Goal: Task Accomplishment & Management: Use online tool/utility

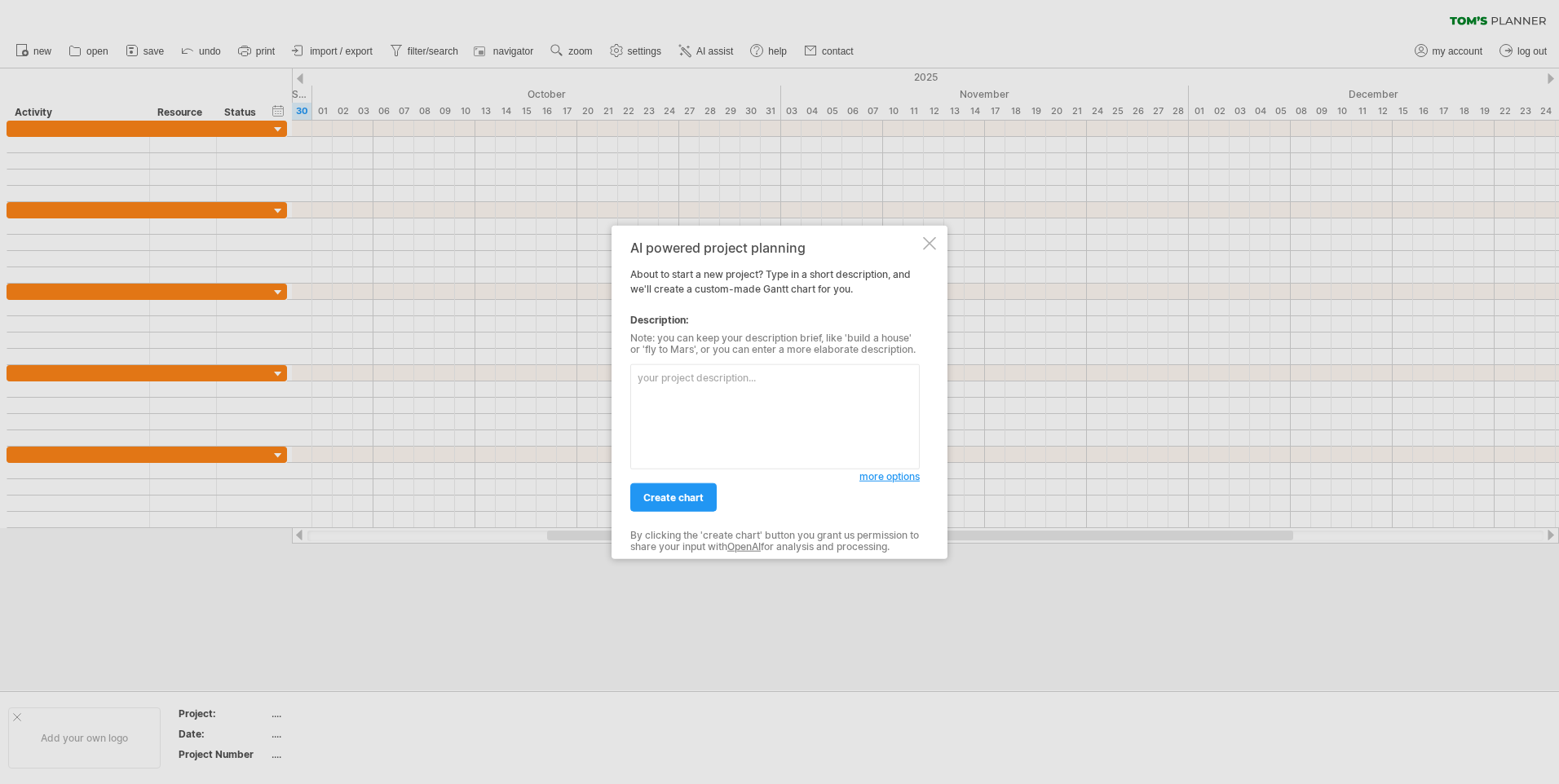
click at [821, 382] on textarea at bounding box center [774, 417] width 289 height 105
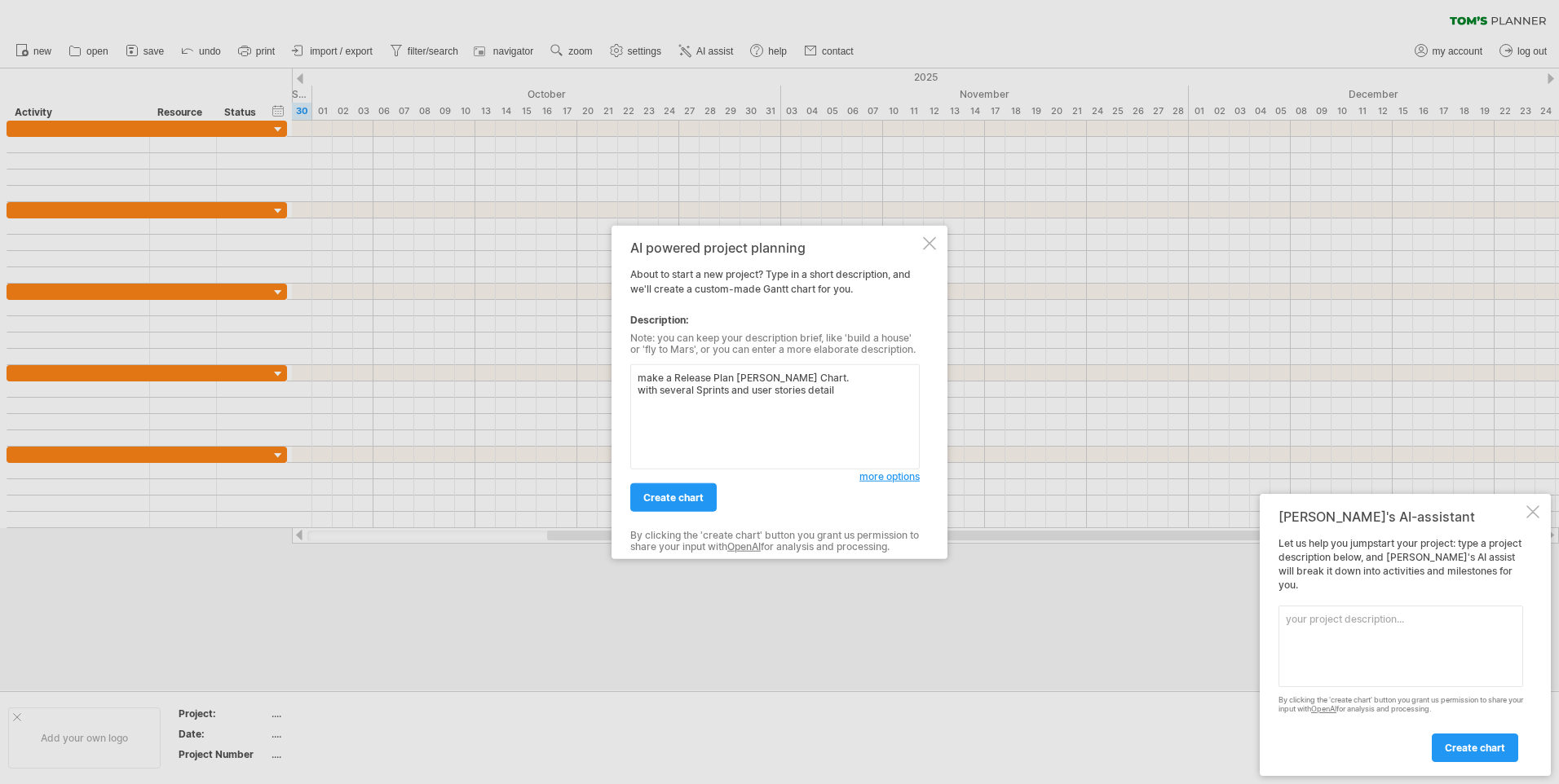
type textarea "make a Release Plan [PERSON_NAME] Chart. with several Sprints and user stories …"
click at [699, 502] on span "create chart" at bounding box center [673, 497] width 60 height 12
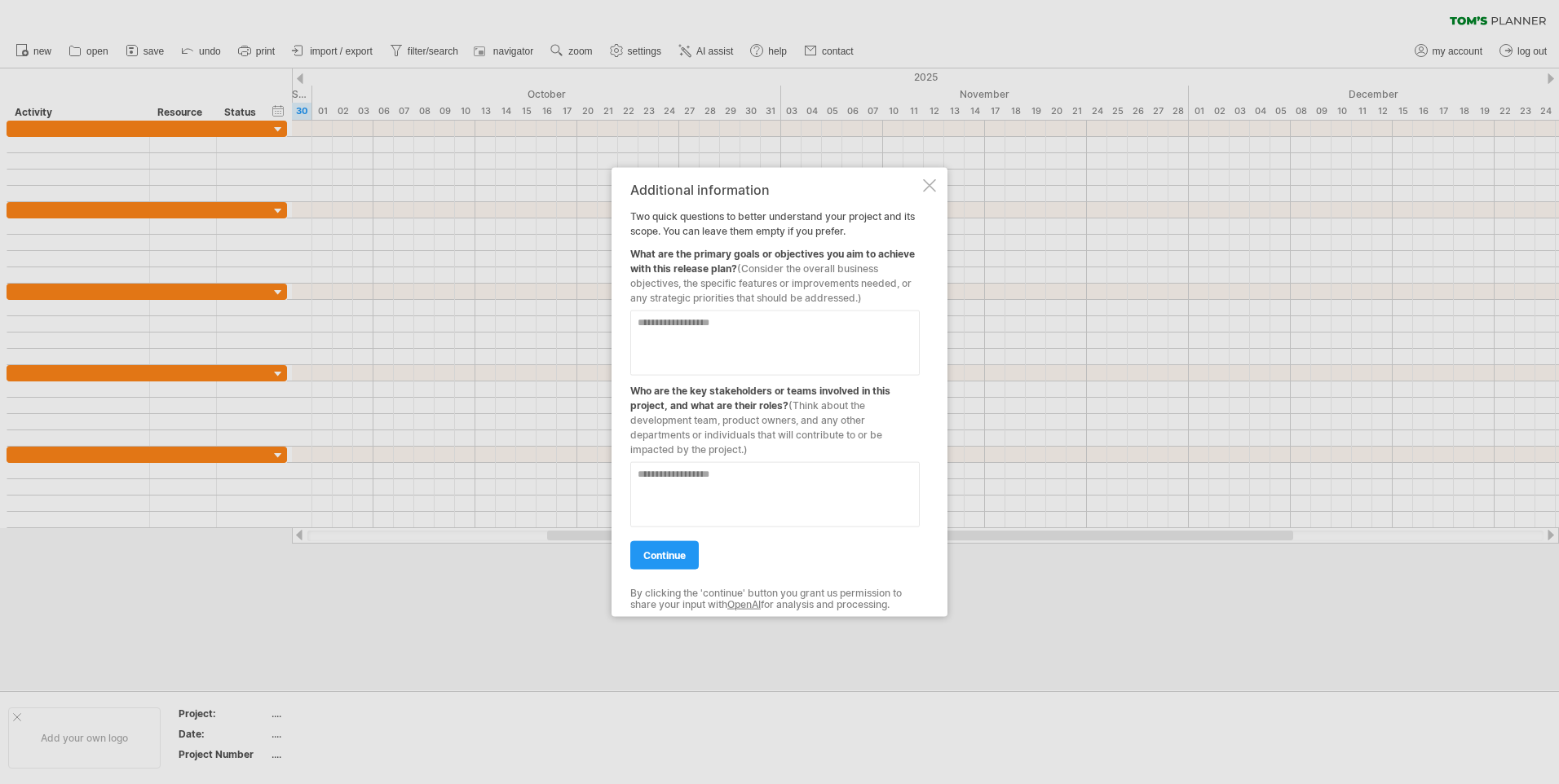
click at [701, 343] on textarea at bounding box center [774, 343] width 289 height 66
paste textarea "**********"
click at [650, 368] on textarea "**********" at bounding box center [774, 343] width 289 height 66
drag, startPoint x: 647, startPoint y: 343, endPoint x: 633, endPoint y: 343, distance: 14.0
click at [633, 343] on textarea "**********" at bounding box center [774, 343] width 289 height 66
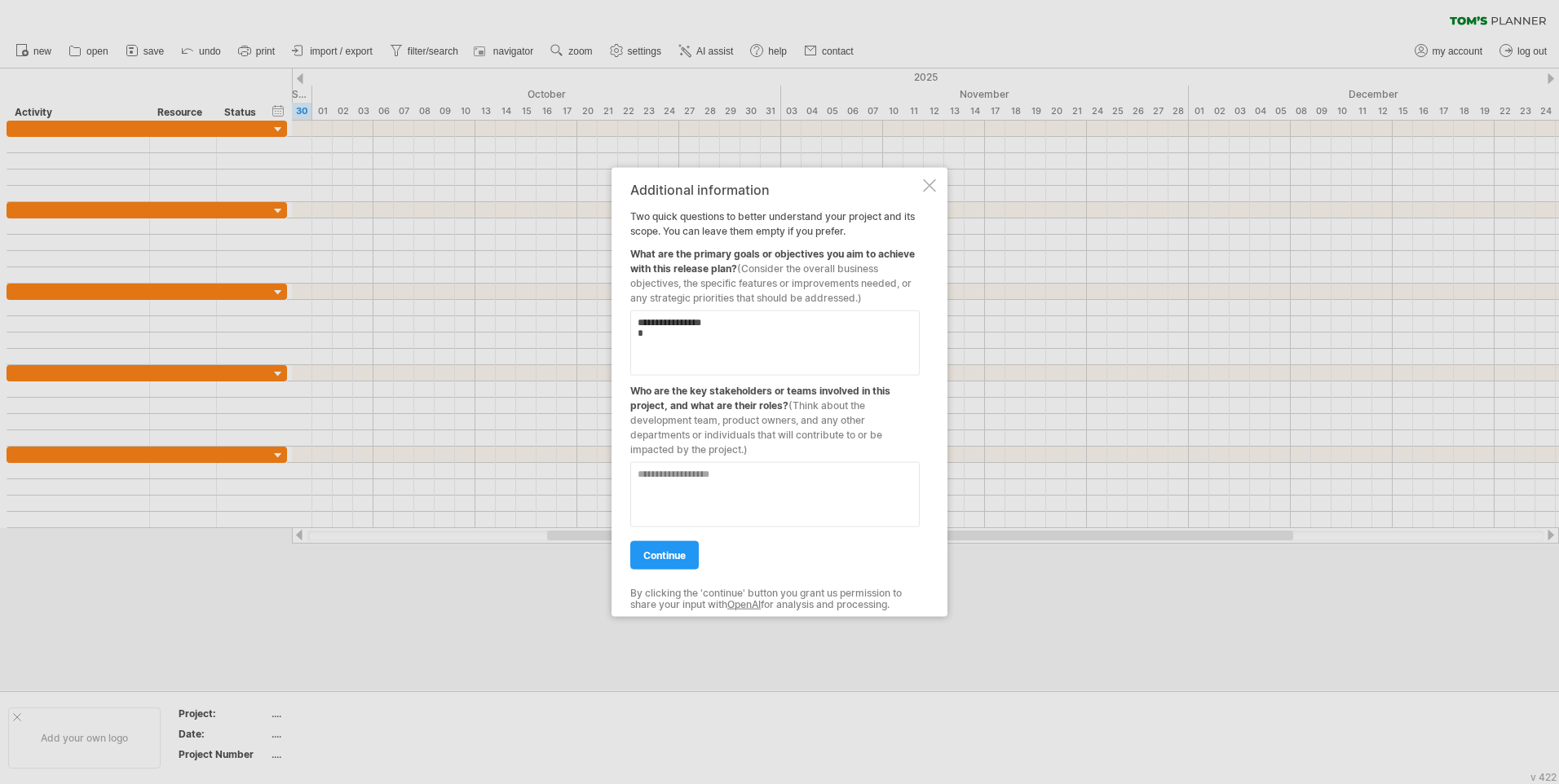
drag, startPoint x: 633, startPoint y: 343, endPoint x: 645, endPoint y: 341, distance: 12.2
click at [645, 341] on textarea "**********" at bounding box center [774, 343] width 289 height 66
paste textarea "**********"
type textarea "**********"
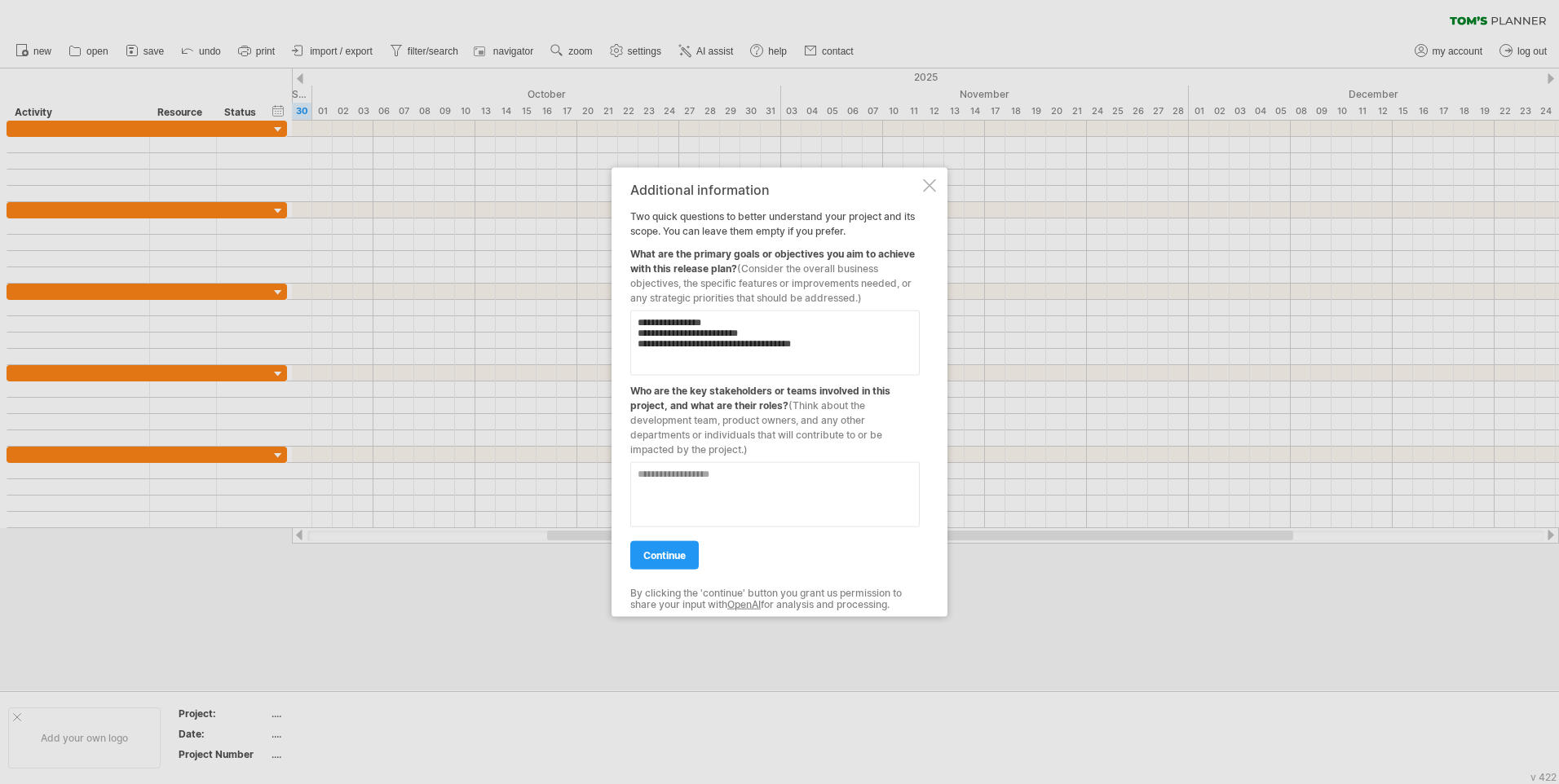
drag, startPoint x: 631, startPoint y: 390, endPoint x: 791, endPoint y: 417, distance: 162.3
click at [791, 417] on div "Who are the key stakeholders or teams involved in this project, and what are th…" at bounding box center [774, 416] width 289 height 81
click at [726, 486] on textarea at bounding box center [774, 495] width 289 height 66
paste textarea "**********"
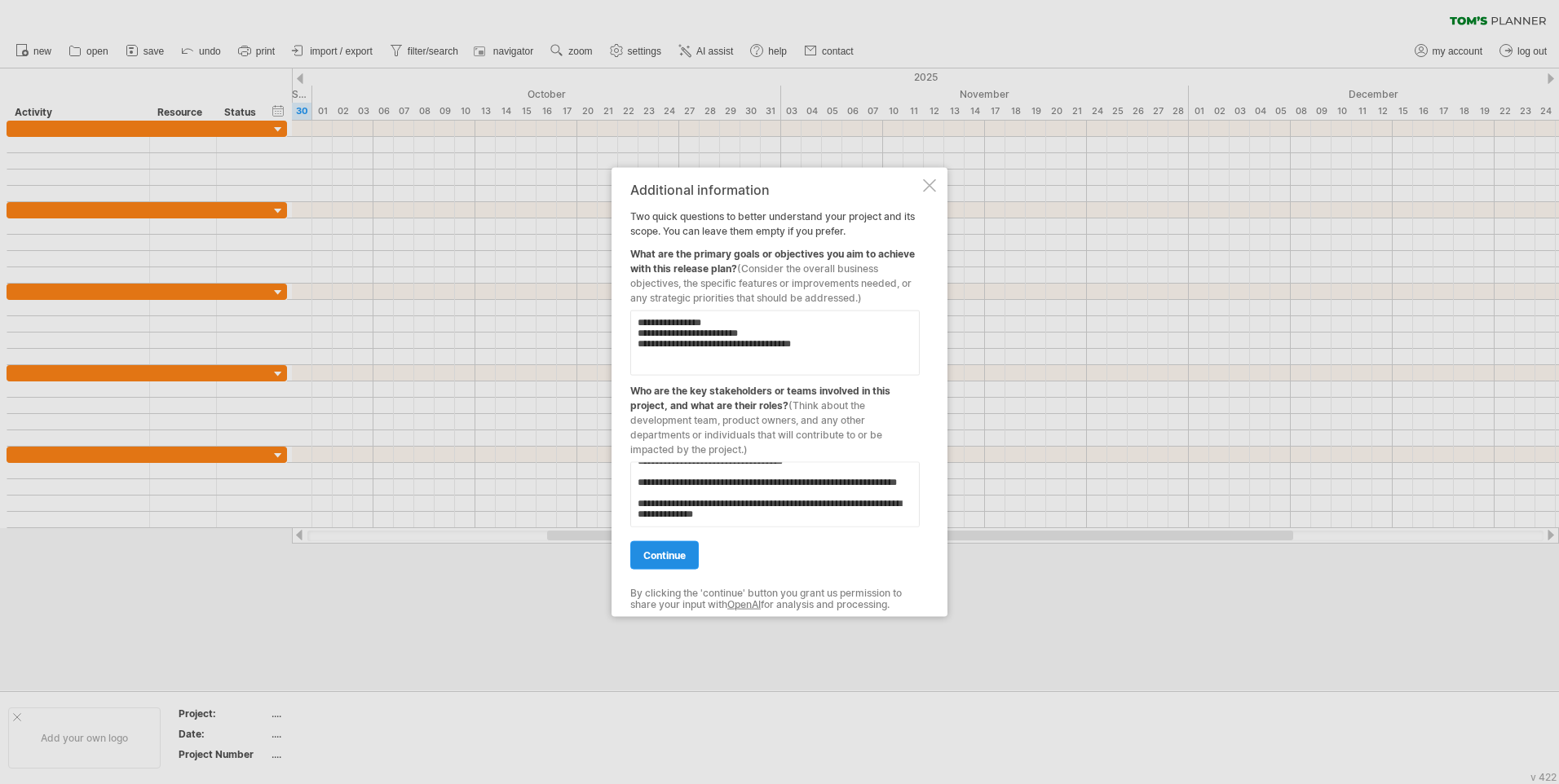
type textarea "**********"
drag, startPoint x: 681, startPoint y: 554, endPoint x: 826, endPoint y: 544, distance: 145.3
click at [681, 554] on span "continue" at bounding box center [665, 555] width 42 height 12
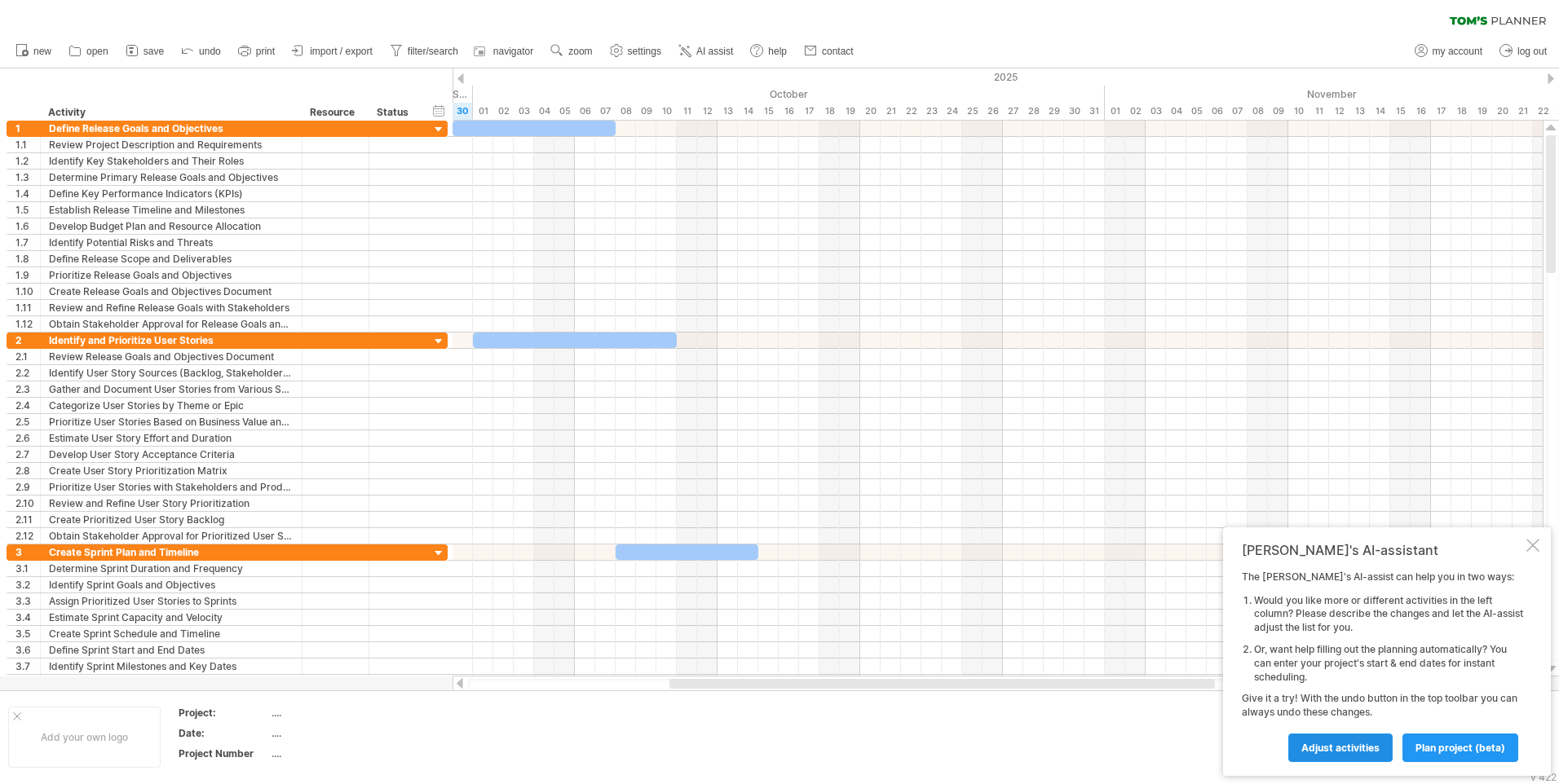
click at [1365, 753] on span "Adjust activities" at bounding box center [1340, 747] width 79 height 12
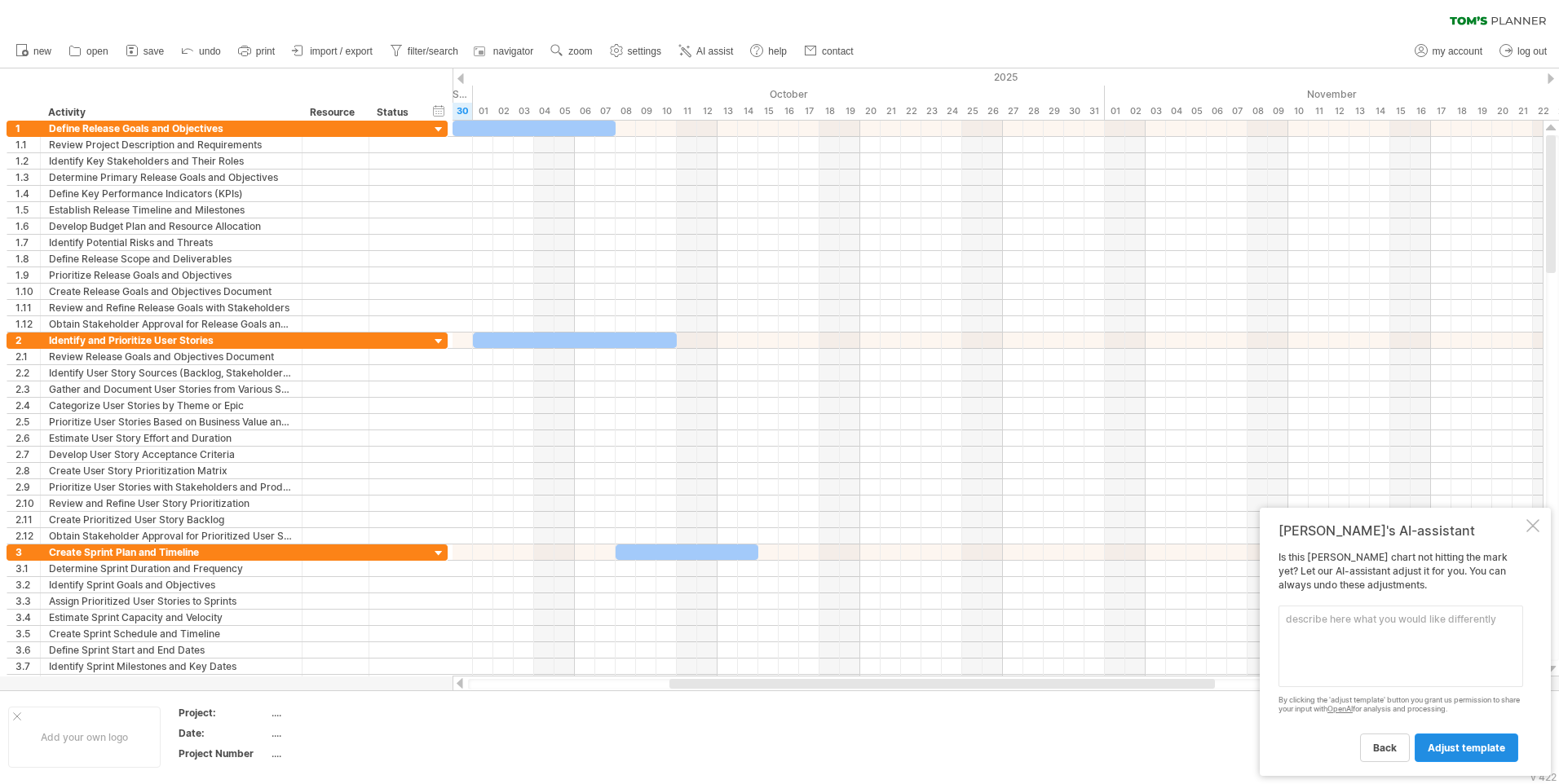
click at [1441, 742] on span "adjust template" at bounding box center [1467, 747] width 78 height 12
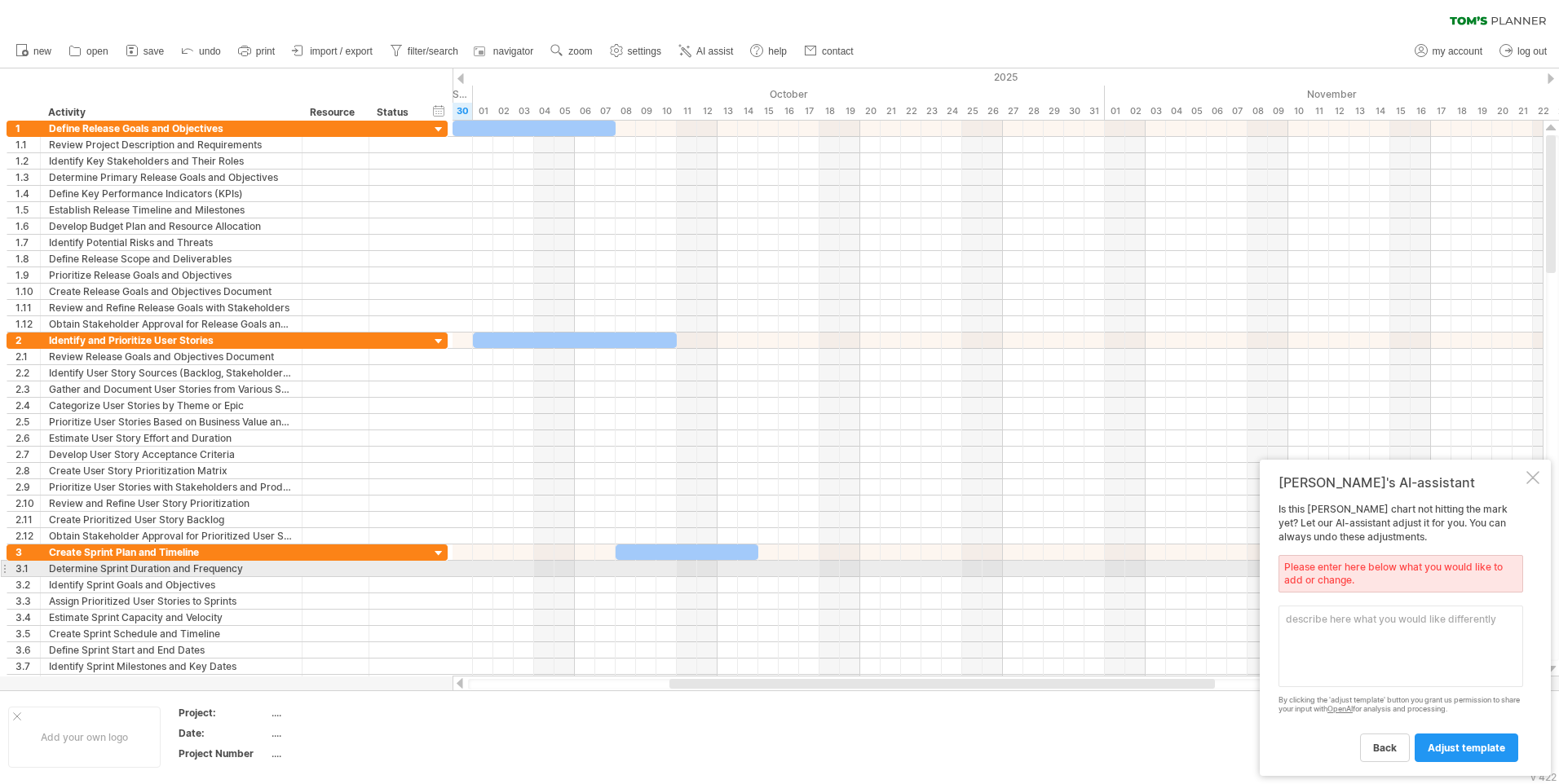
click at [1502, 612] on textarea at bounding box center [1400, 646] width 245 height 81
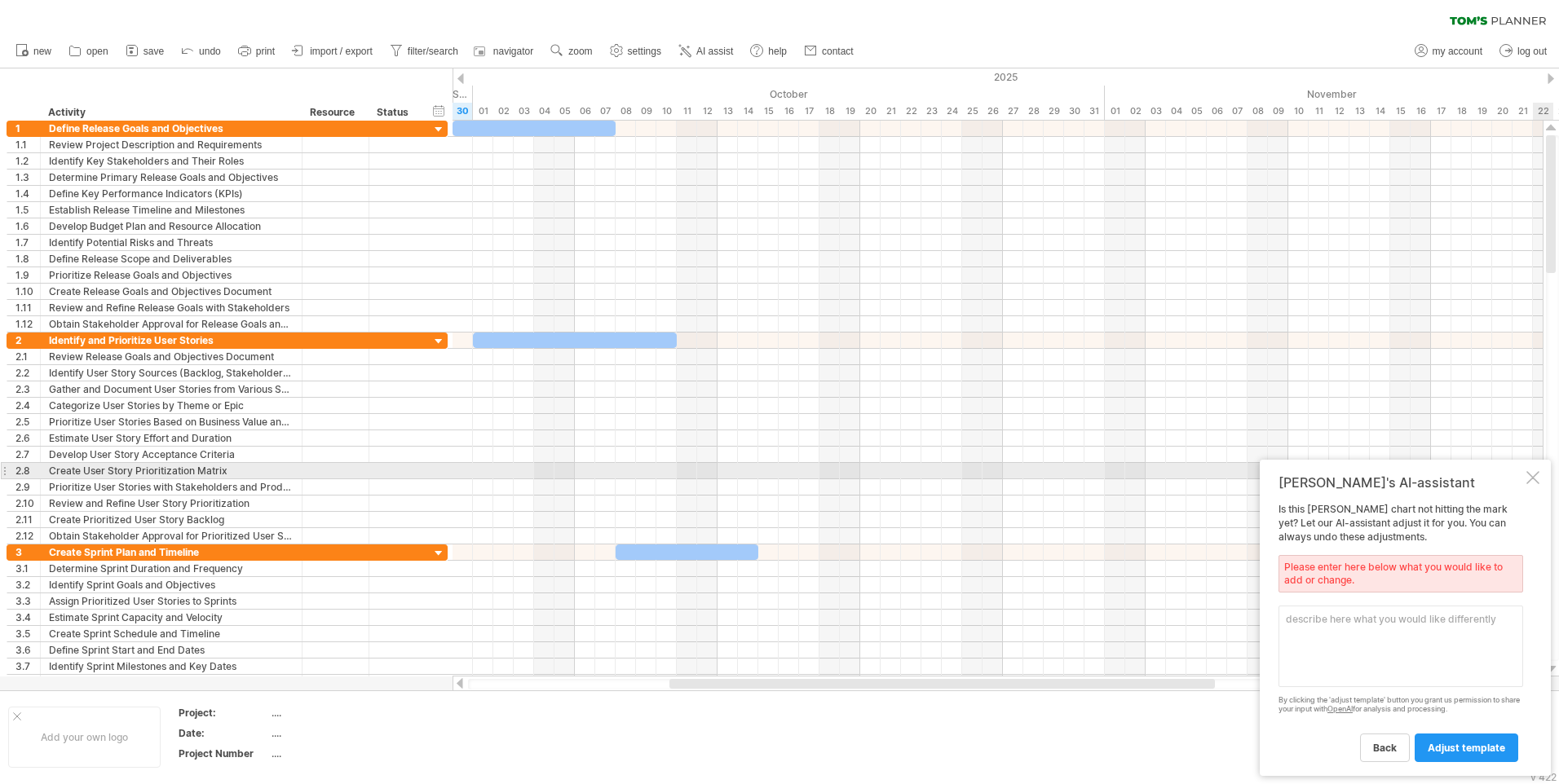
click at [1541, 483] on div "[PERSON_NAME]'s AI-assistant Is this [PERSON_NAME] chart not hitting the mark y…" at bounding box center [1405, 618] width 291 height 317
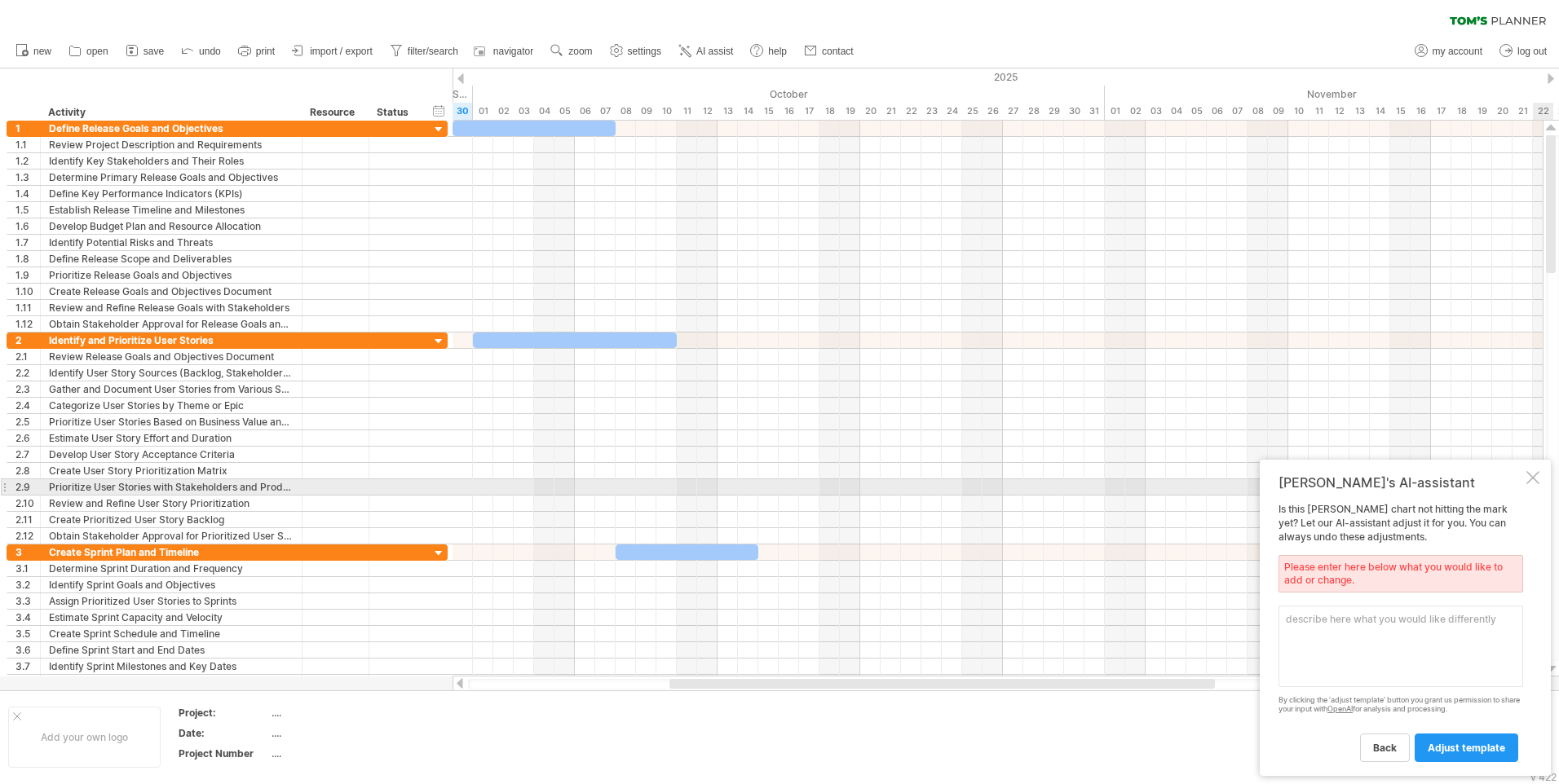
click at [1535, 480] on div at bounding box center [1533, 477] width 13 height 13
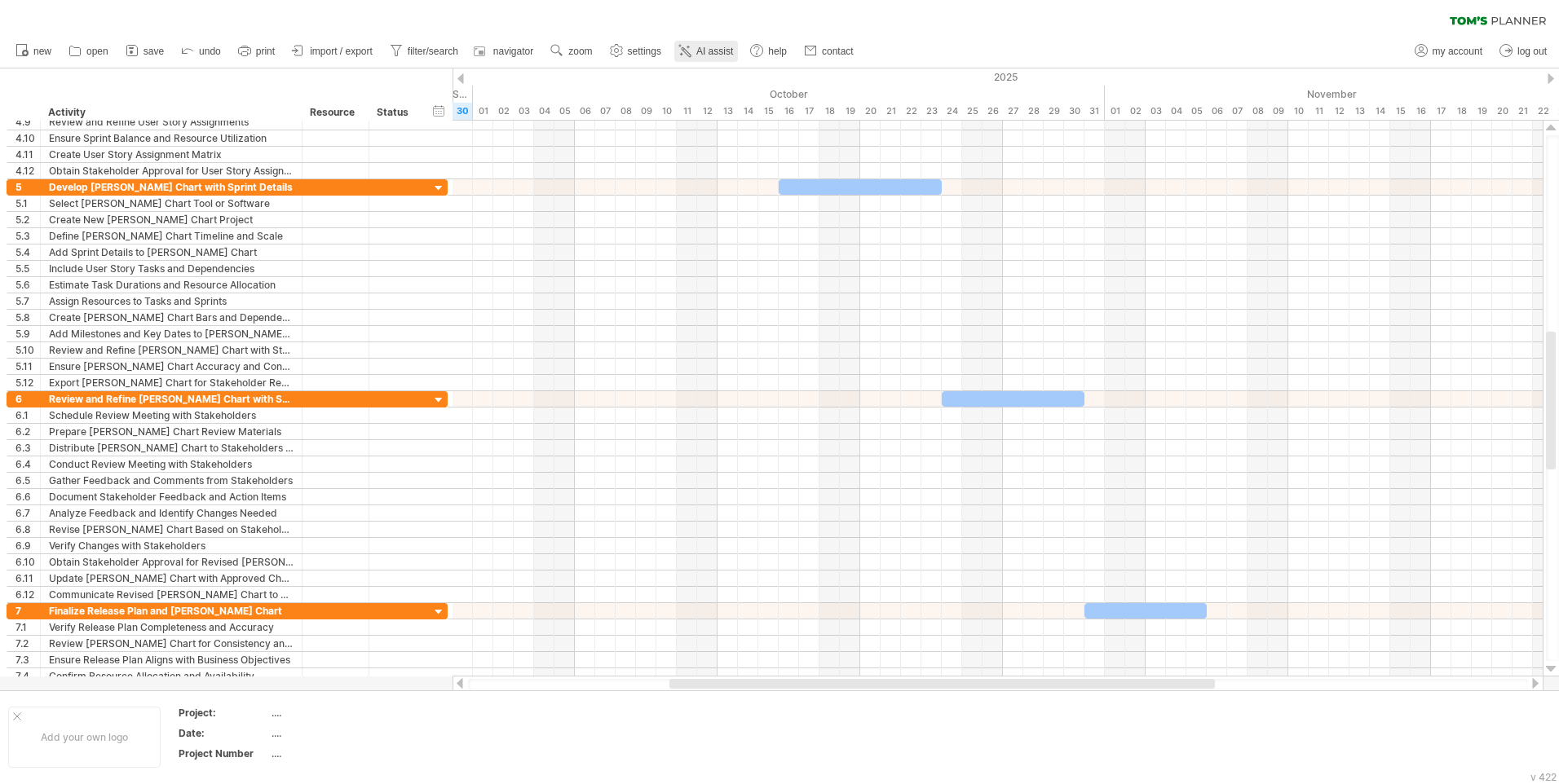
click at [699, 54] on span "AI assist" at bounding box center [715, 51] width 37 height 11
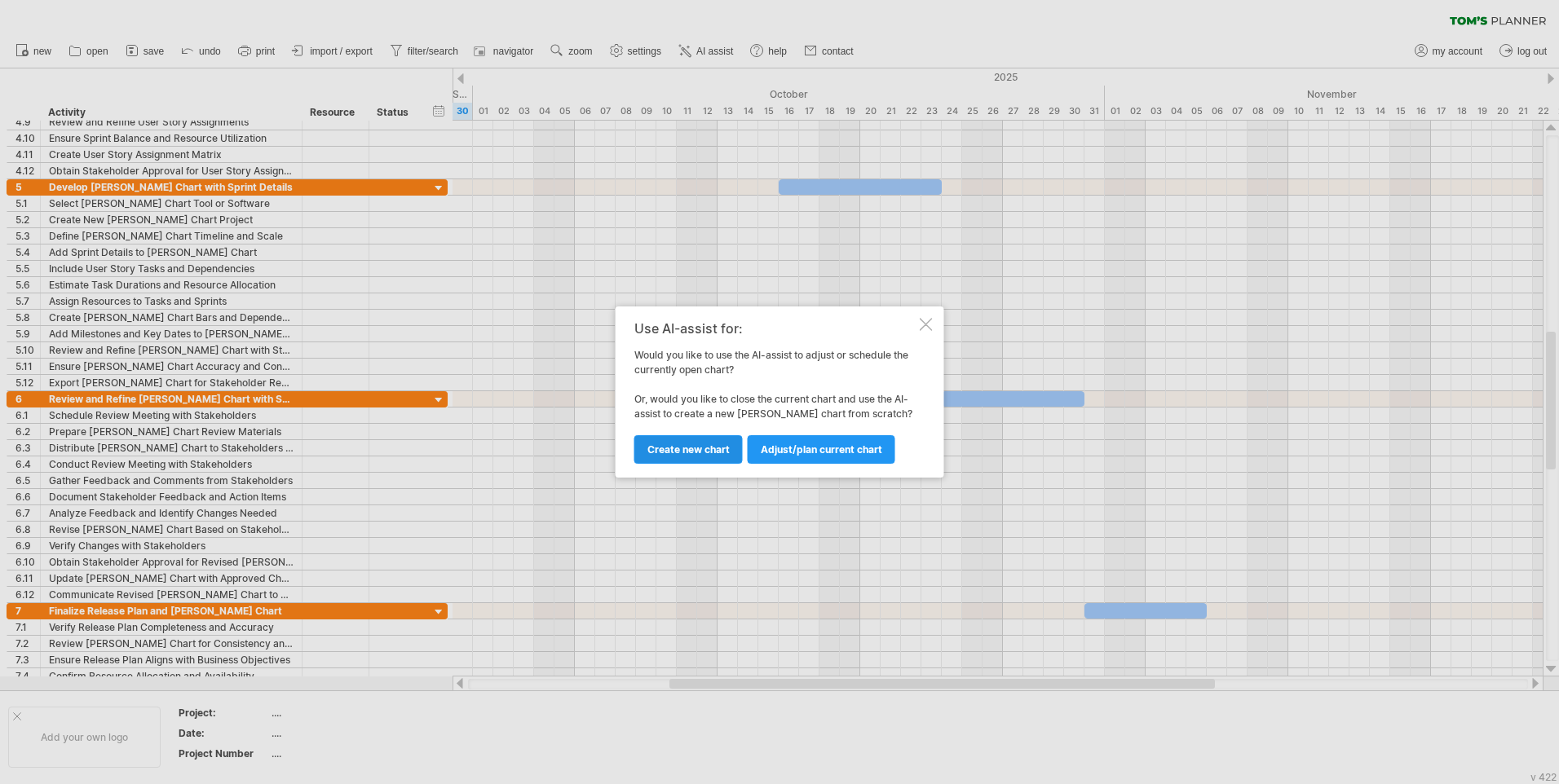
click at [731, 462] on link "Create new chart" at bounding box center [688, 449] width 108 height 29
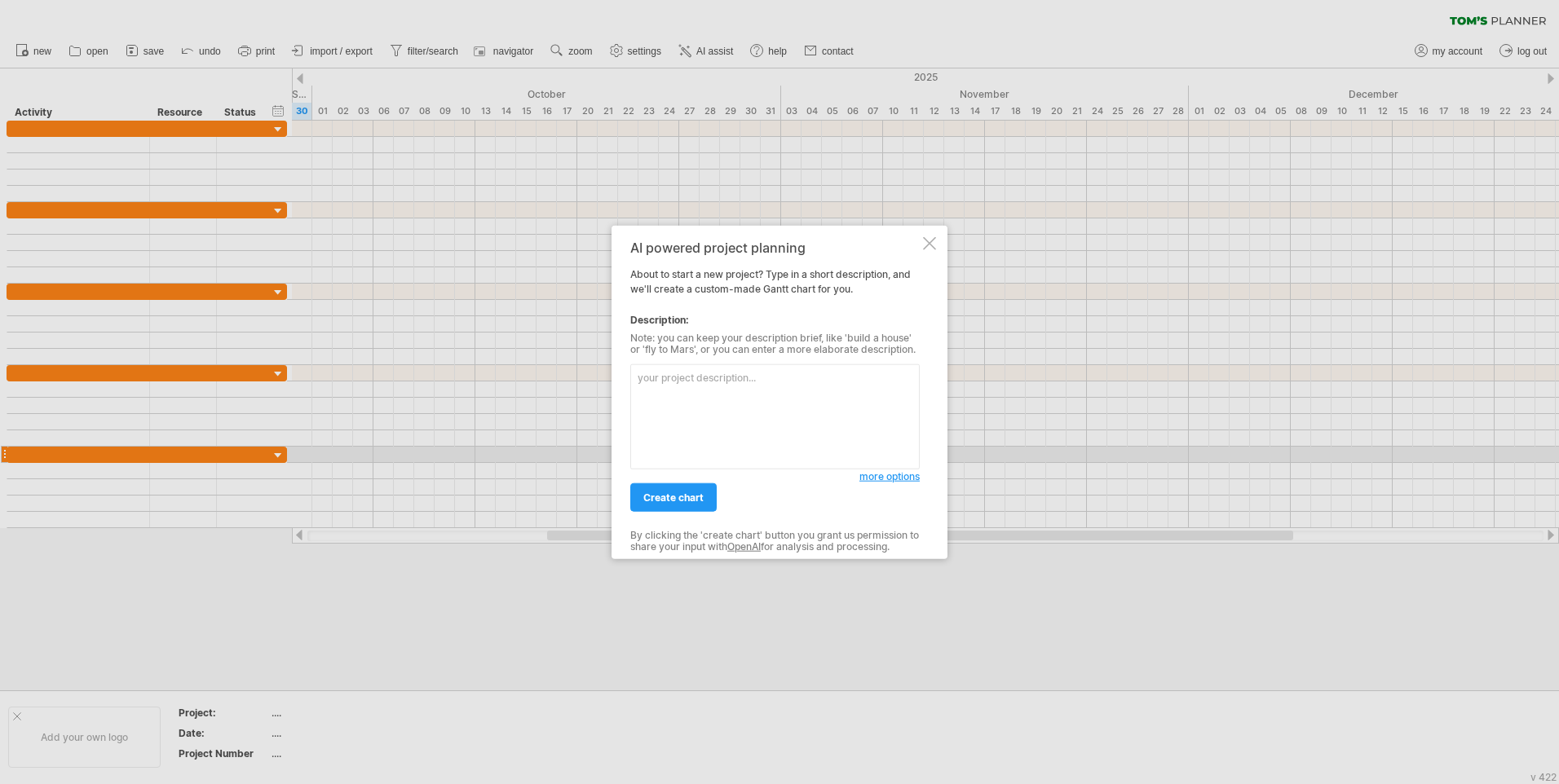
click at [898, 483] on link "more options" at bounding box center [888, 476] width 60 height 15
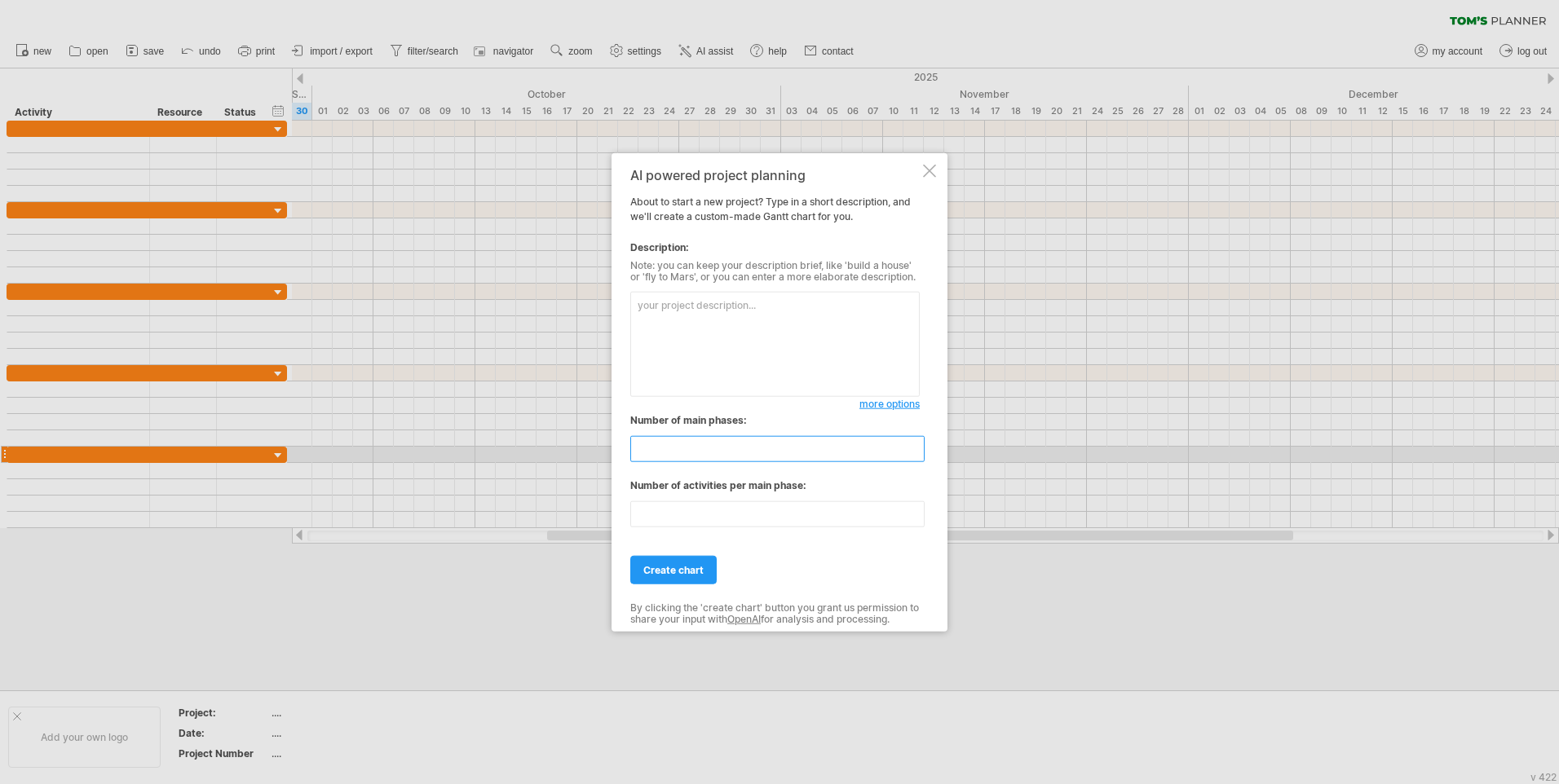
drag, startPoint x: 665, startPoint y: 451, endPoint x: 625, endPoint y: 456, distance: 40.3
click at [625, 456] on div "AI powered project planning About to start a new project? Type in a short descr…" at bounding box center [780, 392] width 336 height 478
type input "*"
drag, startPoint x: 678, startPoint y: 519, endPoint x: 639, endPoint y: 523, distance: 39.2
click at [639, 523] on input "**" at bounding box center [777, 514] width 295 height 26
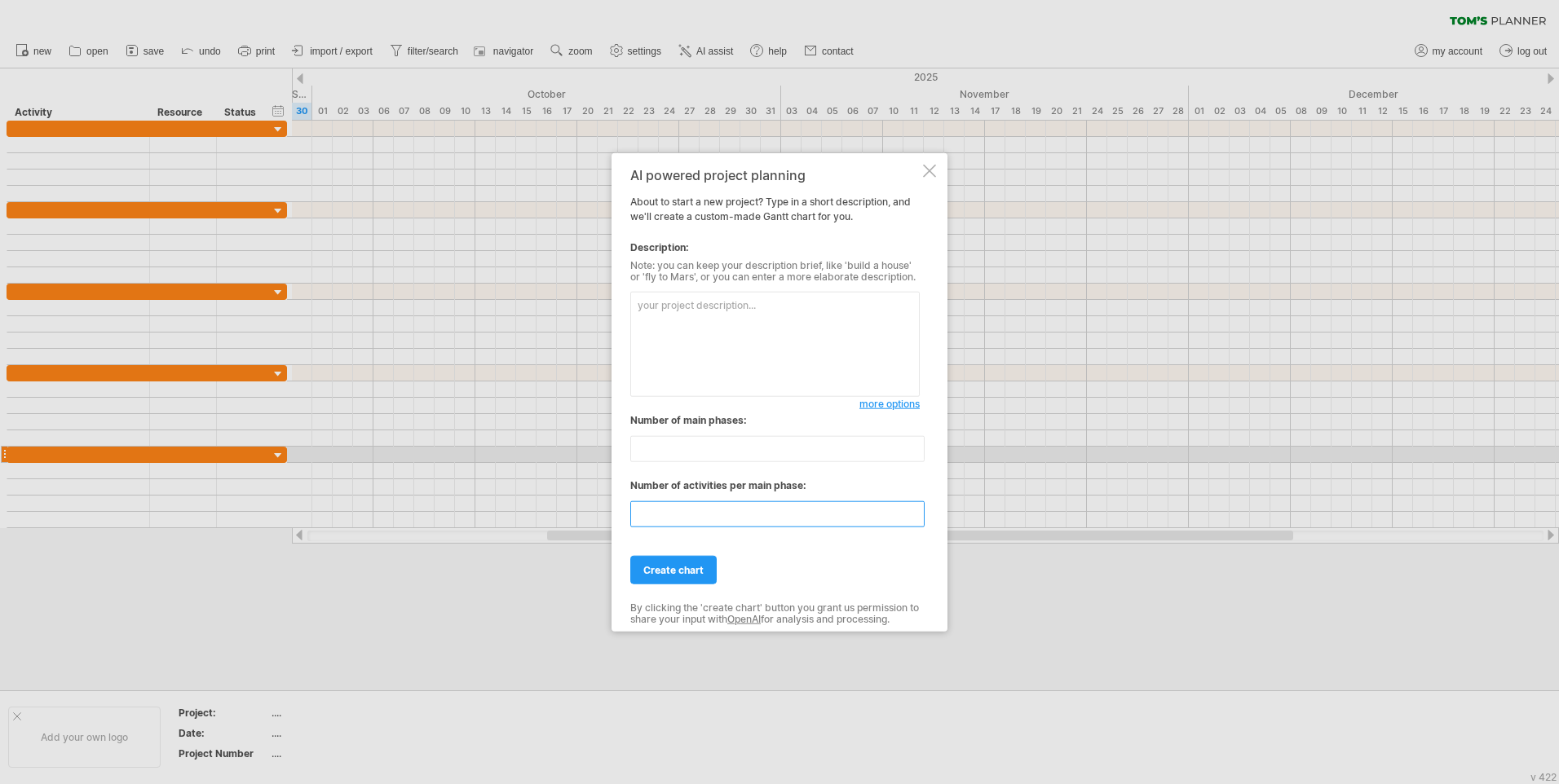
type input "*"
click at [724, 315] on textarea at bounding box center [774, 344] width 289 height 105
type textarea "release plan with several sprints software product development: creating a trav…"
drag, startPoint x: 685, startPoint y: 576, endPoint x: 741, endPoint y: 574, distance: 56.0
click at [685, 576] on link "create chart" at bounding box center [673, 570] width 87 height 29
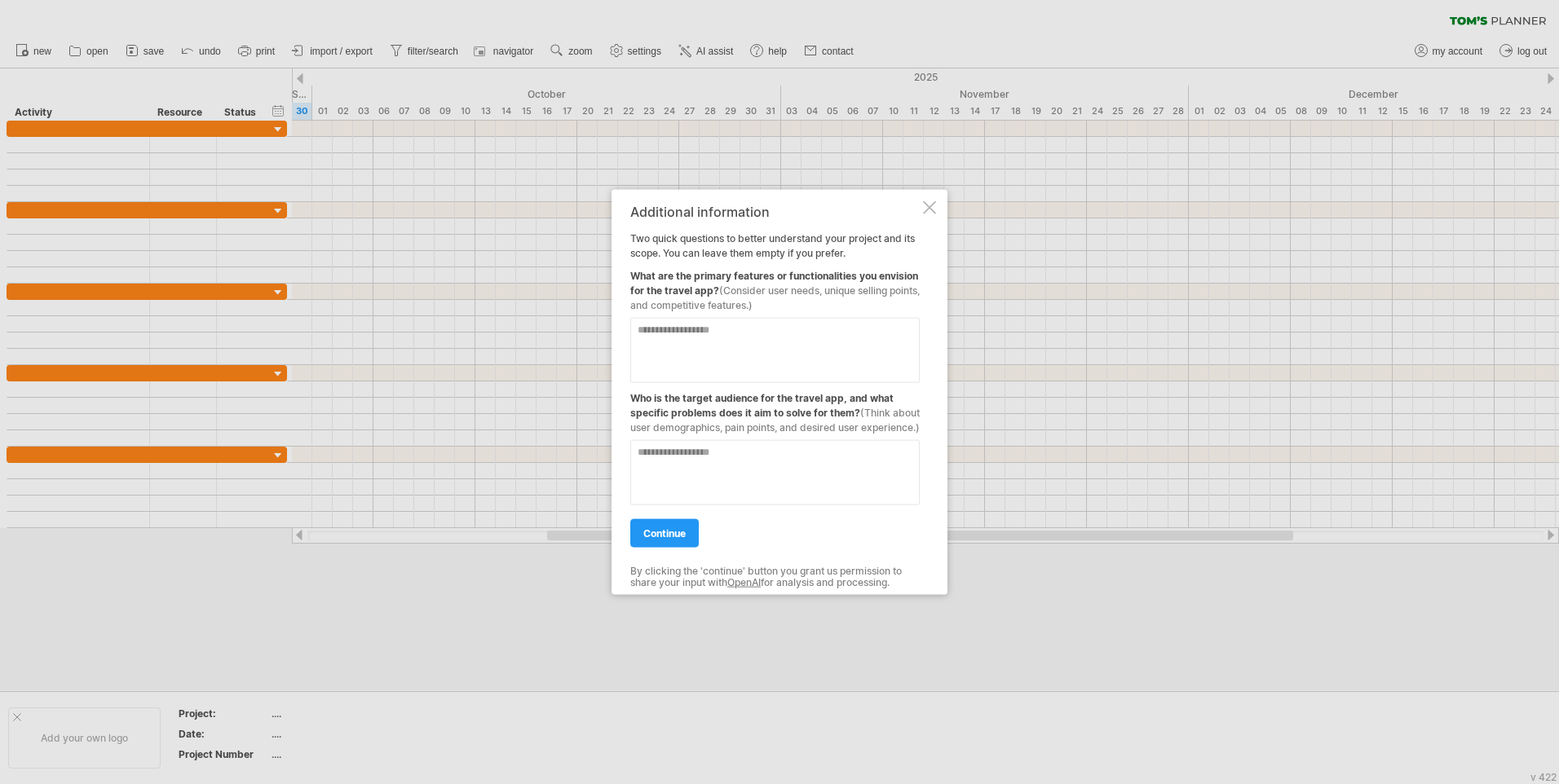
click at [771, 335] on textarea at bounding box center [774, 350] width 289 height 66
paste textarea "**********"
type textarea "**********"
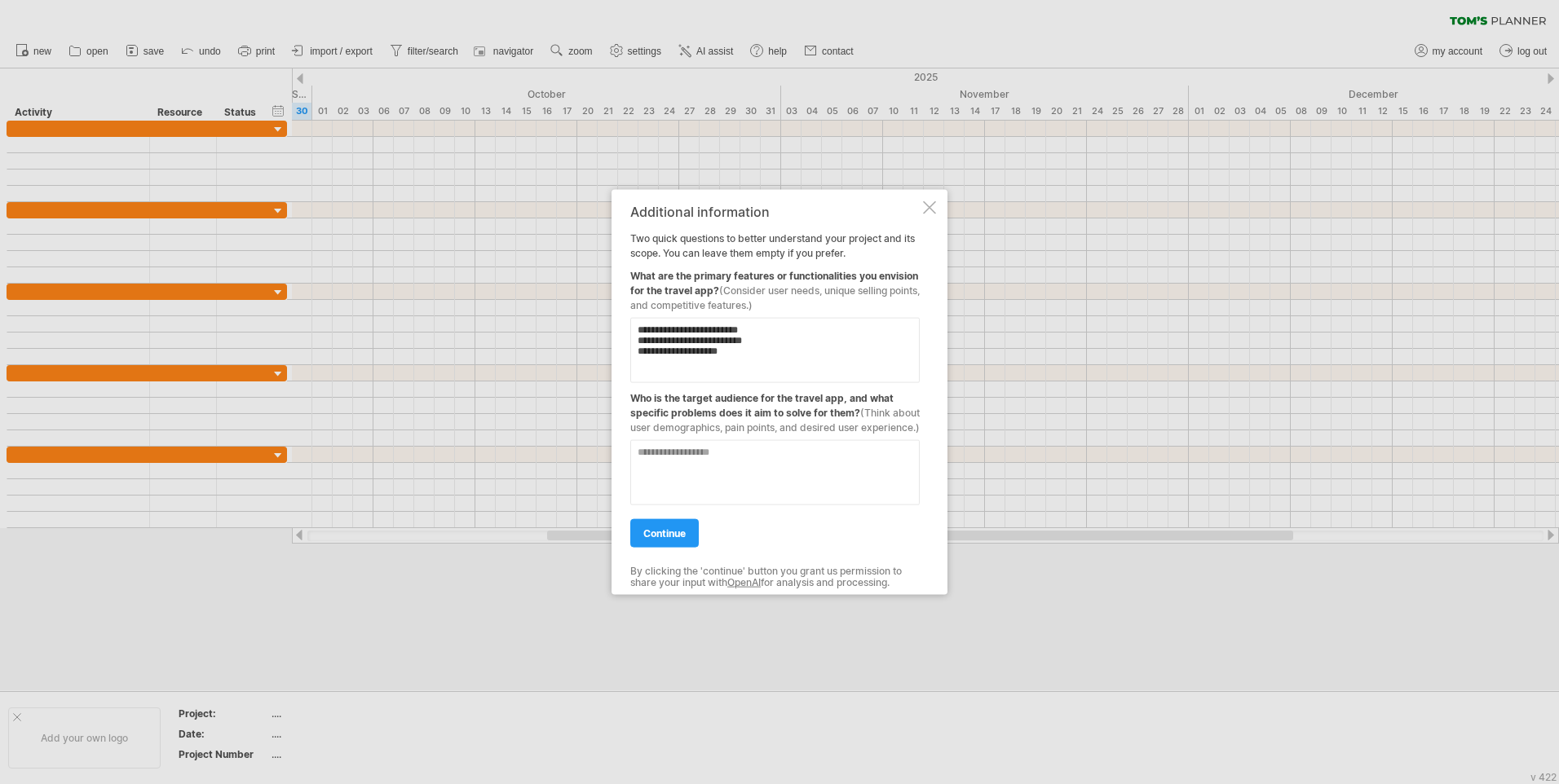
click at [740, 344] on textarea "**********" at bounding box center [774, 350] width 289 height 66
drag, startPoint x: 740, startPoint y: 356, endPoint x: 628, endPoint y: 320, distance: 117.6
click at [628, 320] on div "**********" at bounding box center [780, 392] width 336 height 405
click at [788, 443] on div at bounding box center [774, 466] width 289 height 78
click at [776, 462] on textarea at bounding box center [774, 473] width 289 height 66
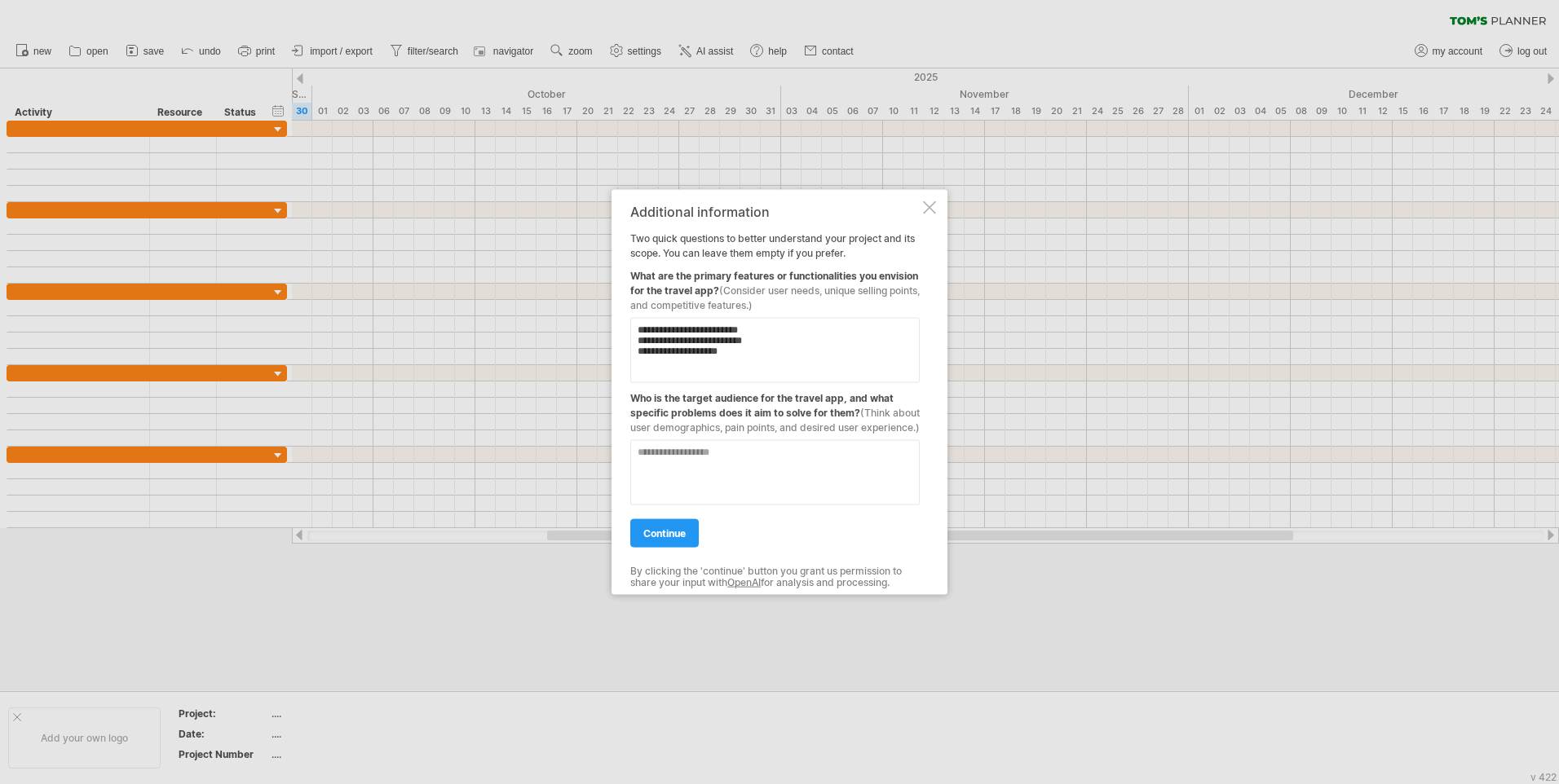
paste textarea "**********"
type textarea "**********"
click at [669, 532] on link "continue" at bounding box center [664, 533] width 68 height 29
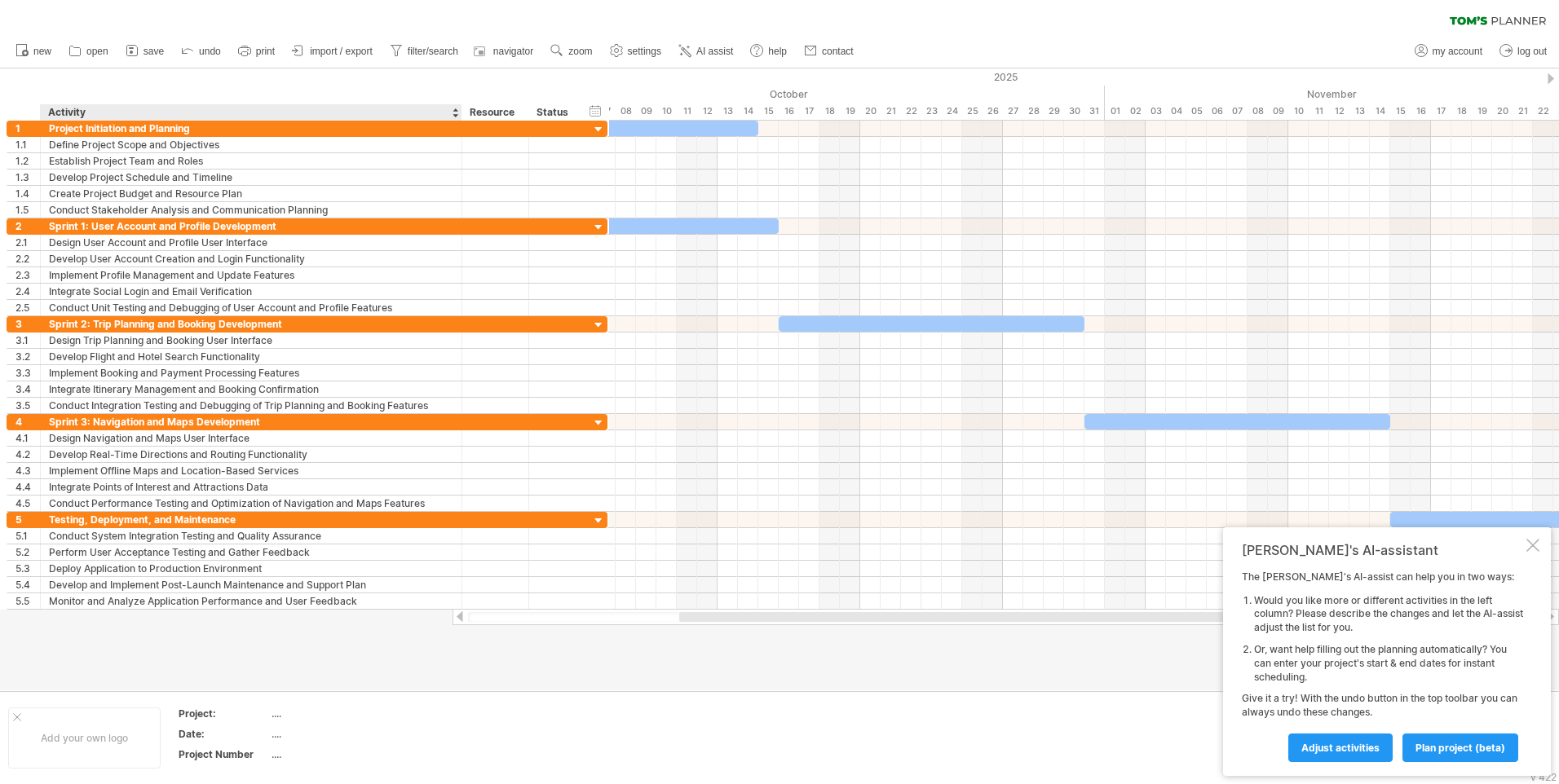
drag, startPoint x: 298, startPoint y: 114, endPoint x: 458, endPoint y: 101, distance: 160.5
click at [458, 101] on div "hide start/end/duration show start/end/duration ******** Activity ******** Reso…" at bounding box center [304, 94] width 609 height 52
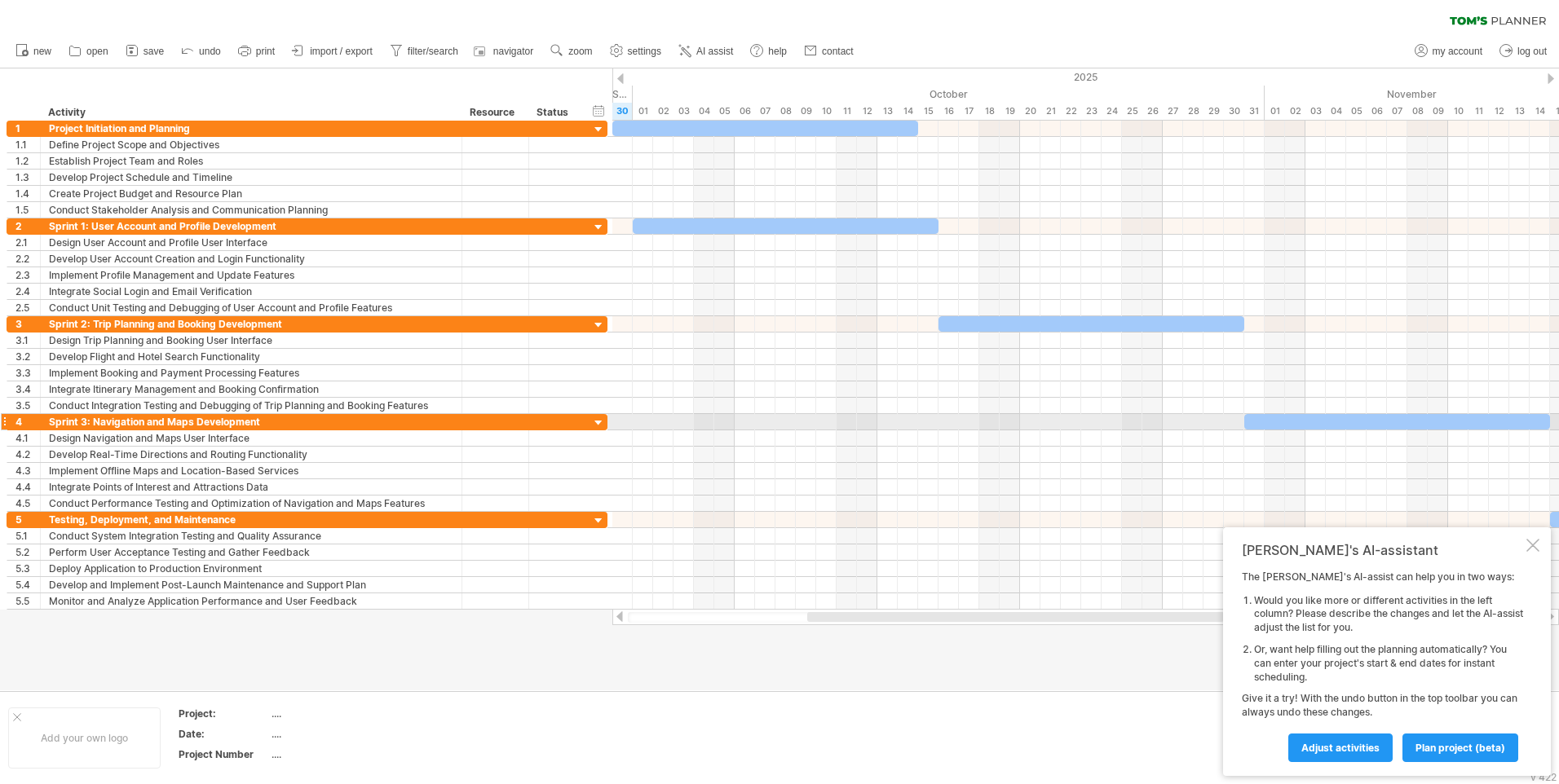
click at [344, 415] on div "Sprint 3: Navigation and Maps Development" at bounding box center [251, 421] width 405 height 16
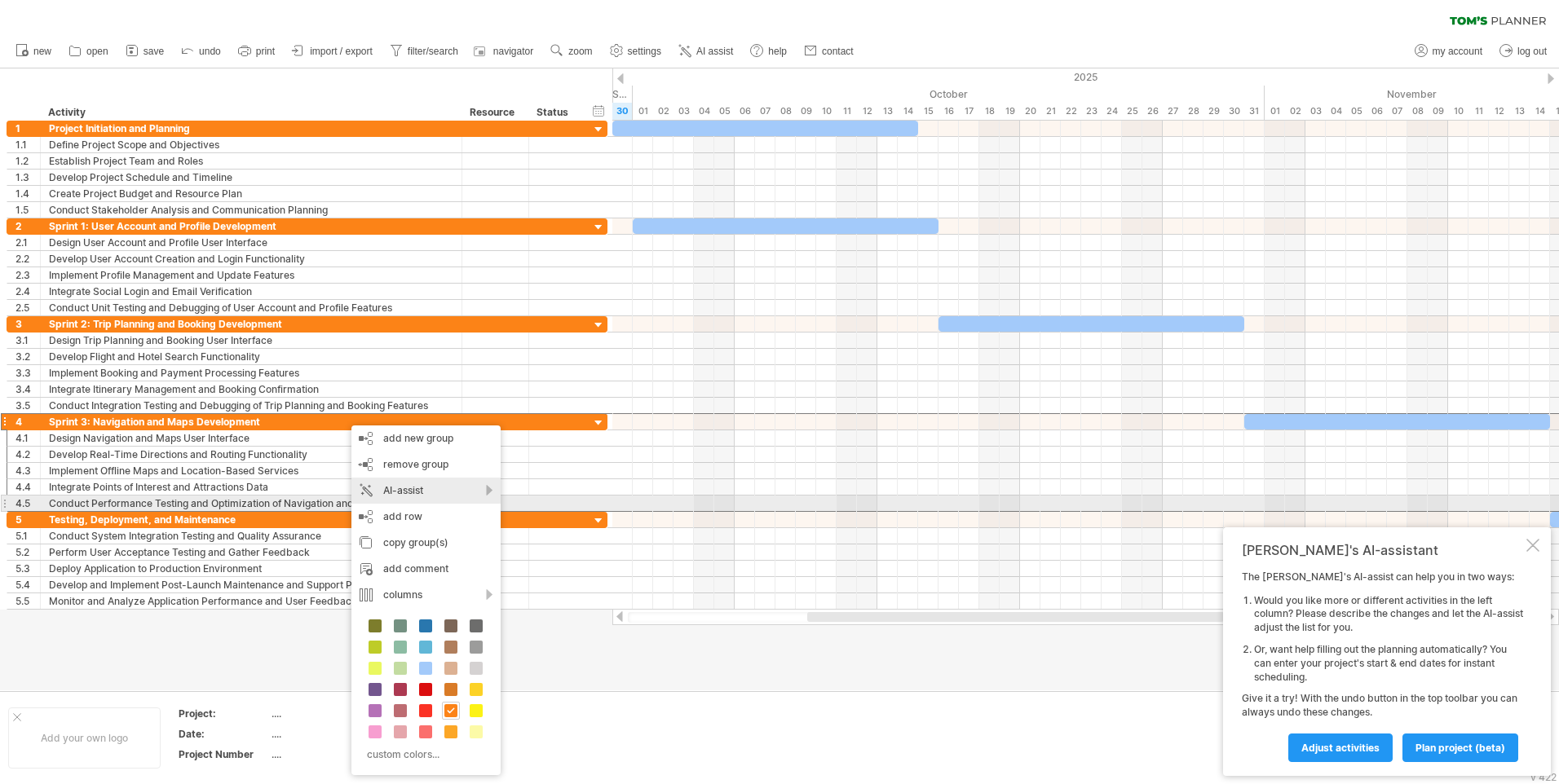
click at [411, 496] on div "AI-assist" at bounding box center [426, 490] width 150 height 26
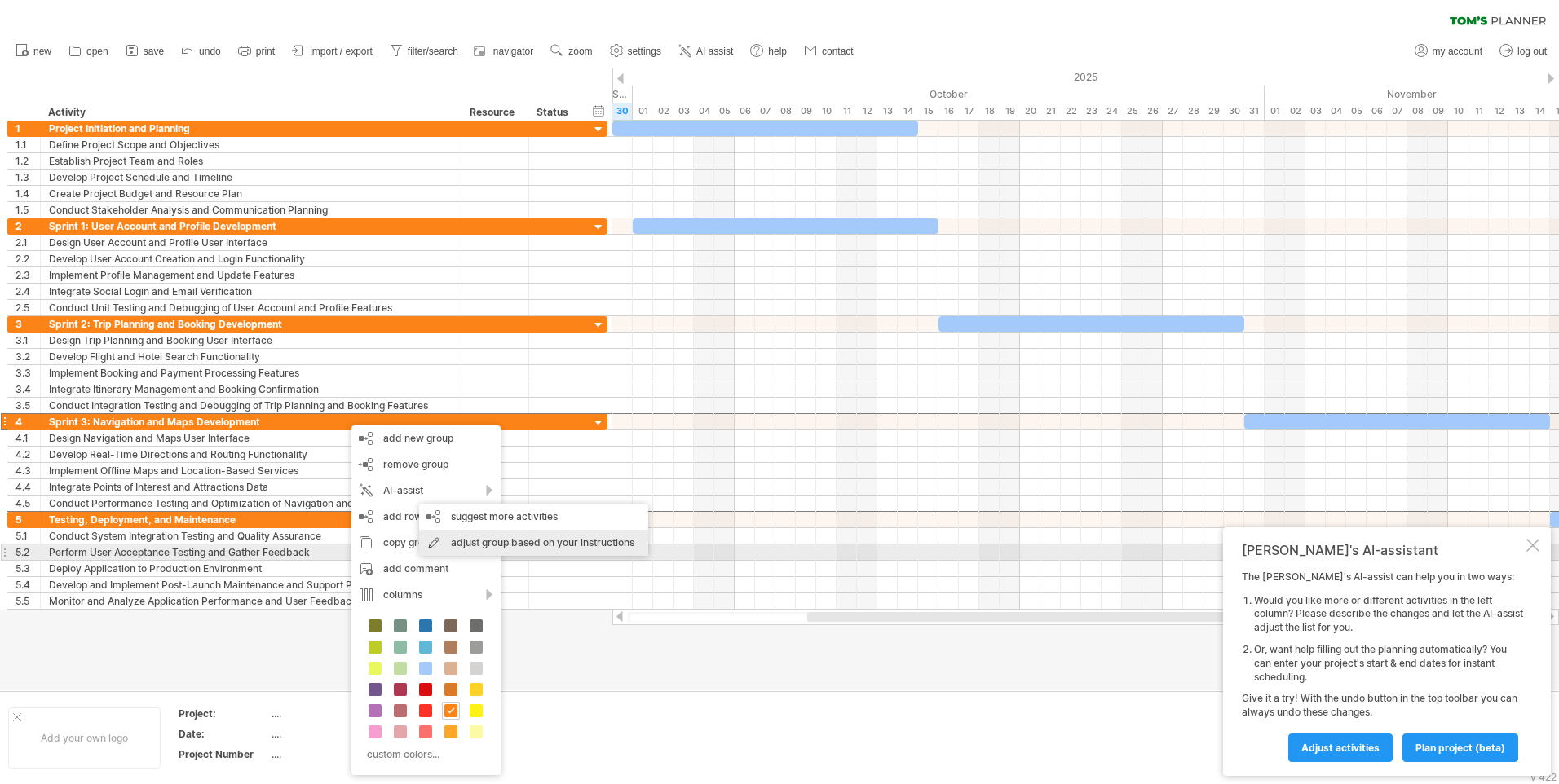
click at [481, 546] on div "adjust group based on your instructions" at bounding box center [534, 543] width 229 height 26
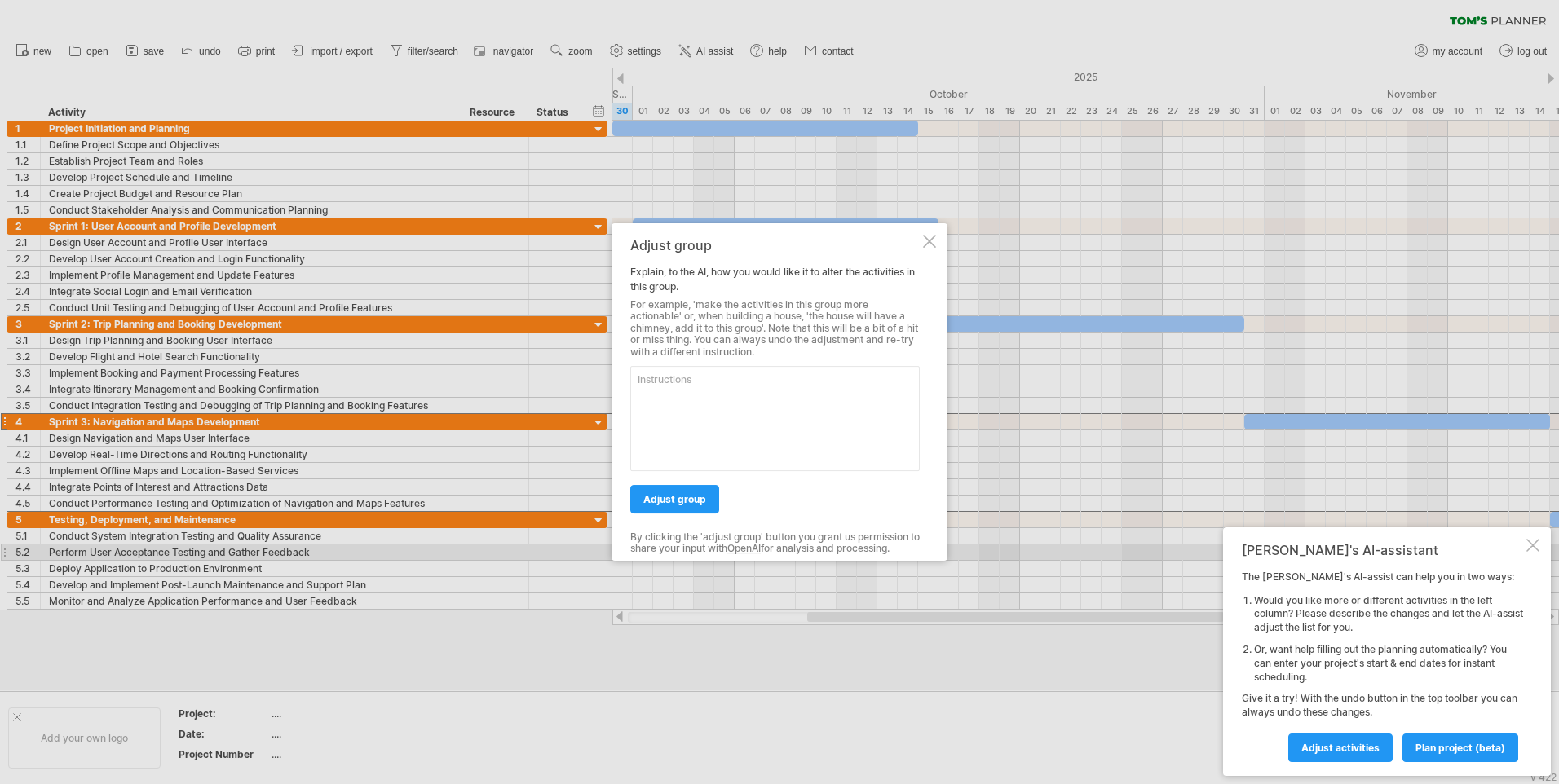
click at [809, 392] on textarea at bounding box center [774, 418] width 289 height 105
click at [700, 423] on textarea at bounding box center [774, 418] width 289 height 105
click at [674, 402] on textarea "planing building testing release" at bounding box center [774, 418] width 289 height 105
type textarea "planing building testing release"
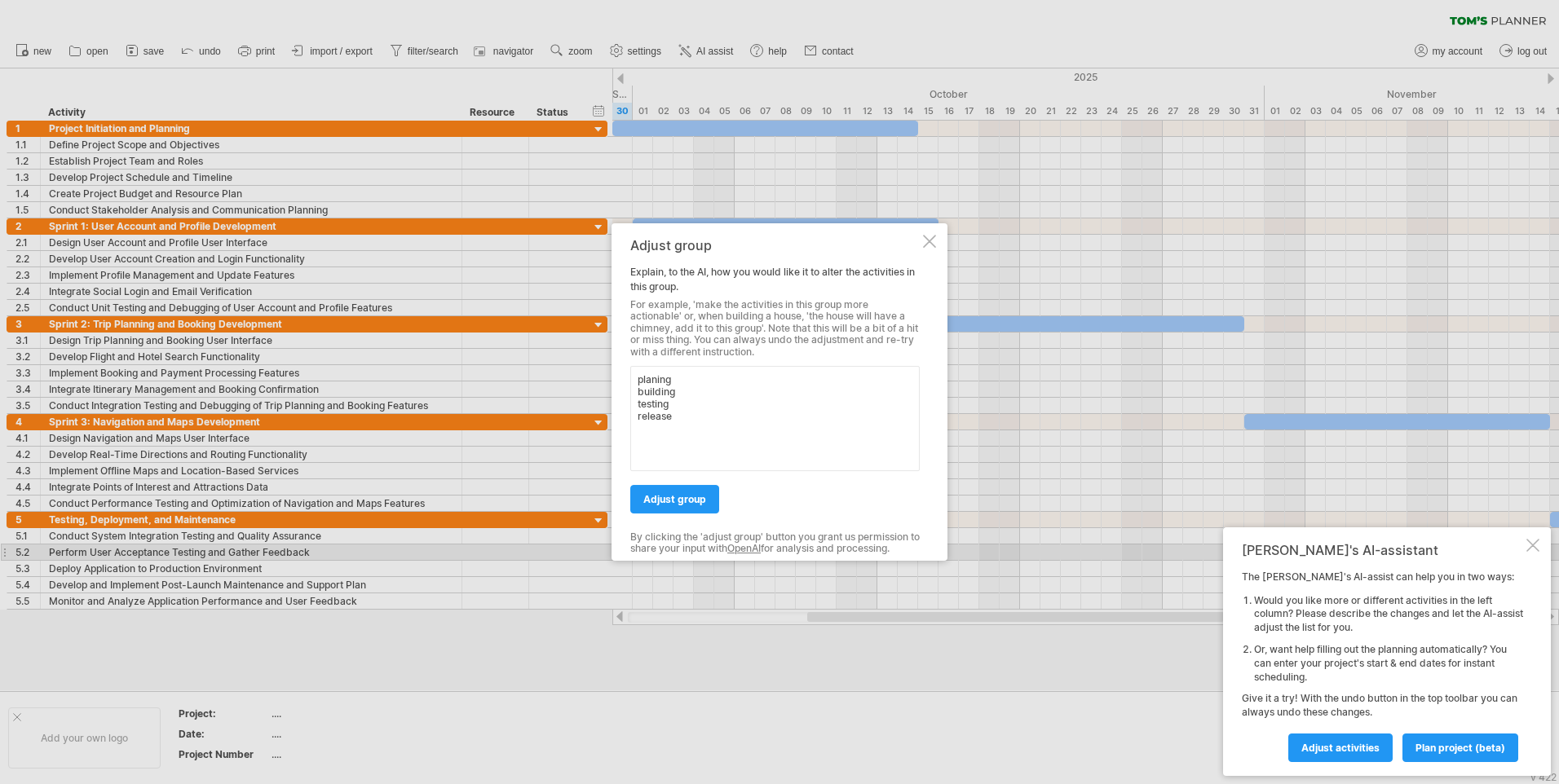
click at [666, 514] on div "Adjust group Explain, to the AI, how you would like it to alter the activities …" at bounding box center [774, 392] width 289 height 308
click at [672, 500] on span "adjust group" at bounding box center [675, 499] width 63 height 12
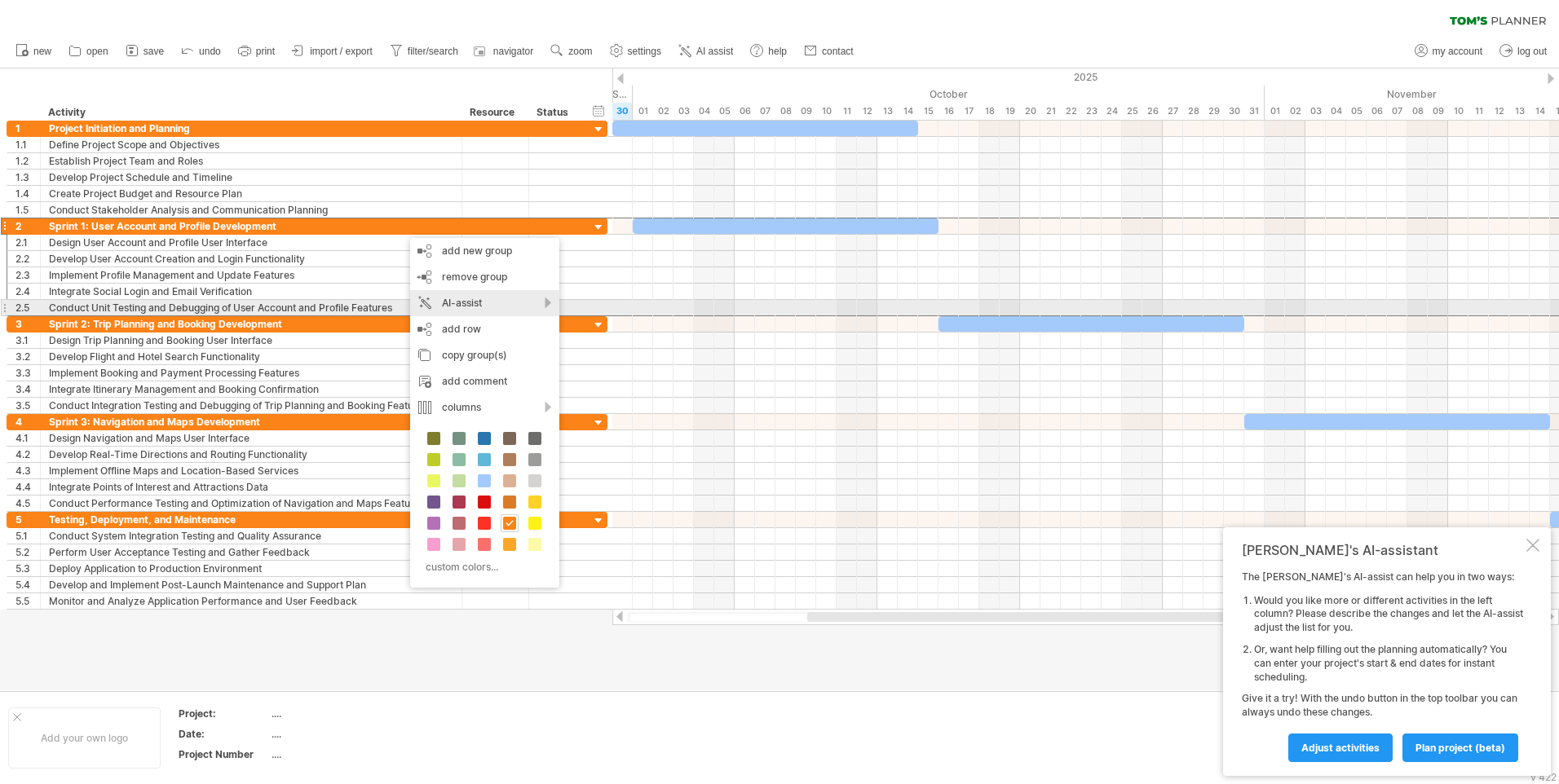
click at [504, 315] on div "AI-assist" at bounding box center [485, 303] width 150 height 26
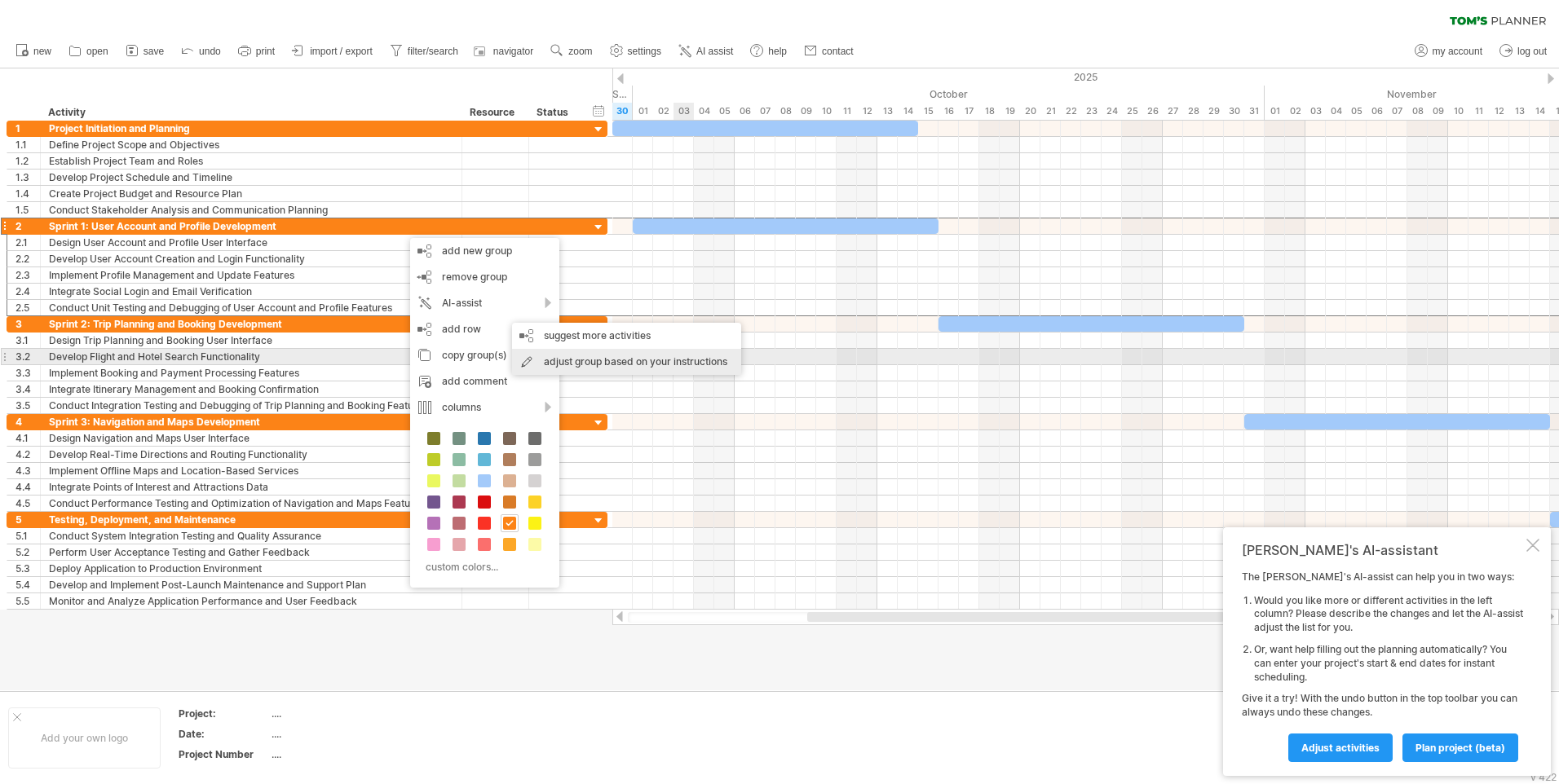
click at [684, 351] on div "adjust group based on your instructions" at bounding box center [626, 362] width 229 height 26
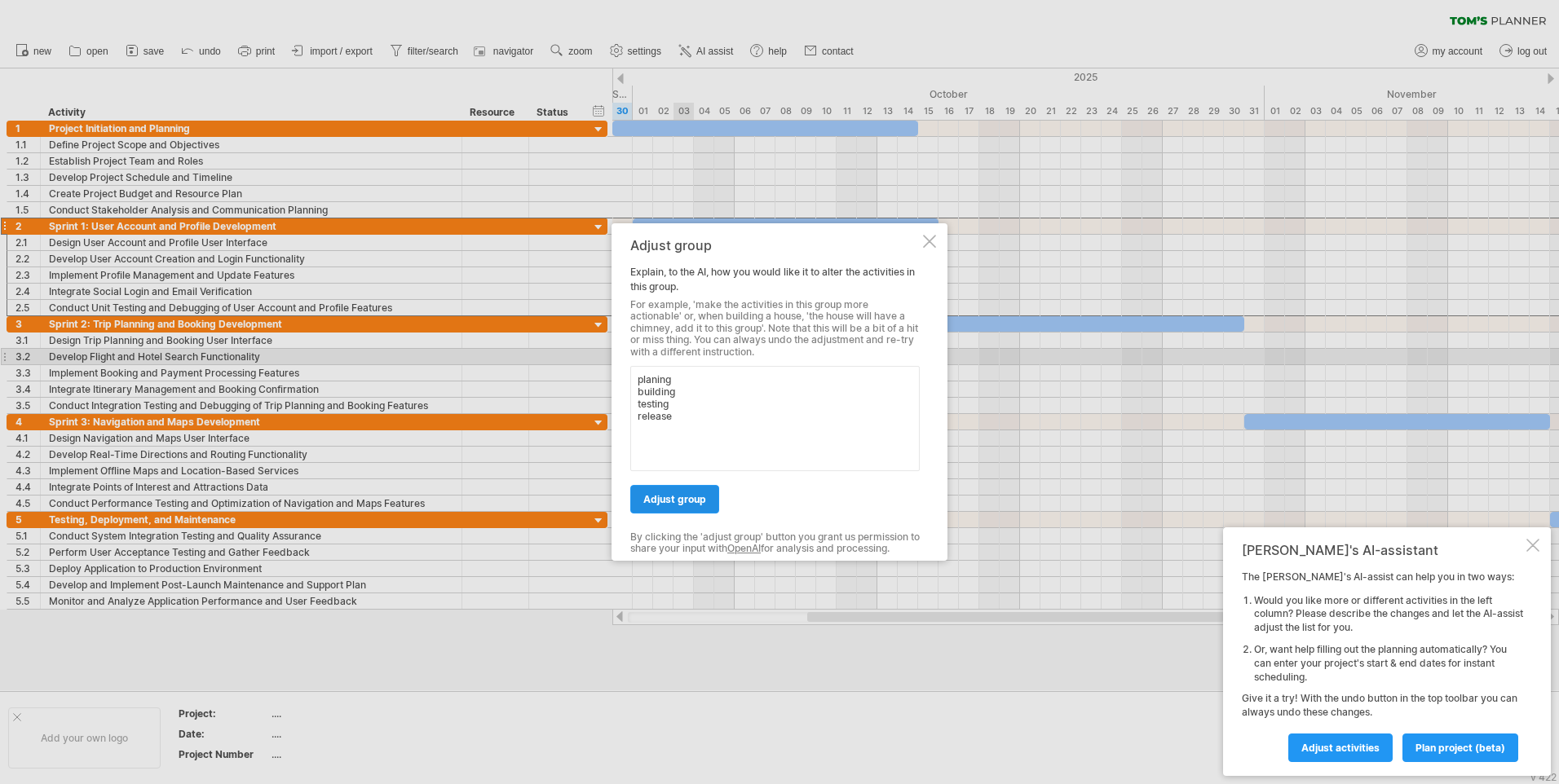
type textarea "planing building testing release"
click at [675, 491] on link "adjust group" at bounding box center [674, 499] width 89 height 29
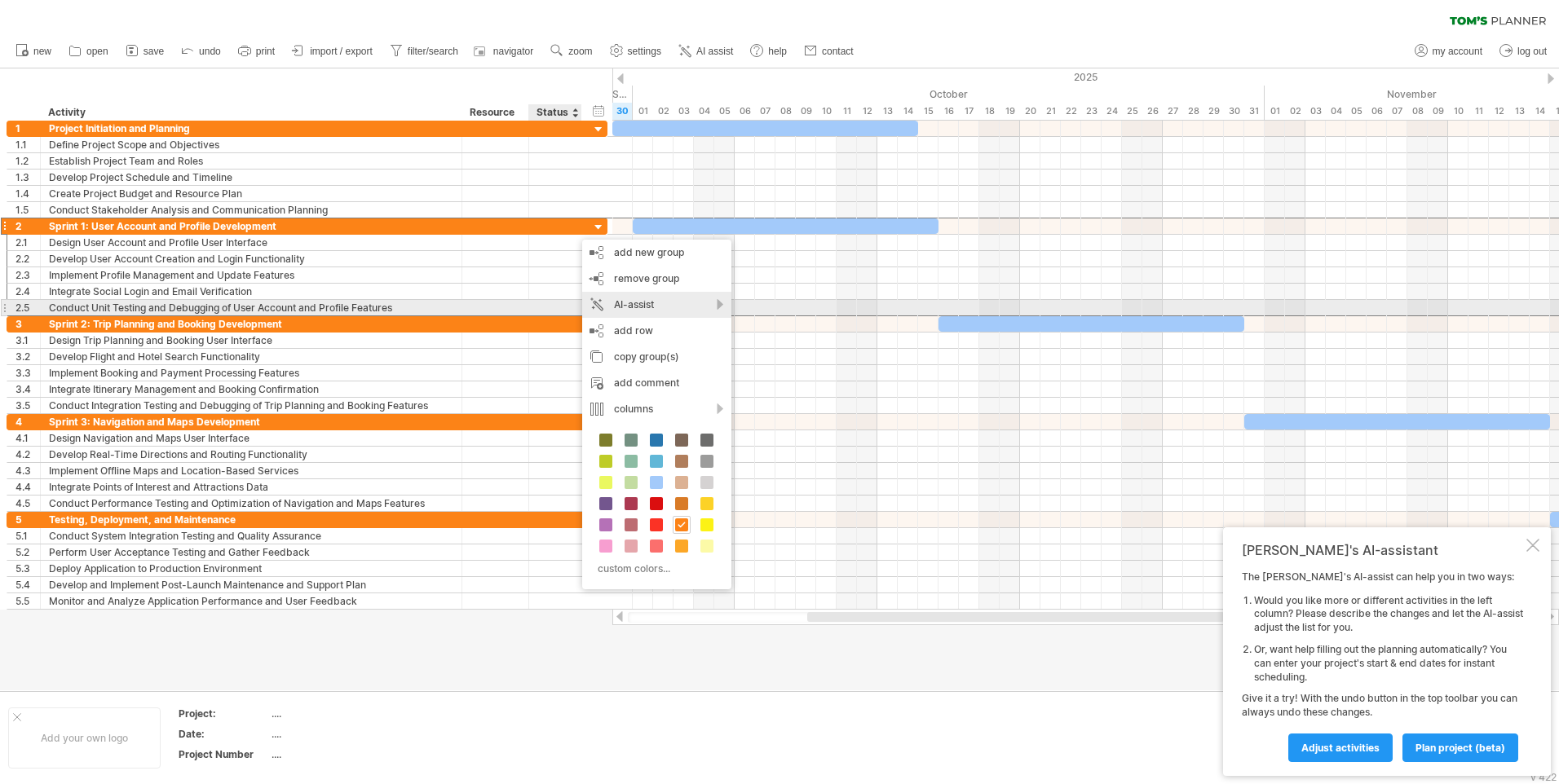
click at [636, 301] on div "AI-assist" at bounding box center [657, 305] width 150 height 26
click at [704, 317] on div "suggest more activities" at bounding box center [758, 322] width 229 height 26
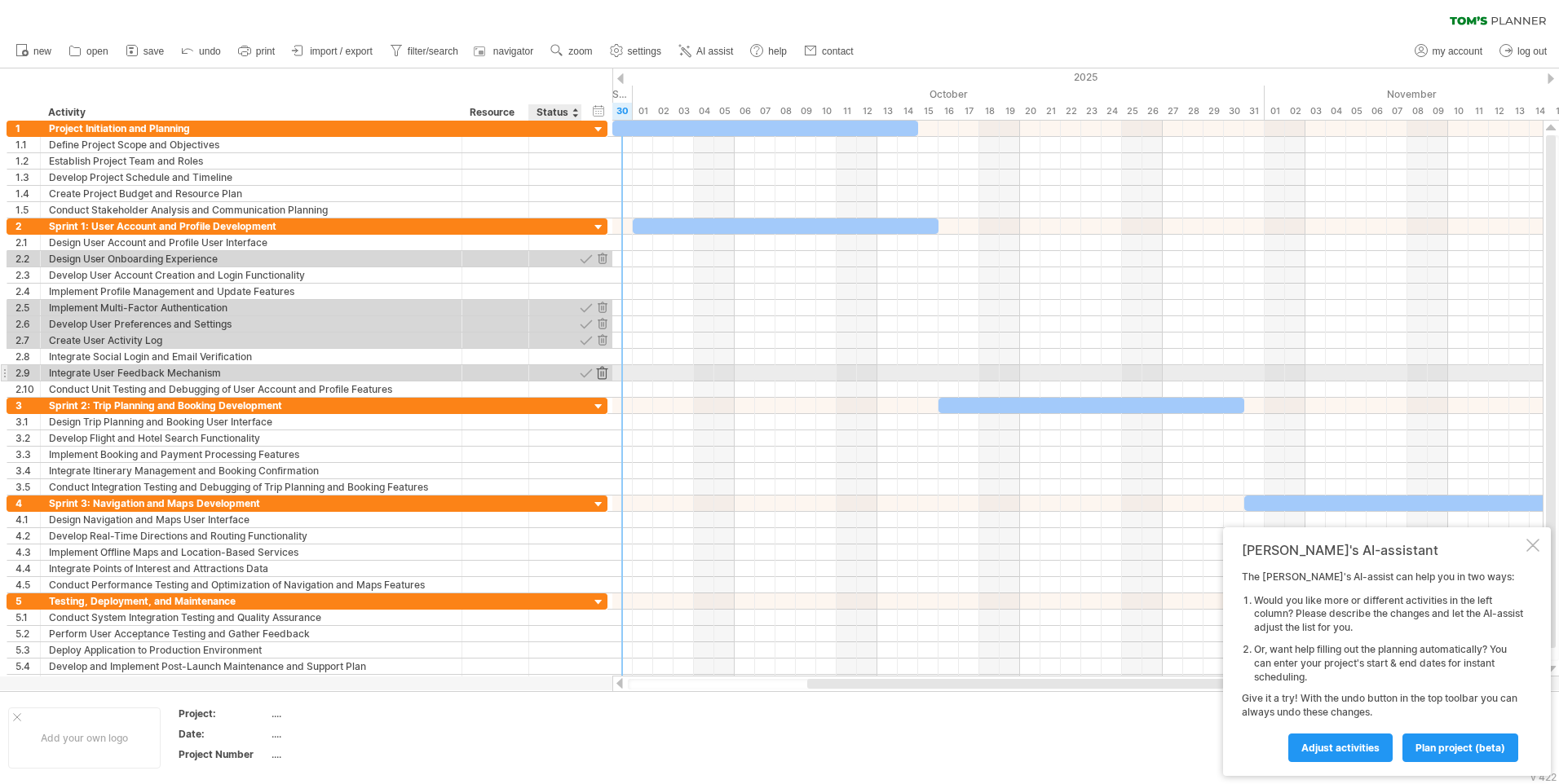
click at [601, 372] on div at bounding box center [602, 372] width 16 height 16
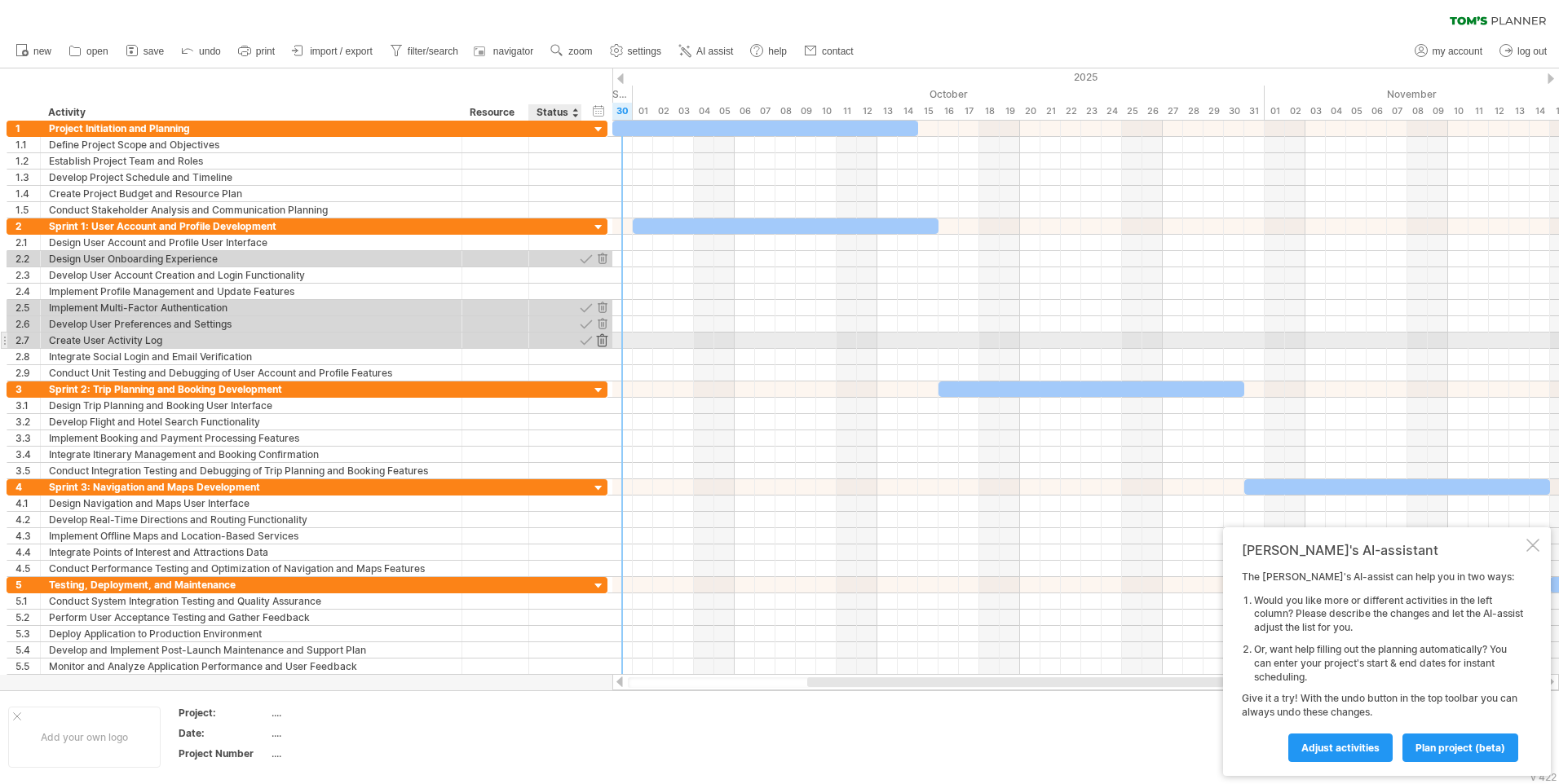
click at [601, 341] on div at bounding box center [602, 340] width 16 height 16
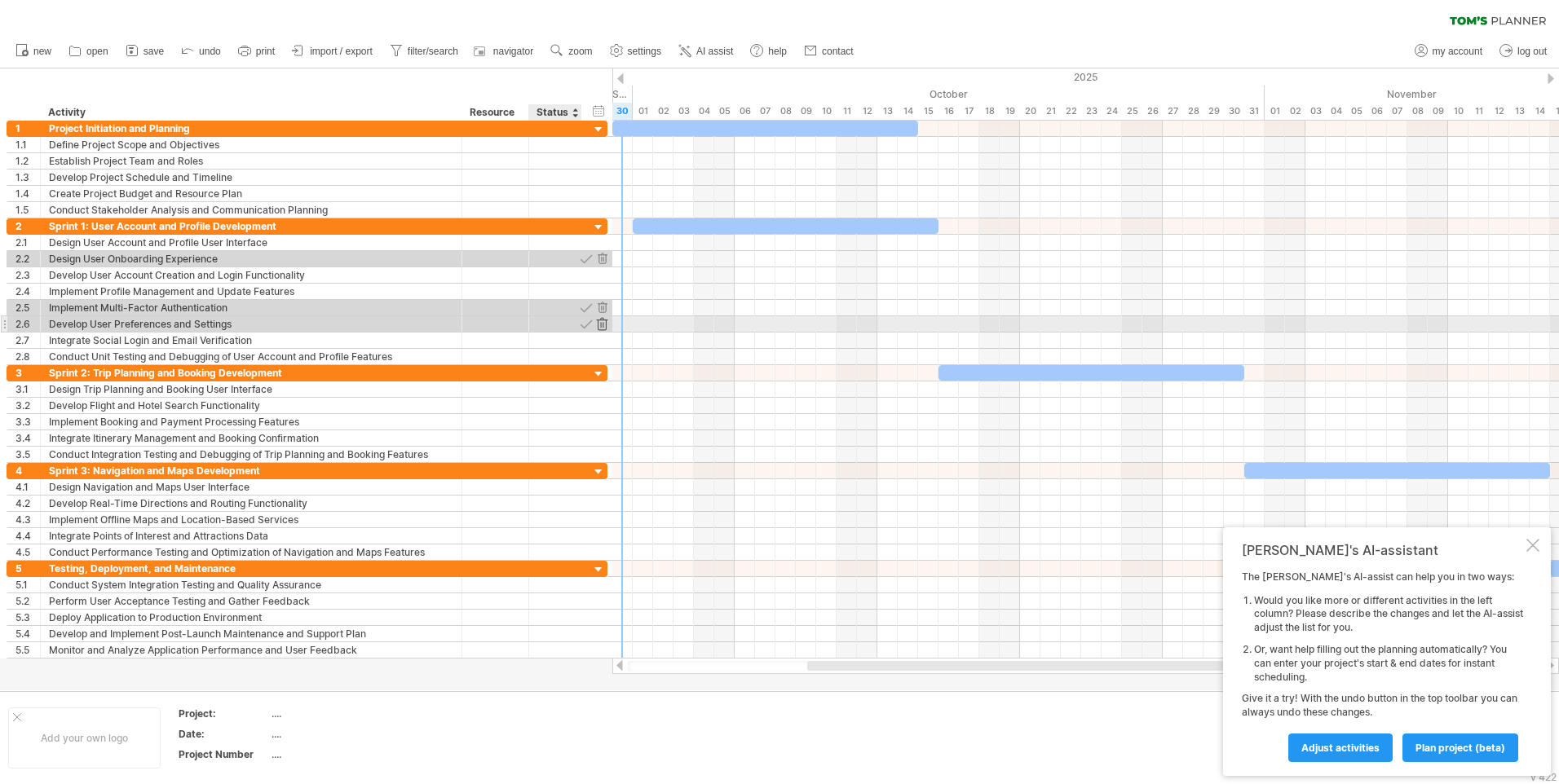
click at [602, 328] on div at bounding box center [602, 324] width 16 height 16
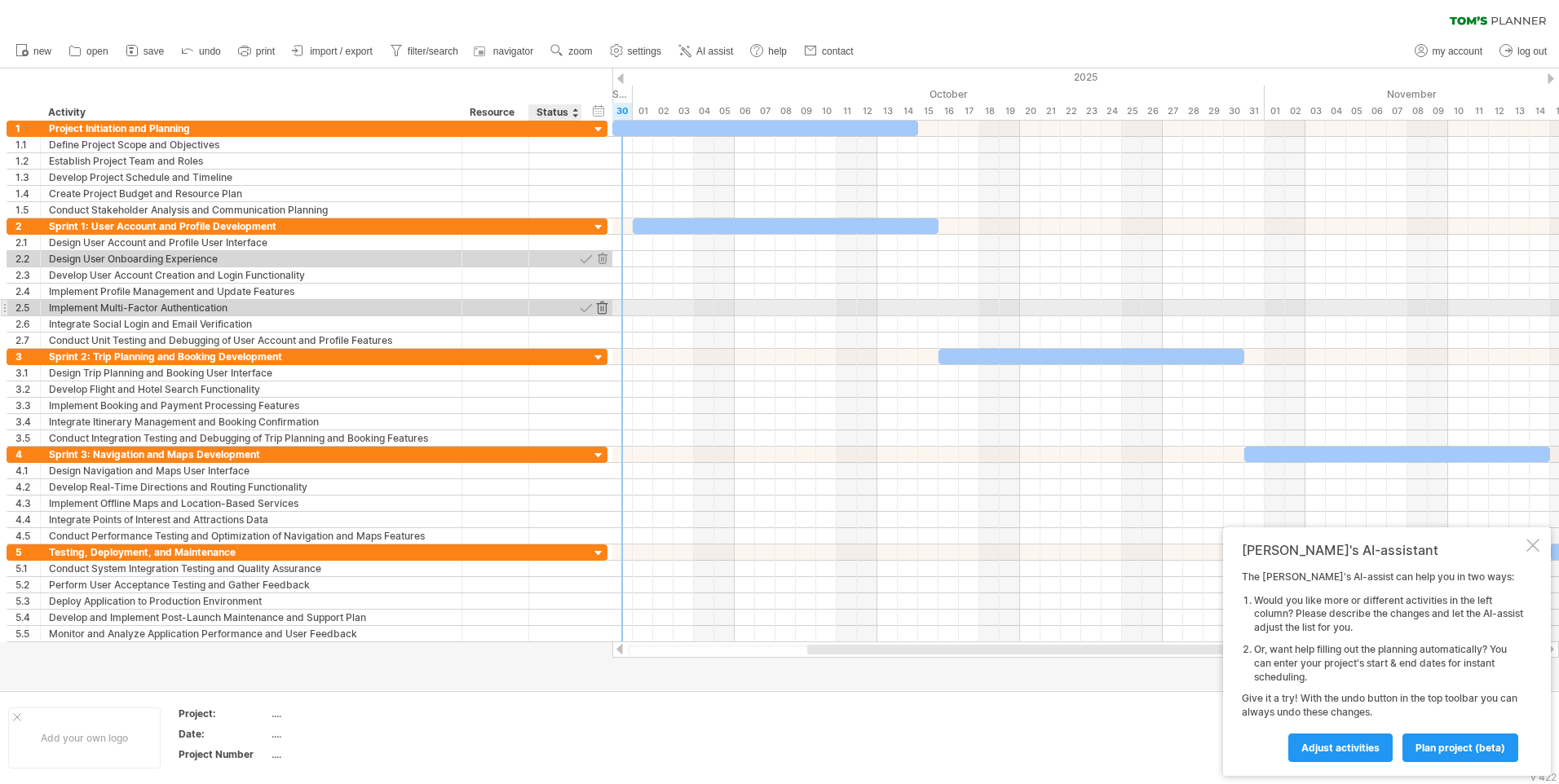
click at [606, 305] on div at bounding box center [602, 308] width 16 height 16
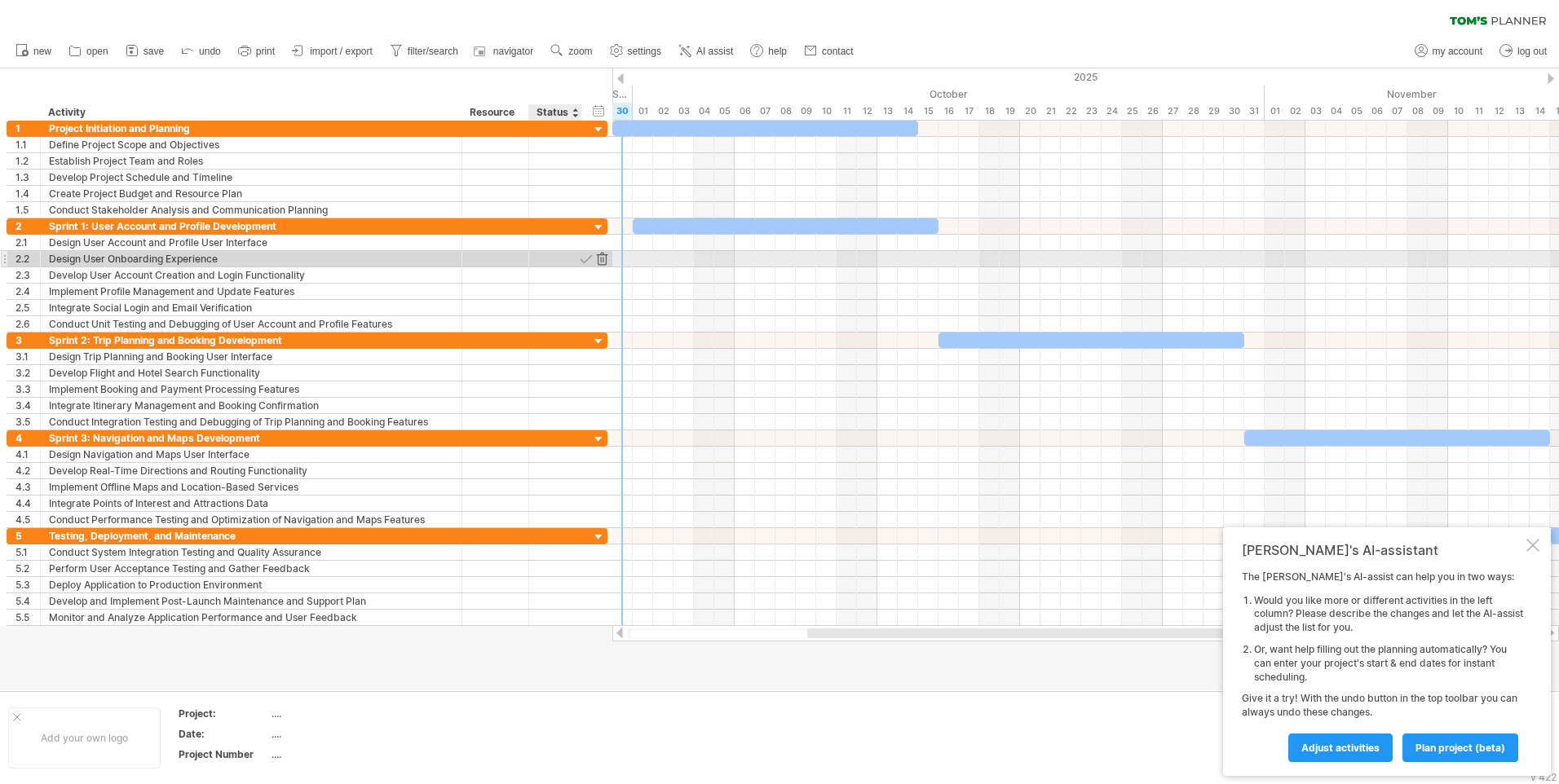
click at [602, 263] on div at bounding box center [602, 259] width 16 height 16
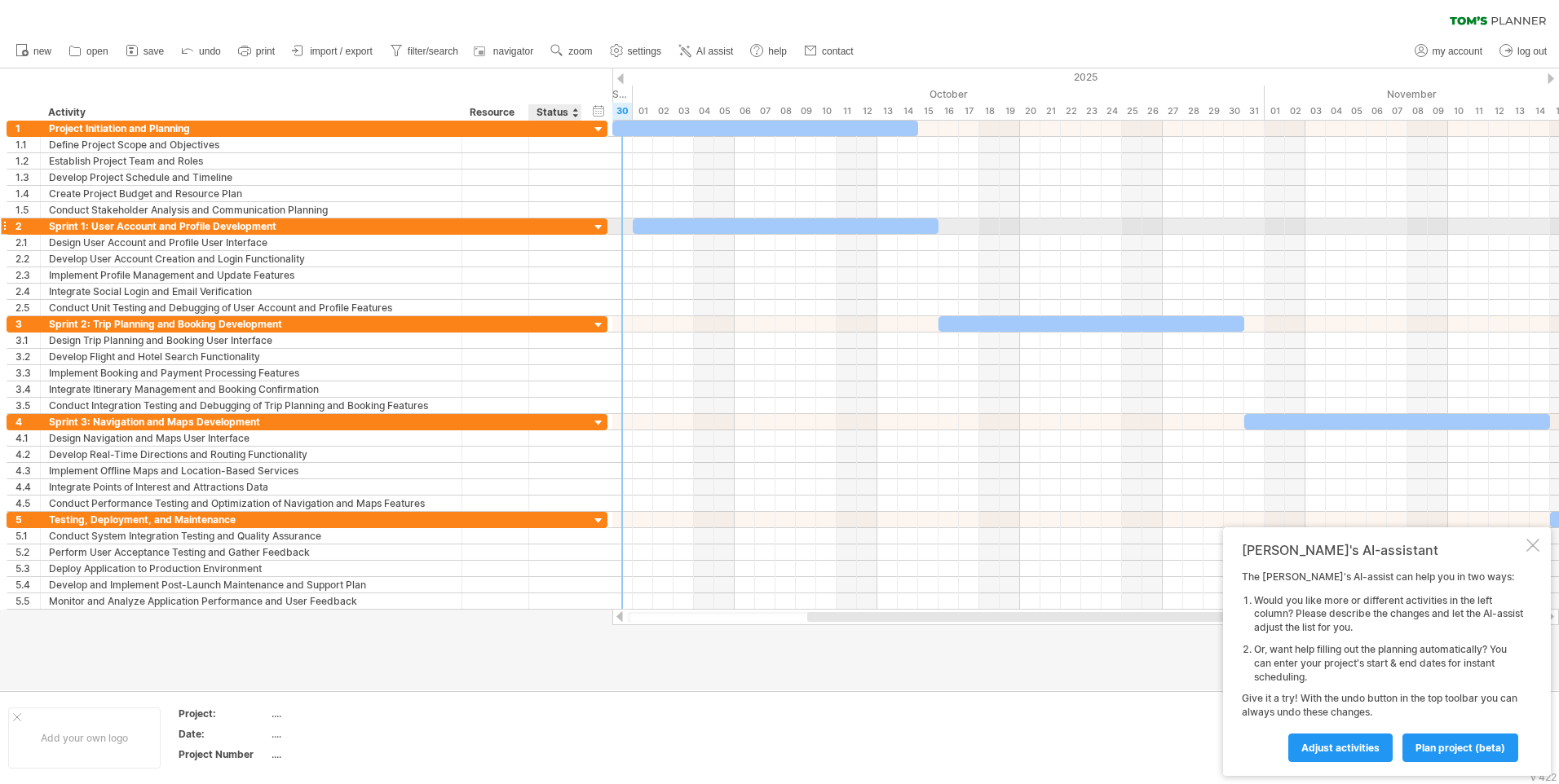
click at [563, 221] on div at bounding box center [555, 226] width 36 height 16
click at [1333, 742] on span "Adjust activities" at bounding box center [1340, 747] width 79 height 12
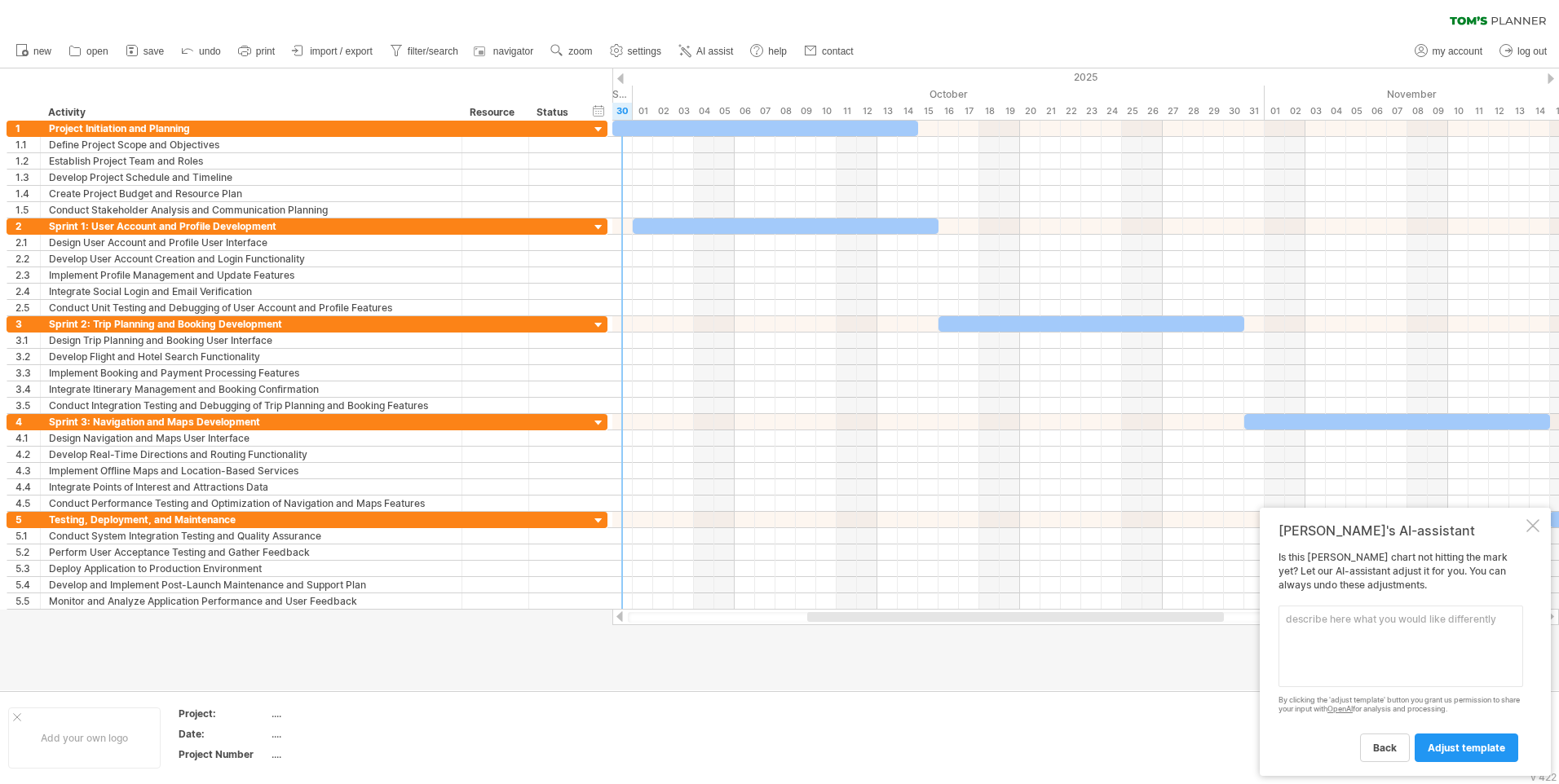
click at [1311, 629] on textarea at bounding box center [1400, 646] width 245 height 81
paste textarea "planing building testing release"
type textarea "planing building testing release"
click at [1426, 740] on link "adjust template" at bounding box center [1467, 747] width 103 height 29
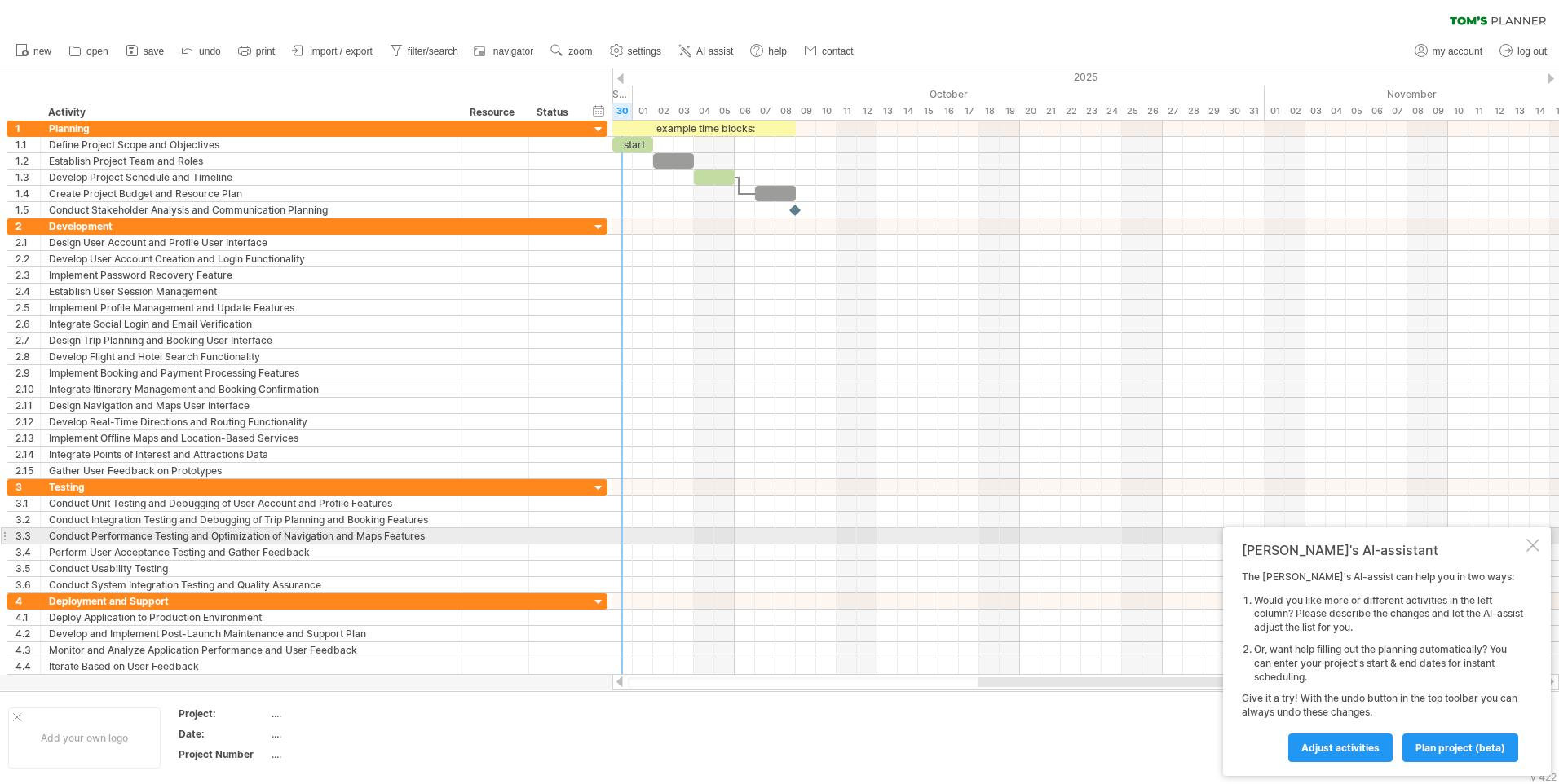
click at [1539, 545] on div at bounding box center [1533, 546] width 13 height 13
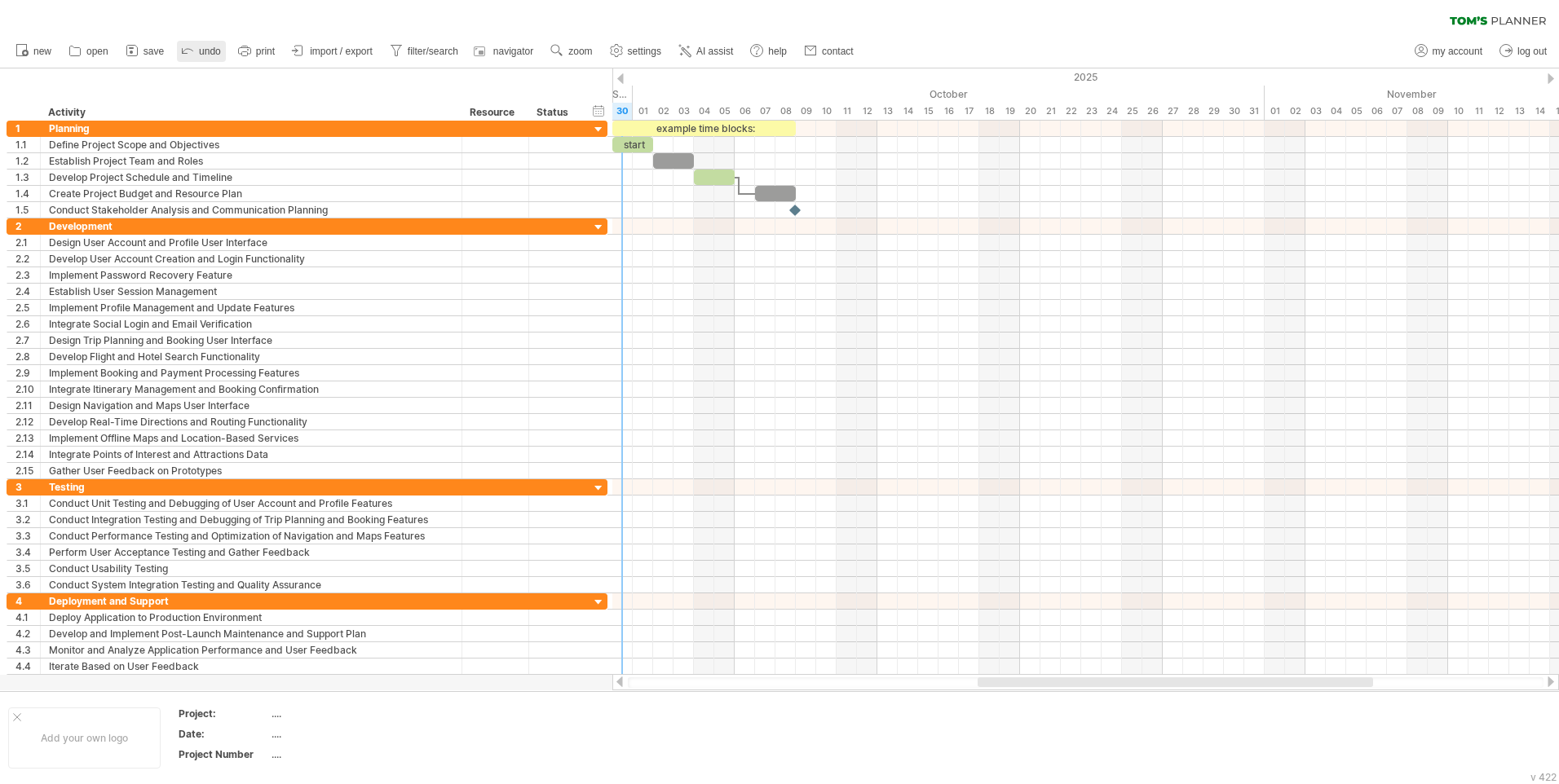
click at [190, 54] on icon at bounding box center [187, 50] width 17 height 17
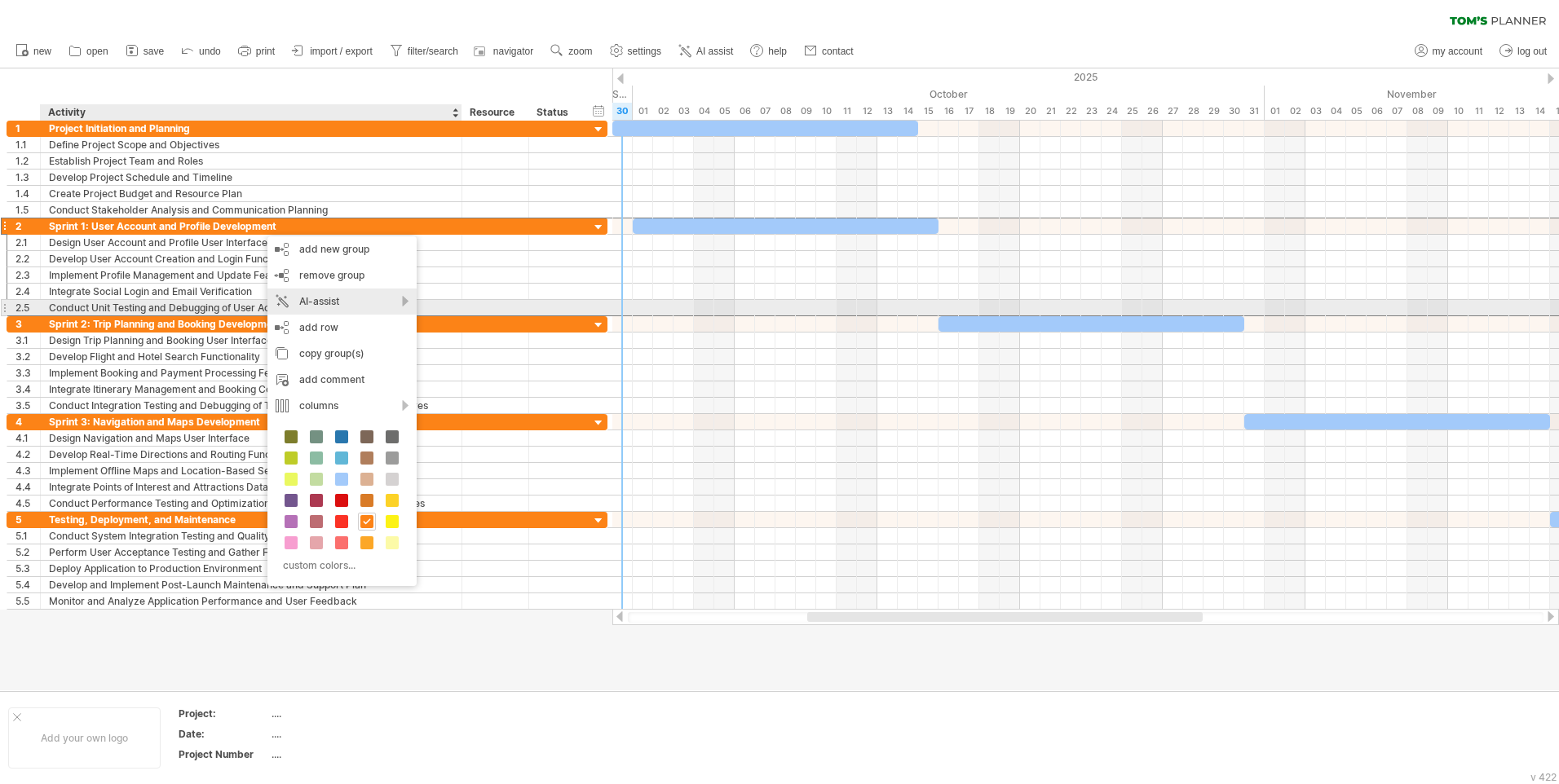
click at [332, 302] on div "AI-assist" at bounding box center [343, 302] width 150 height 26
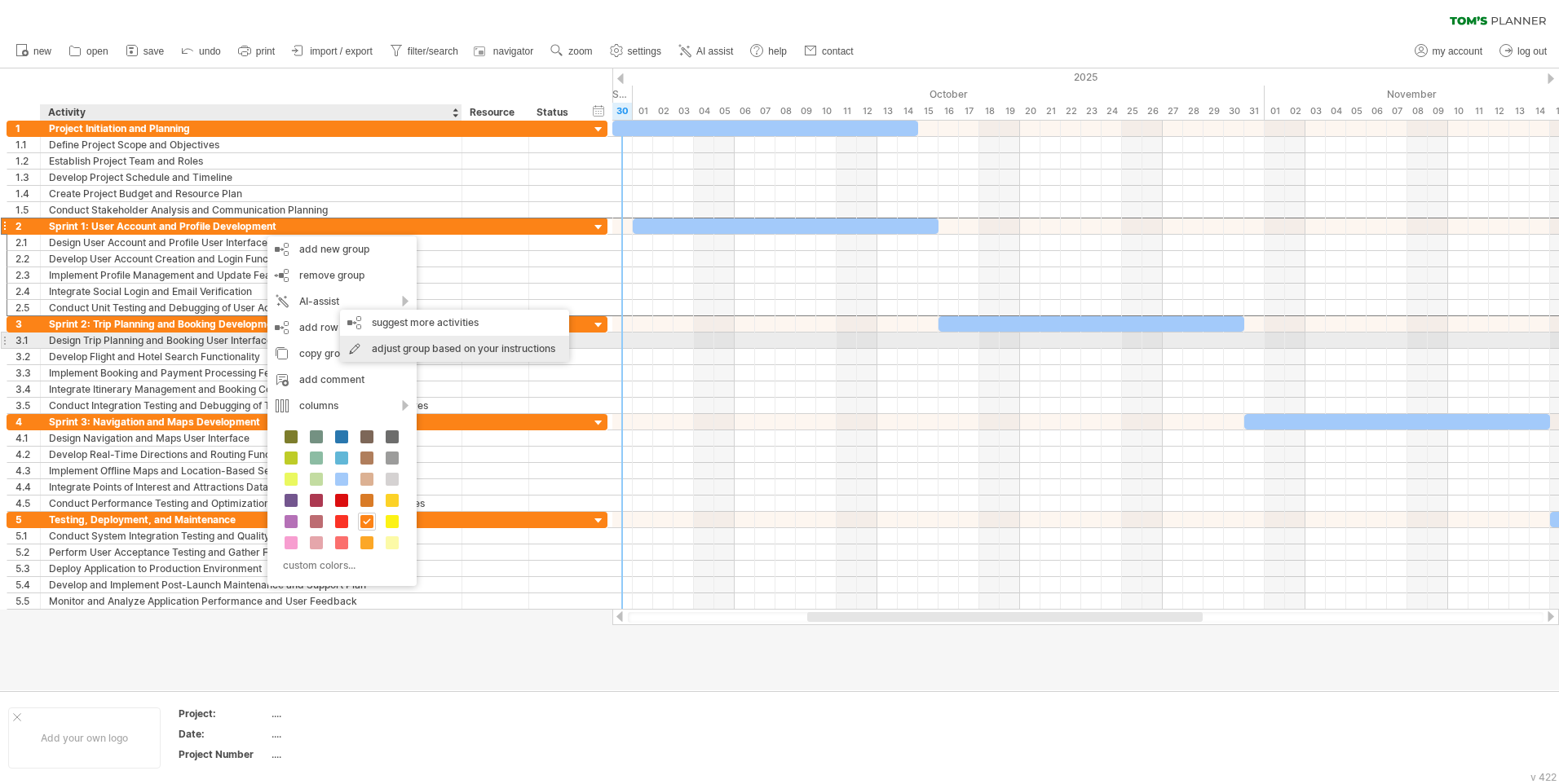
click at [453, 344] on div "adjust group based on your instructions" at bounding box center [454, 349] width 229 height 26
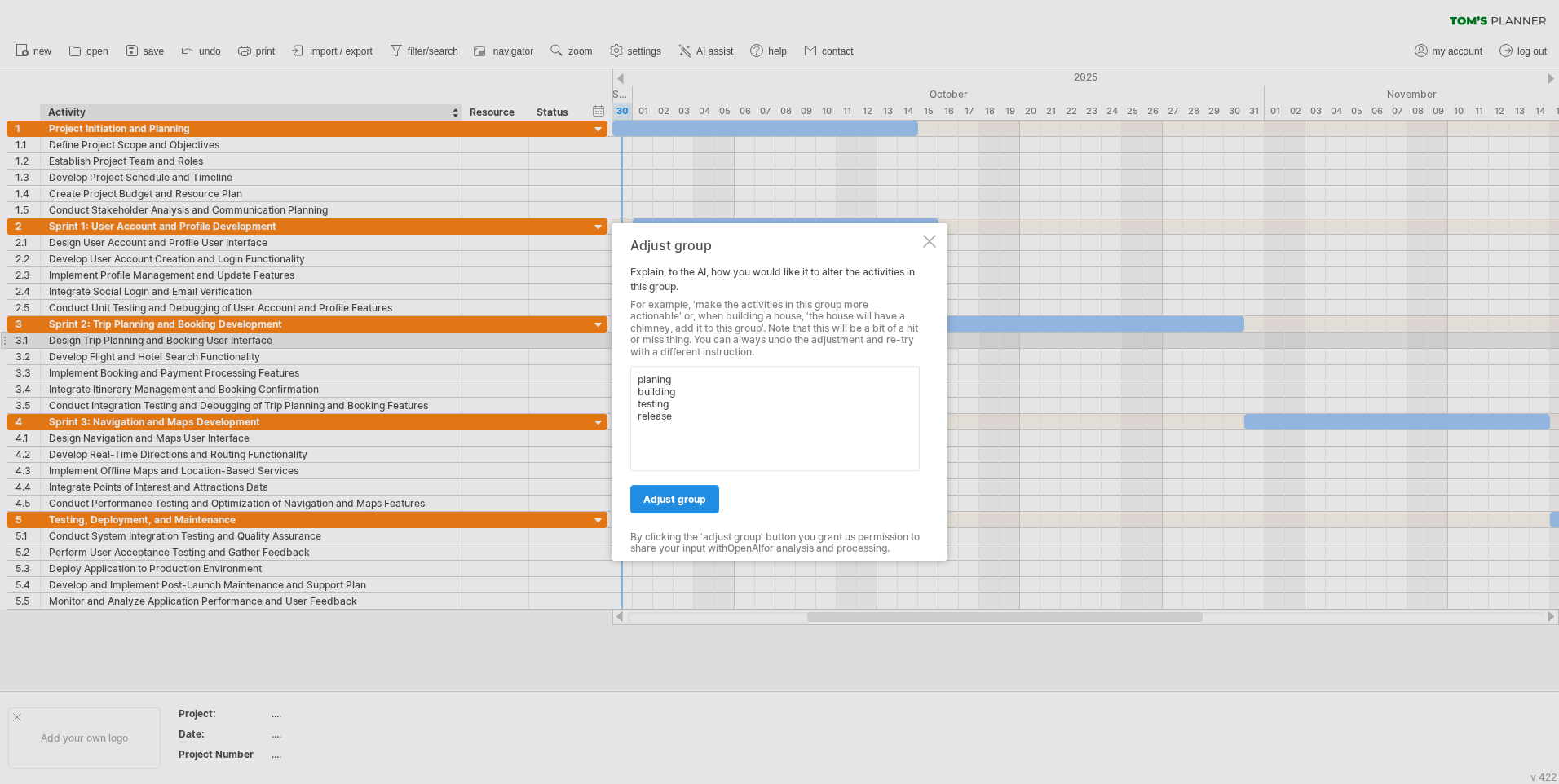
type textarea "planing building testing release"
click at [704, 502] on span "adjust group" at bounding box center [675, 499] width 63 height 12
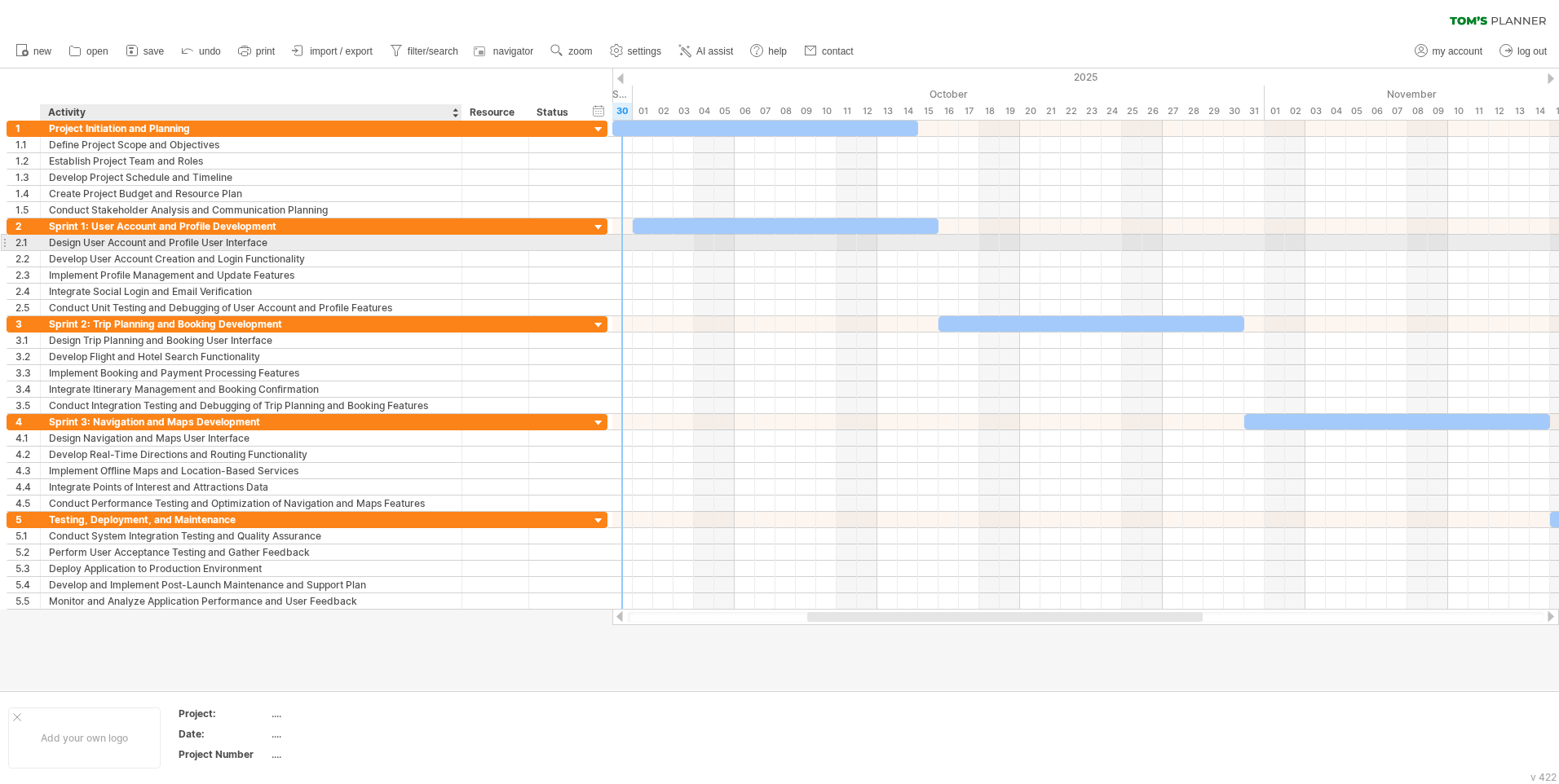
click at [391, 241] on div "Design User Account and Profile User Interface" at bounding box center [251, 242] width 405 height 16
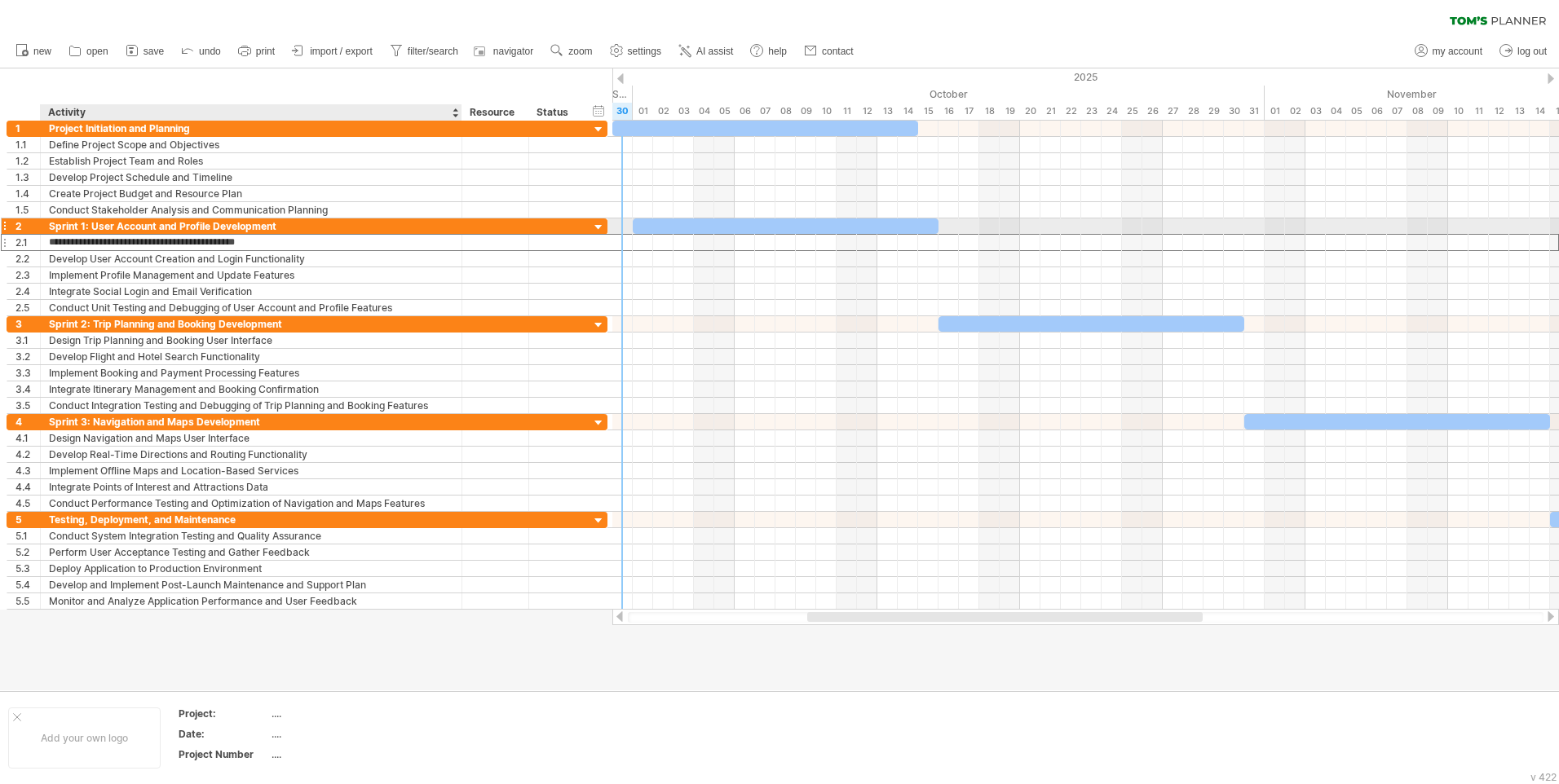
click at [406, 226] on div "Sprint 1: User Account and Profile Development" at bounding box center [251, 226] width 405 height 16
click at [592, 223] on div at bounding box center [598, 227] width 16 height 16
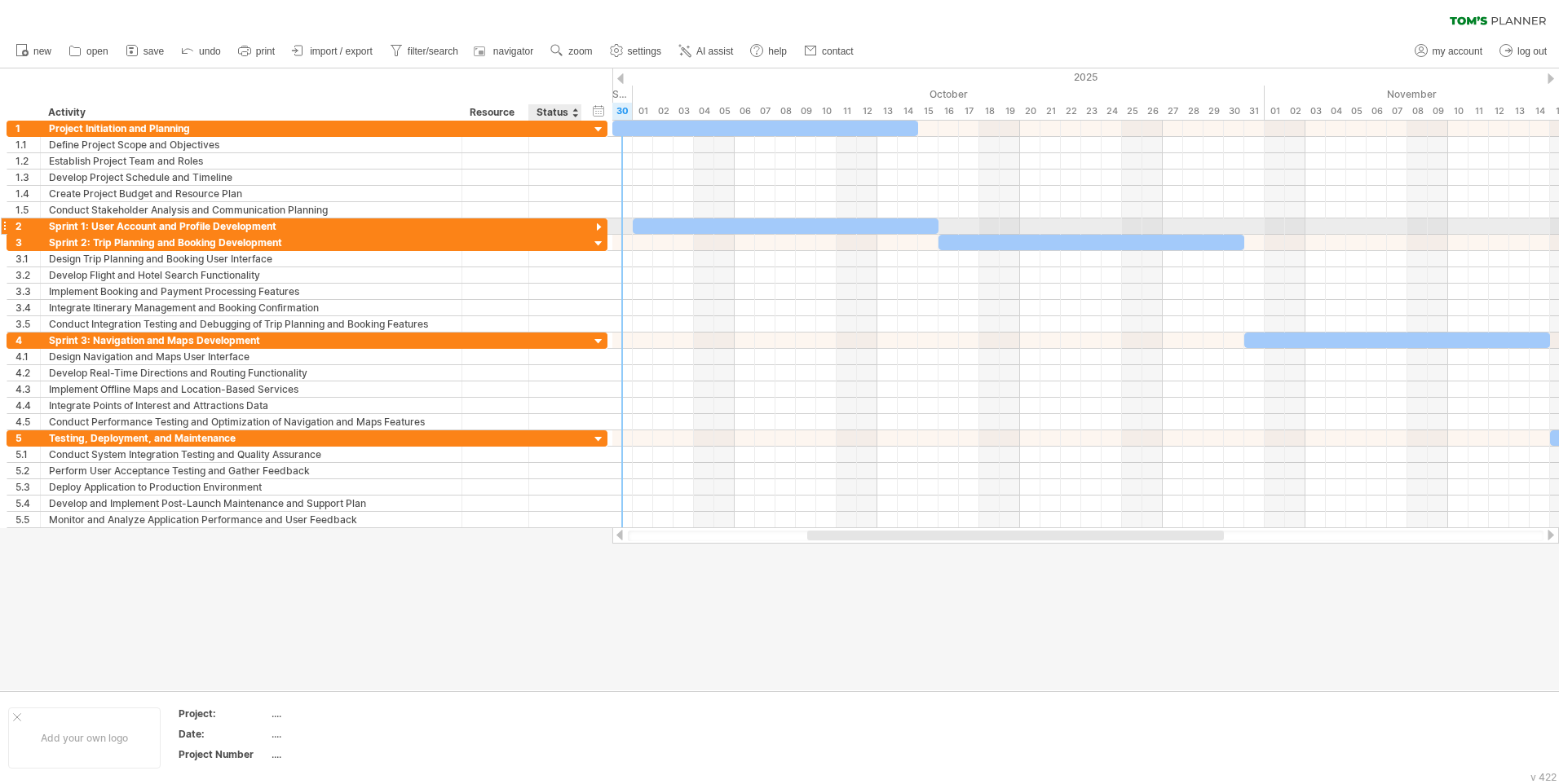
click at [592, 223] on div at bounding box center [598, 227] width 16 height 16
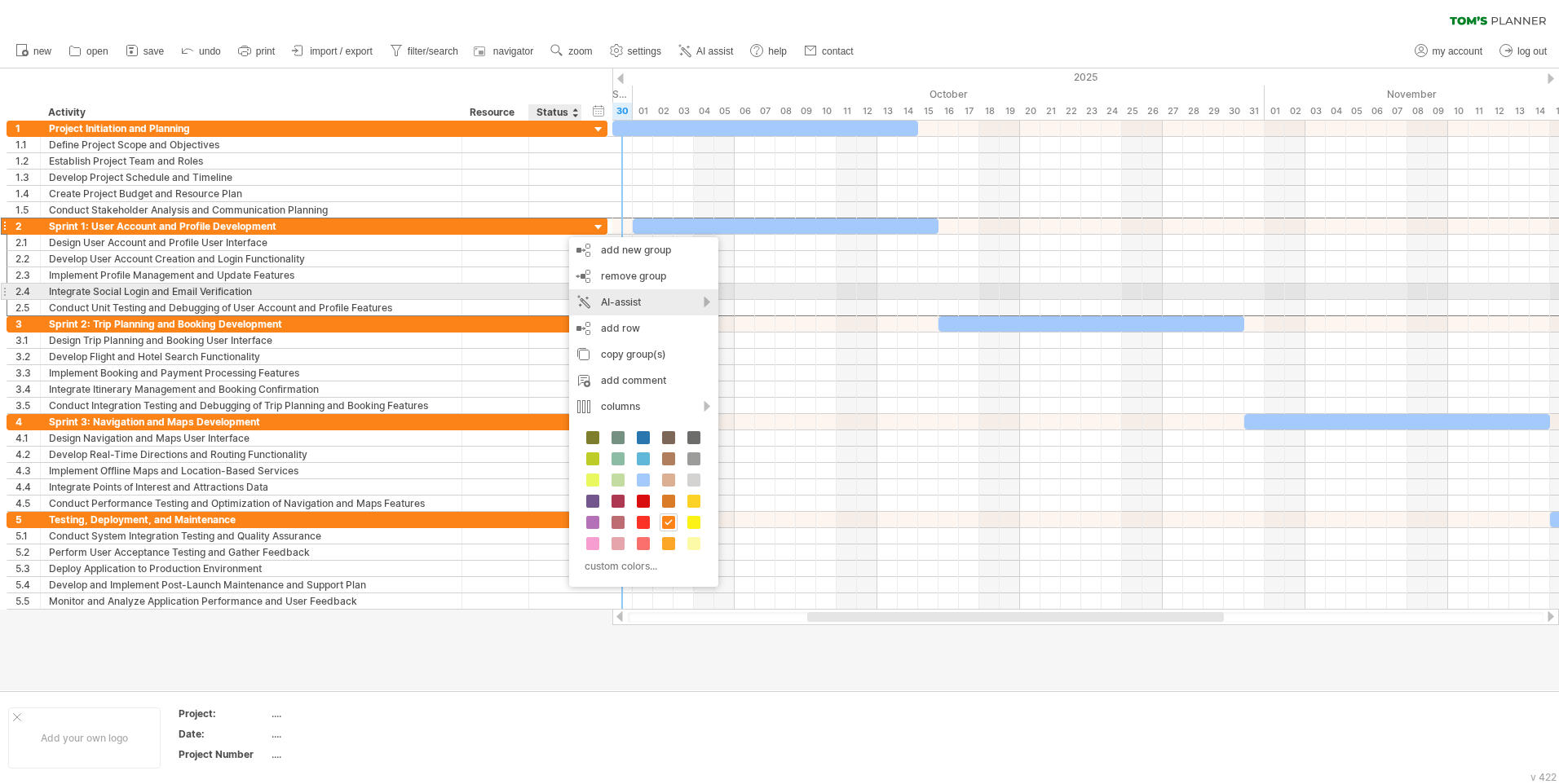
click at [659, 297] on div "AI-assist" at bounding box center [644, 302] width 150 height 26
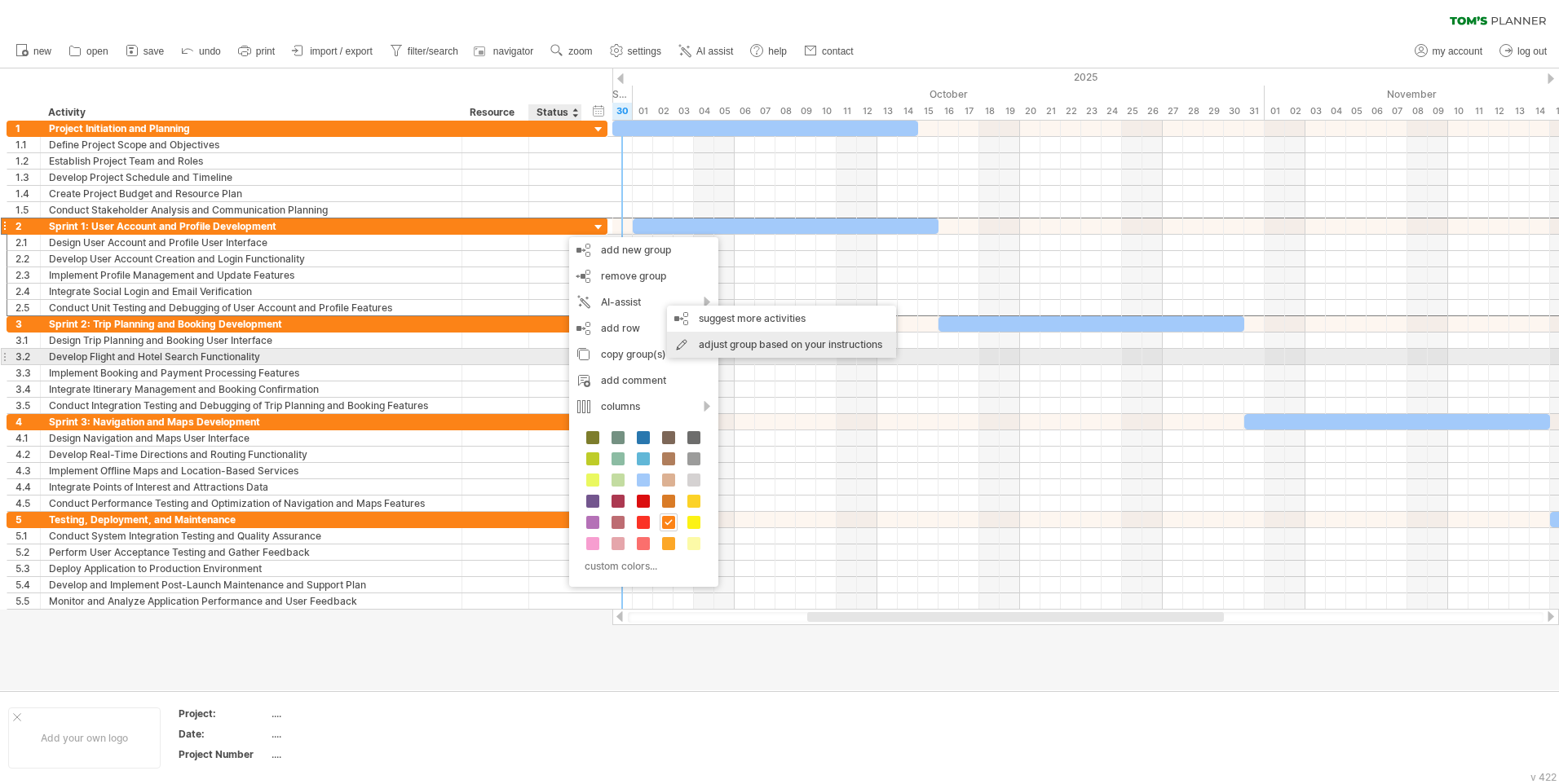
click at [776, 353] on div "adjust group based on your instructions" at bounding box center [781, 344] width 229 height 26
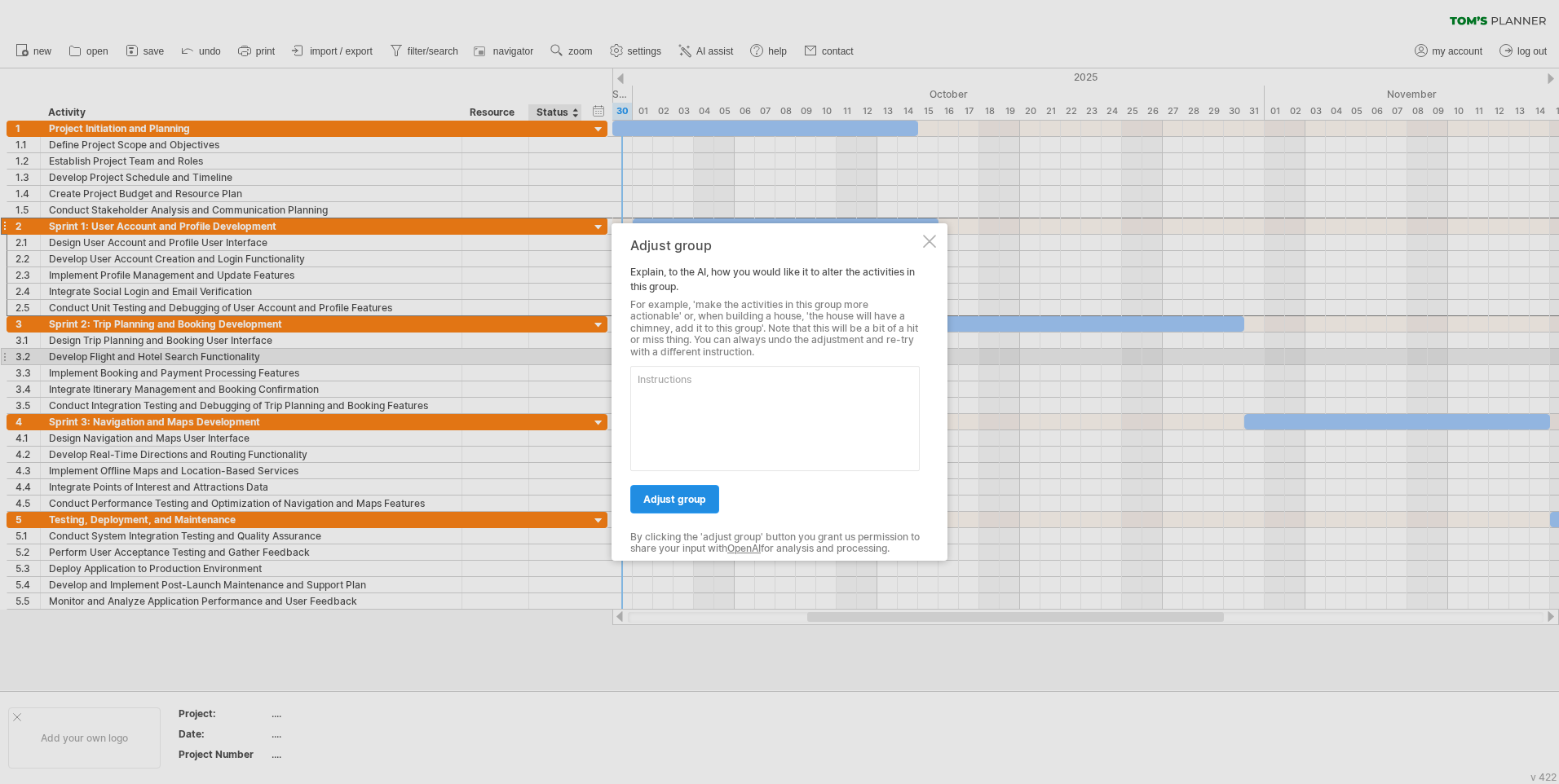
click at [698, 502] on span "adjust group" at bounding box center [675, 499] width 63 height 12
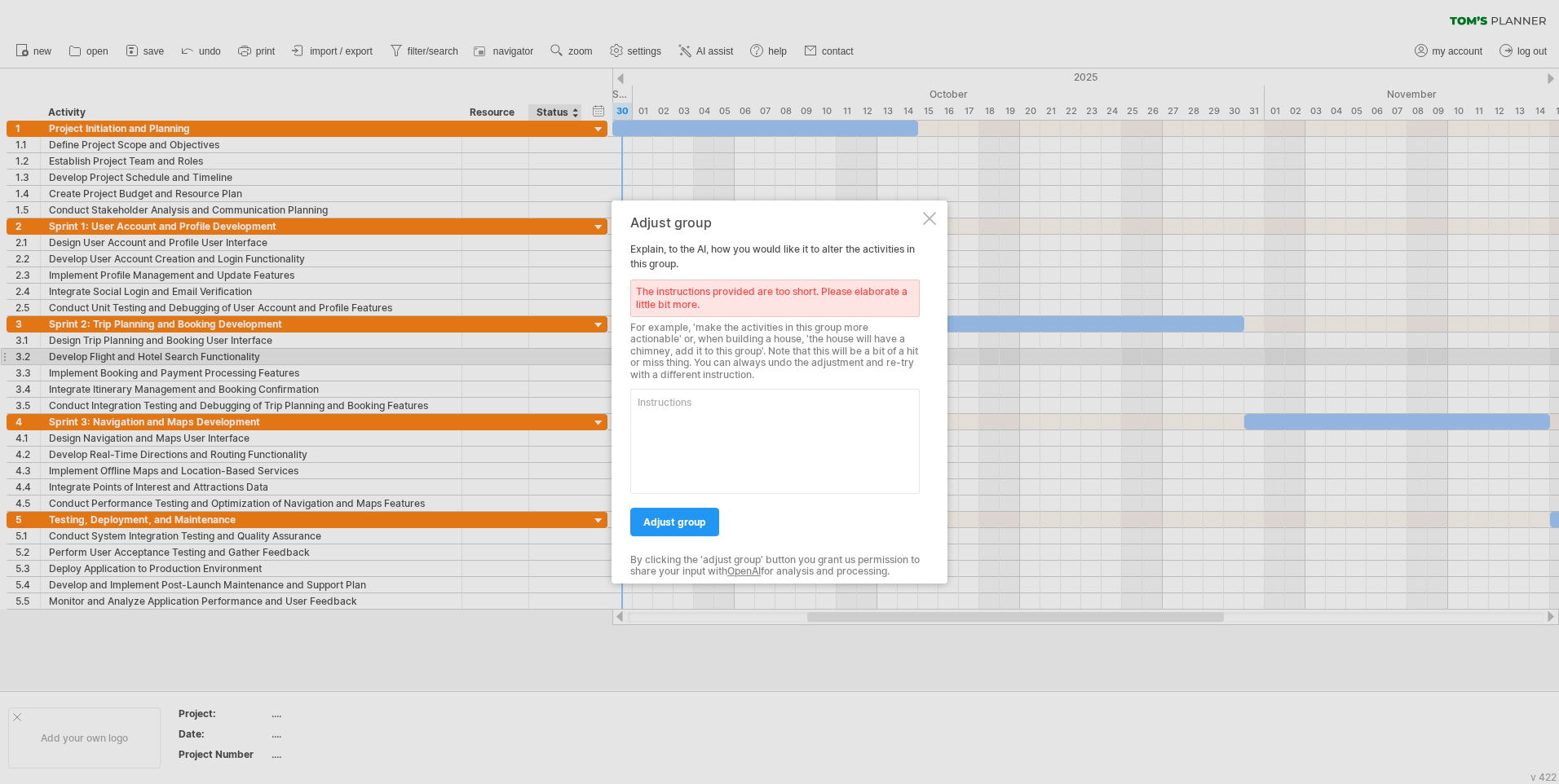
click at [771, 403] on textarea at bounding box center [774, 441] width 289 height 105
paste textarea "planing building testing release"
click at [632, 412] on textarea "planing building testing release" at bounding box center [774, 441] width 289 height 105
drag, startPoint x: 836, startPoint y: 397, endPoint x: 634, endPoint y: 388, distance: 202.2
click at [634, 388] on div "include the following phases in sequence planing building testing release" at bounding box center [774, 437] width 289 height 114
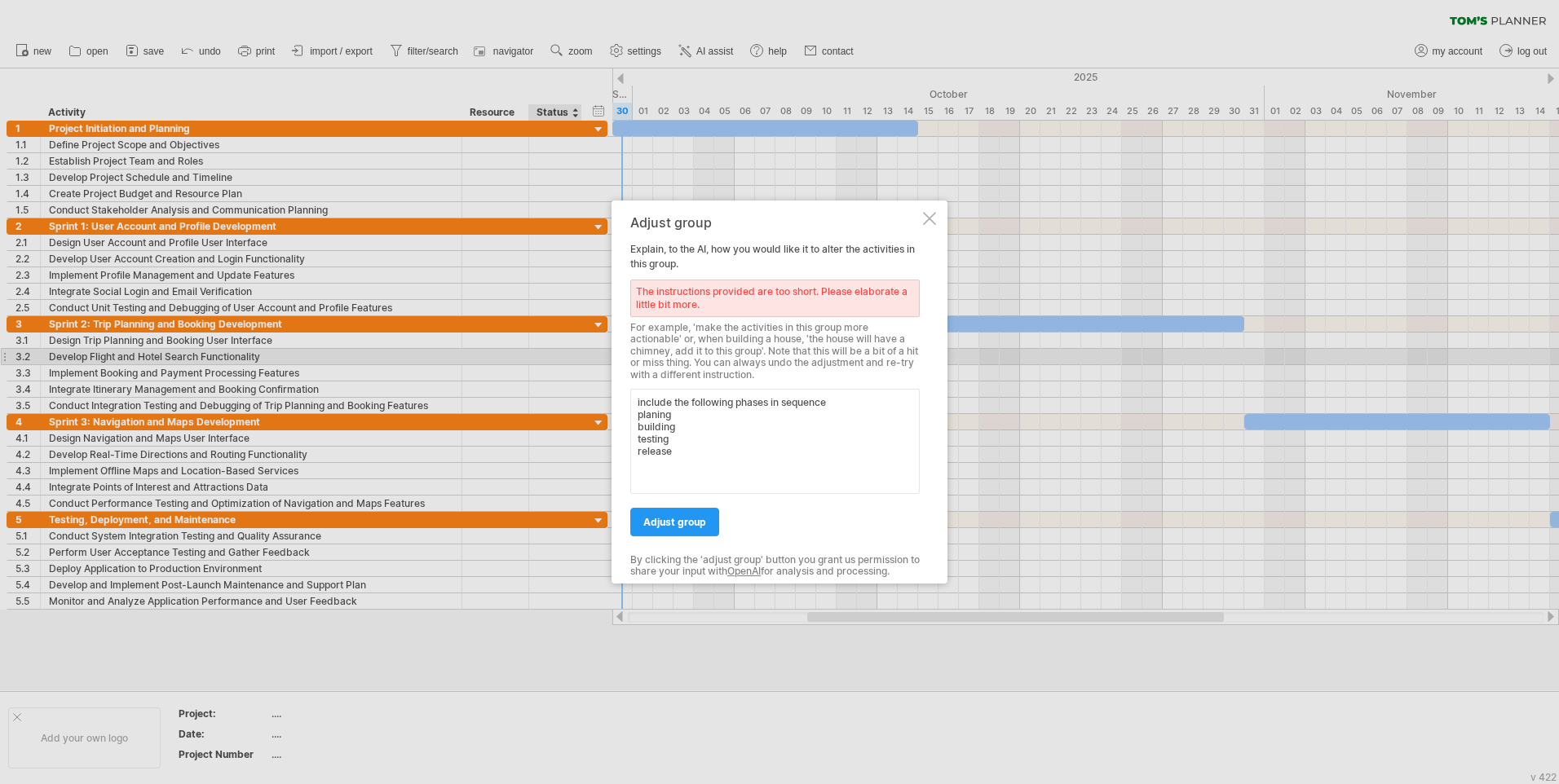
type textarea "include the following phases in sequence planing building testing release"
click at [679, 526] on span "adjust group" at bounding box center [675, 522] width 63 height 12
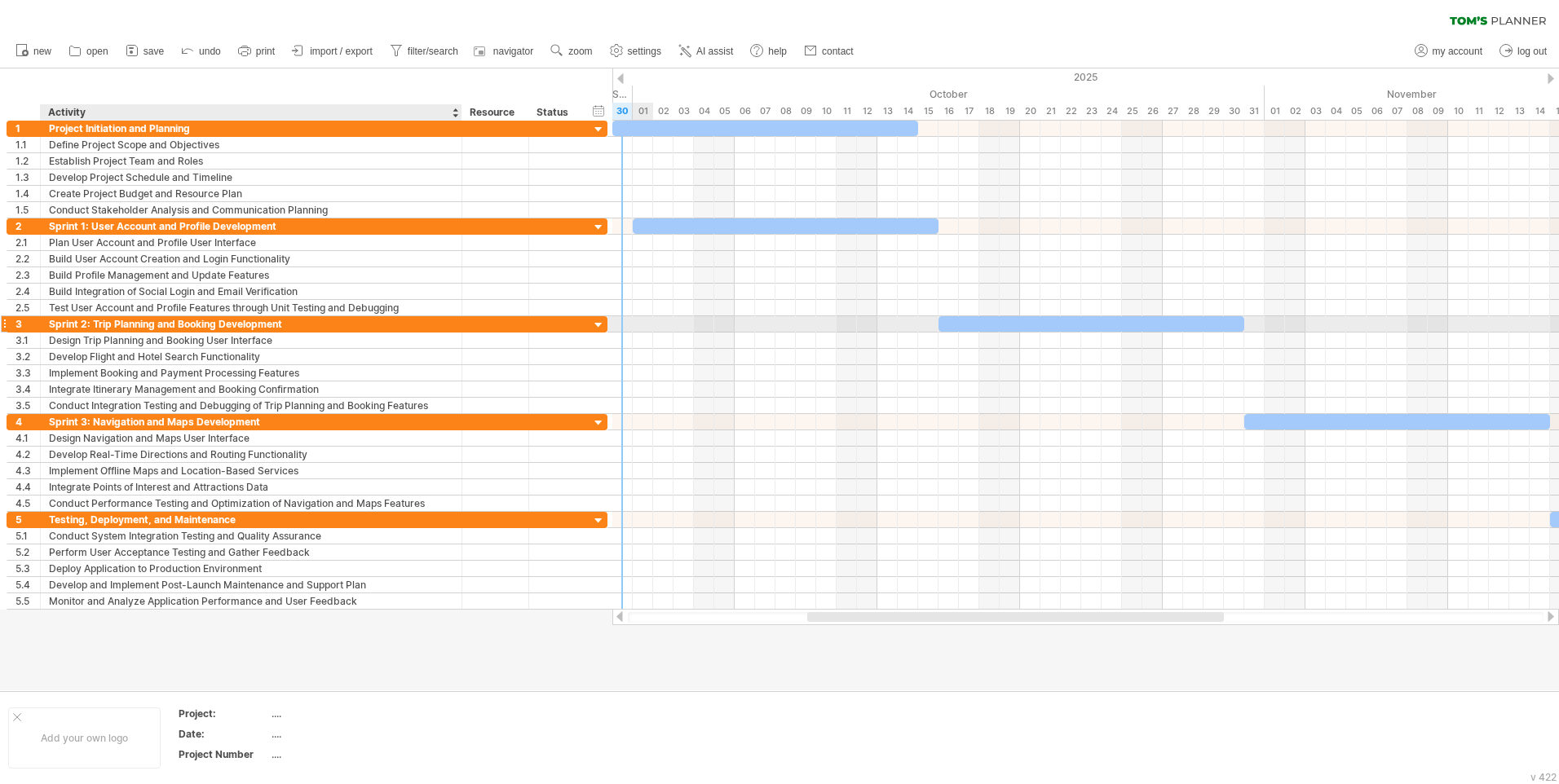
click at [362, 320] on div "Sprint 2: Trip Planning and Booking Development" at bounding box center [251, 324] width 405 height 16
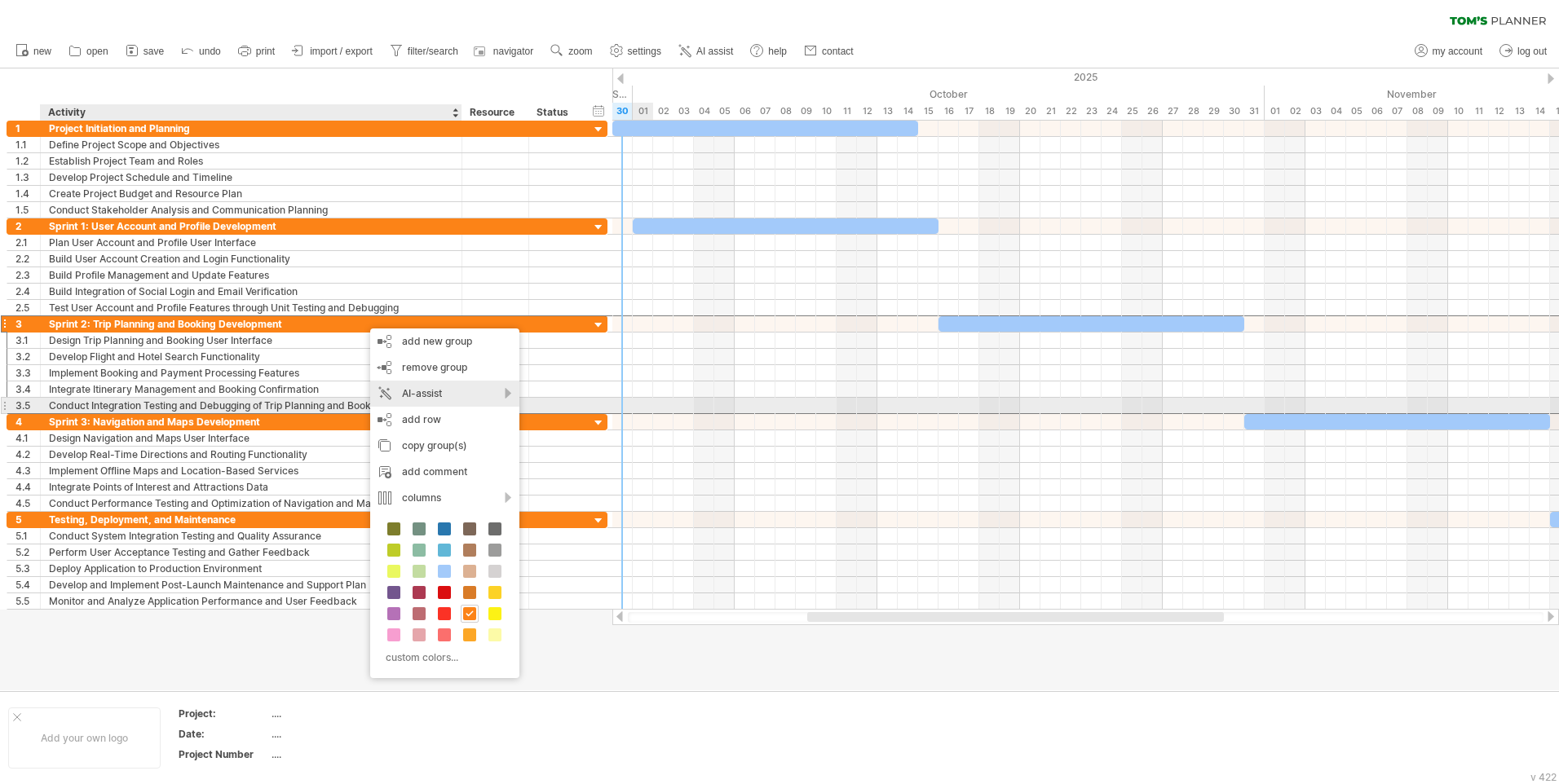
click at [418, 403] on div "AI-assist" at bounding box center [445, 393] width 150 height 26
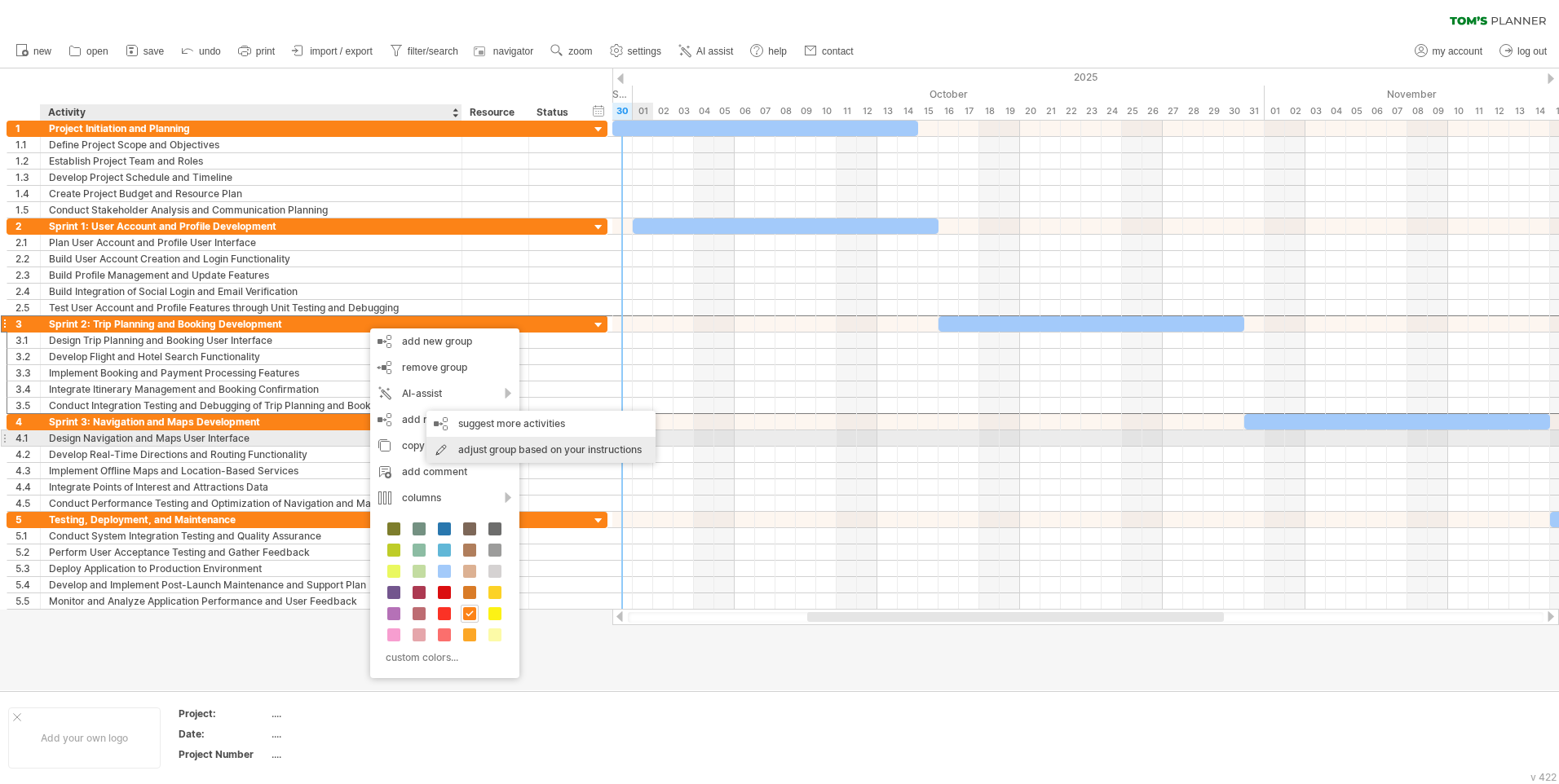
click at [598, 439] on div "adjust group based on your instructions" at bounding box center [541, 450] width 229 height 26
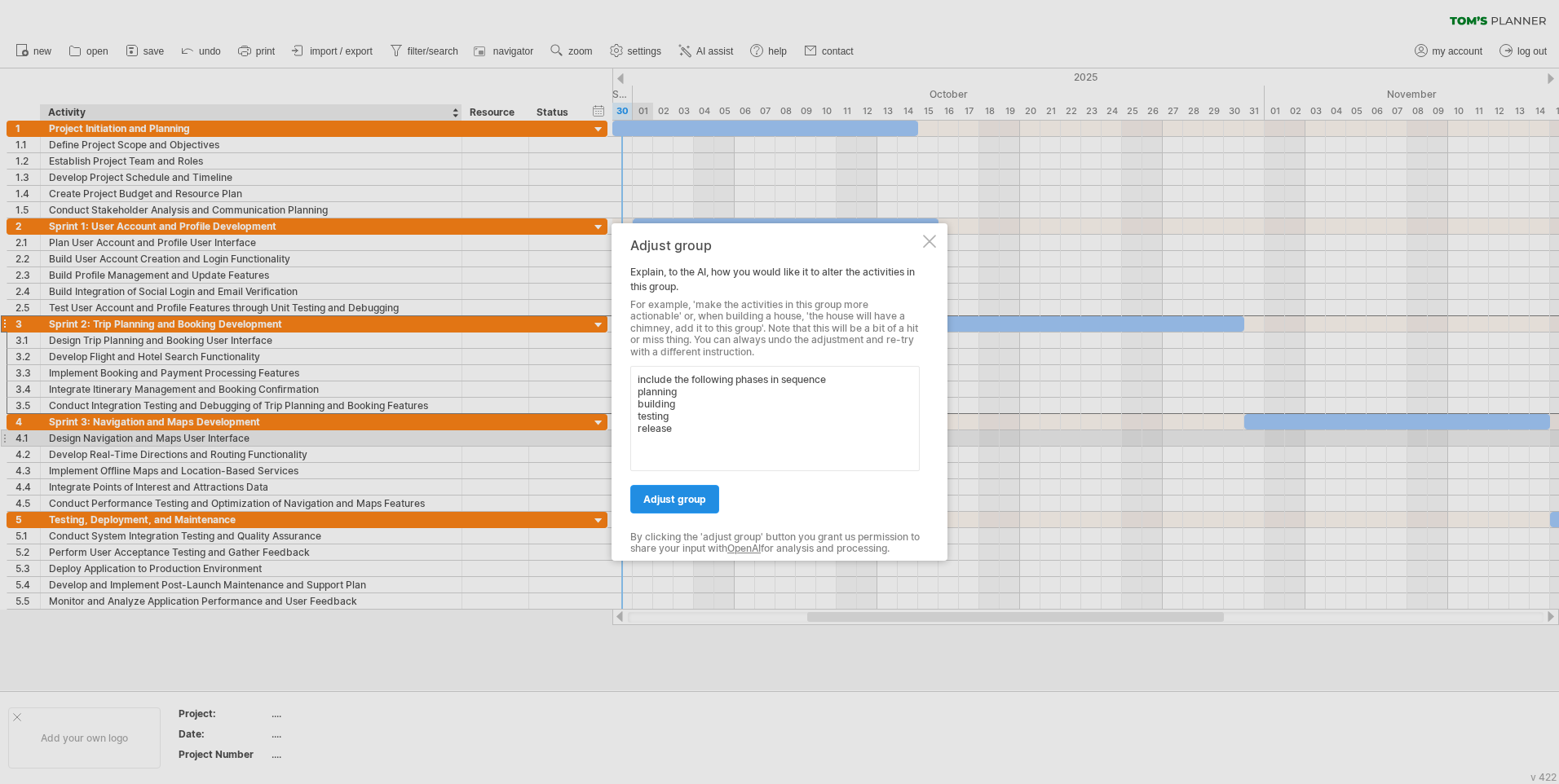
type textarea "include the following phases in sequence planning building testing release"
click at [701, 488] on link "adjust group" at bounding box center [674, 499] width 89 height 29
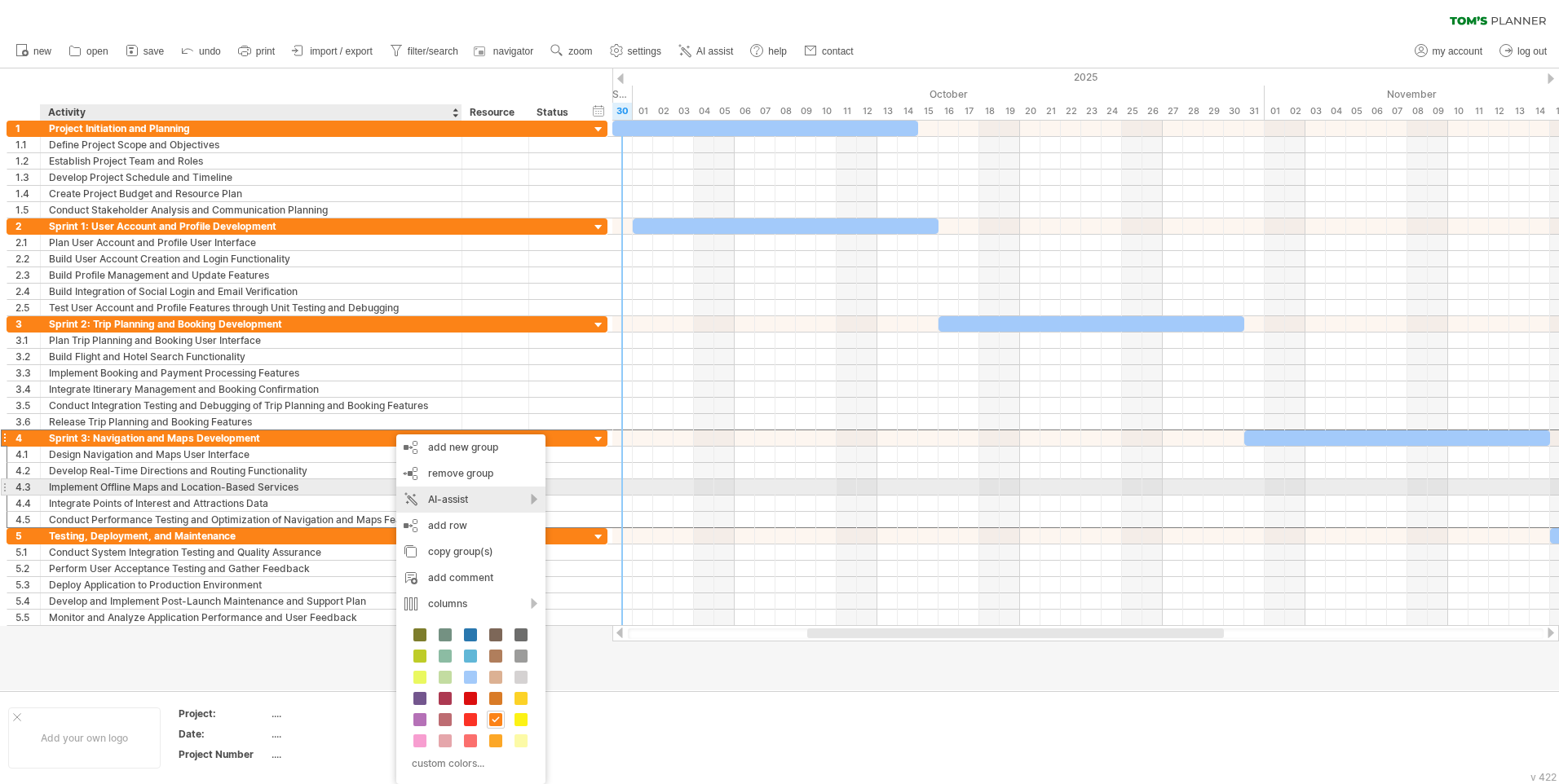
click at [472, 494] on div "AI-assist" at bounding box center [471, 500] width 150 height 26
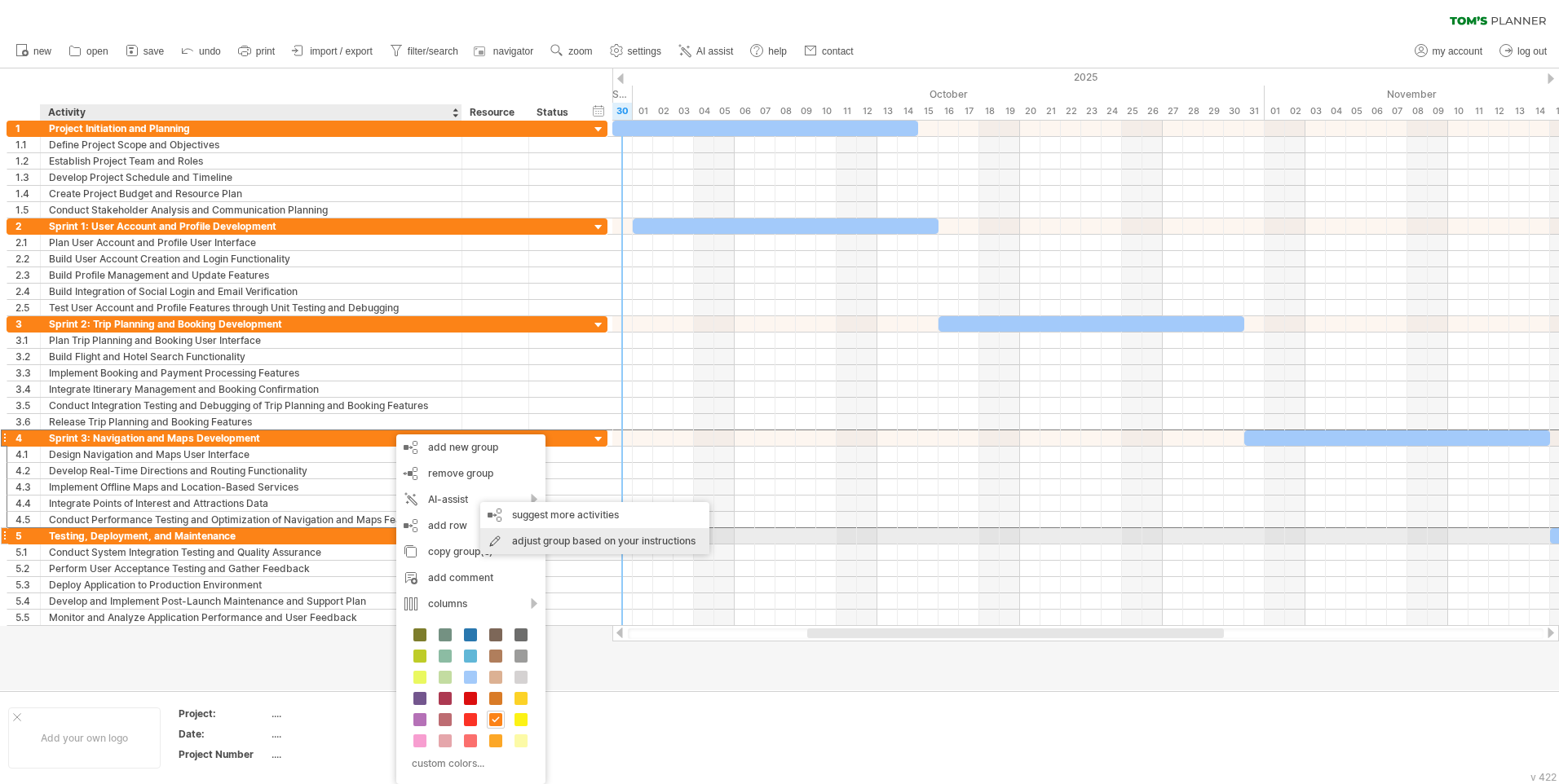
click at [562, 539] on div "adjust group based on your instructions" at bounding box center [595, 541] width 229 height 26
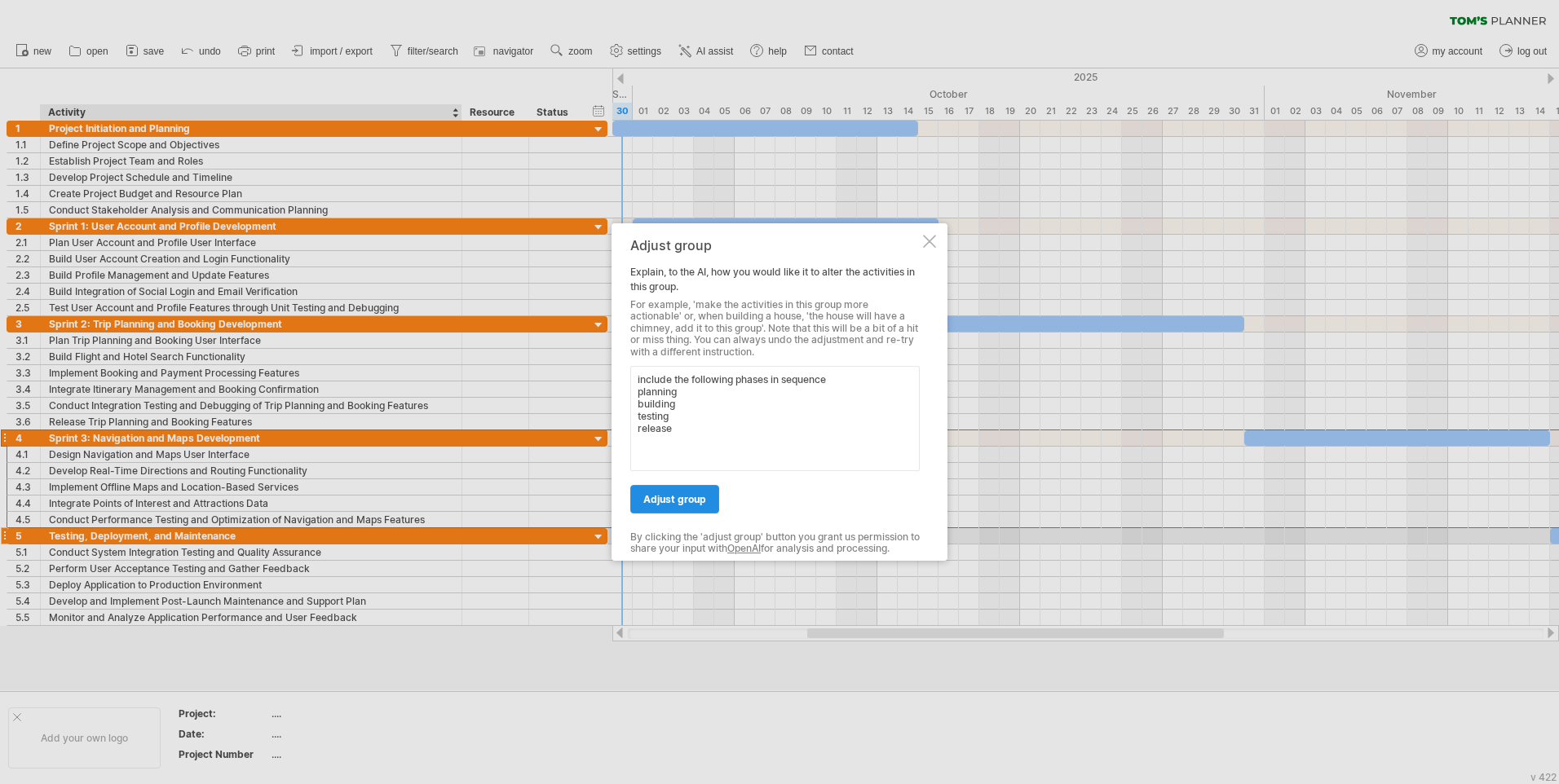
type textarea "include the following phases in sequence planning building testing release"
click at [685, 505] on span "adjust group" at bounding box center [675, 499] width 63 height 12
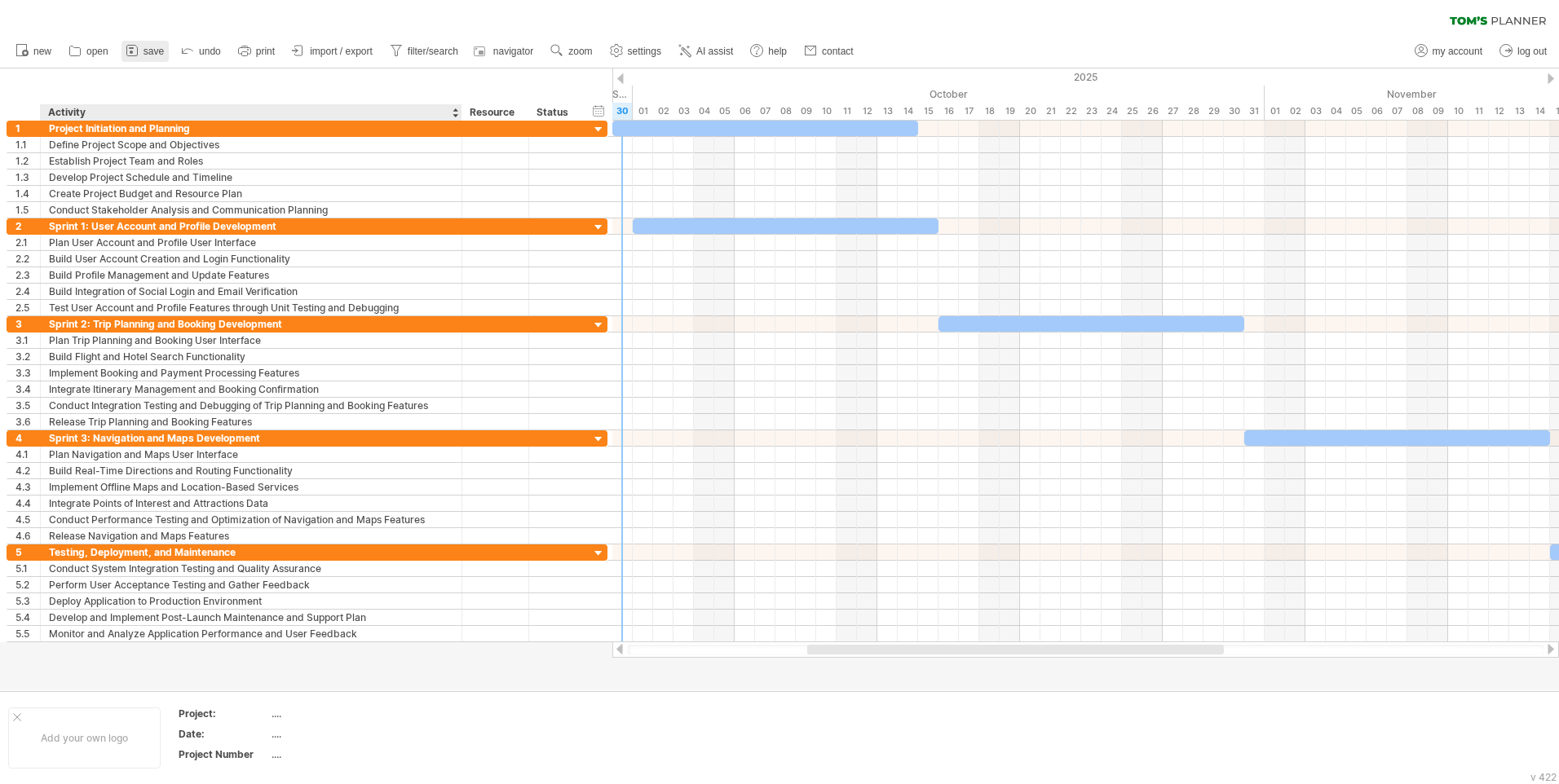
click at [151, 59] on link "save" at bounding box center [145, 51] width 47 height 21
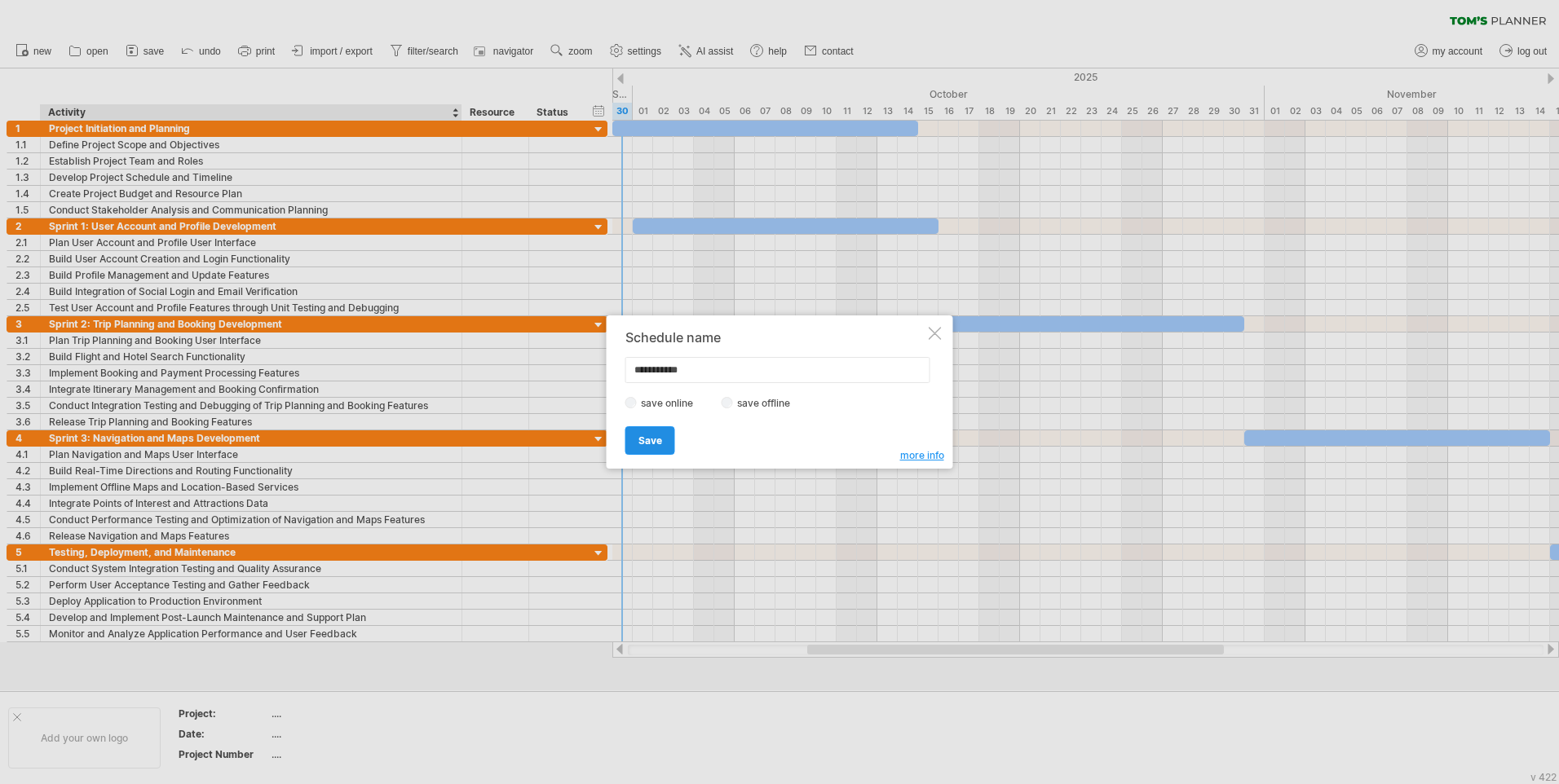
click at [657, 440] on span "Save" at bounding box center [650, 440] width 24 height 12
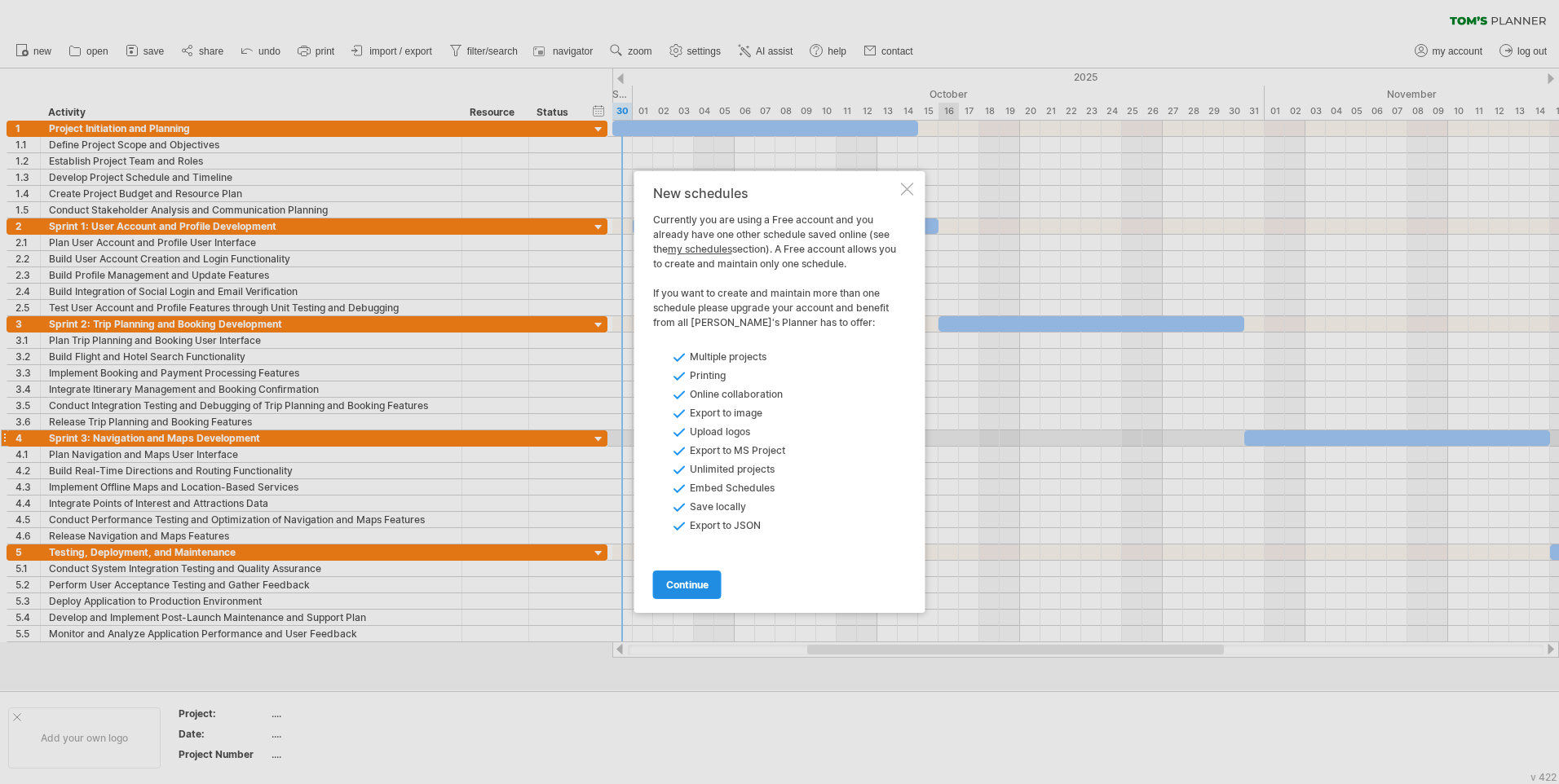
click at [692, 585] on span "continue" at bounding box center [687, 585] width 42 height 12
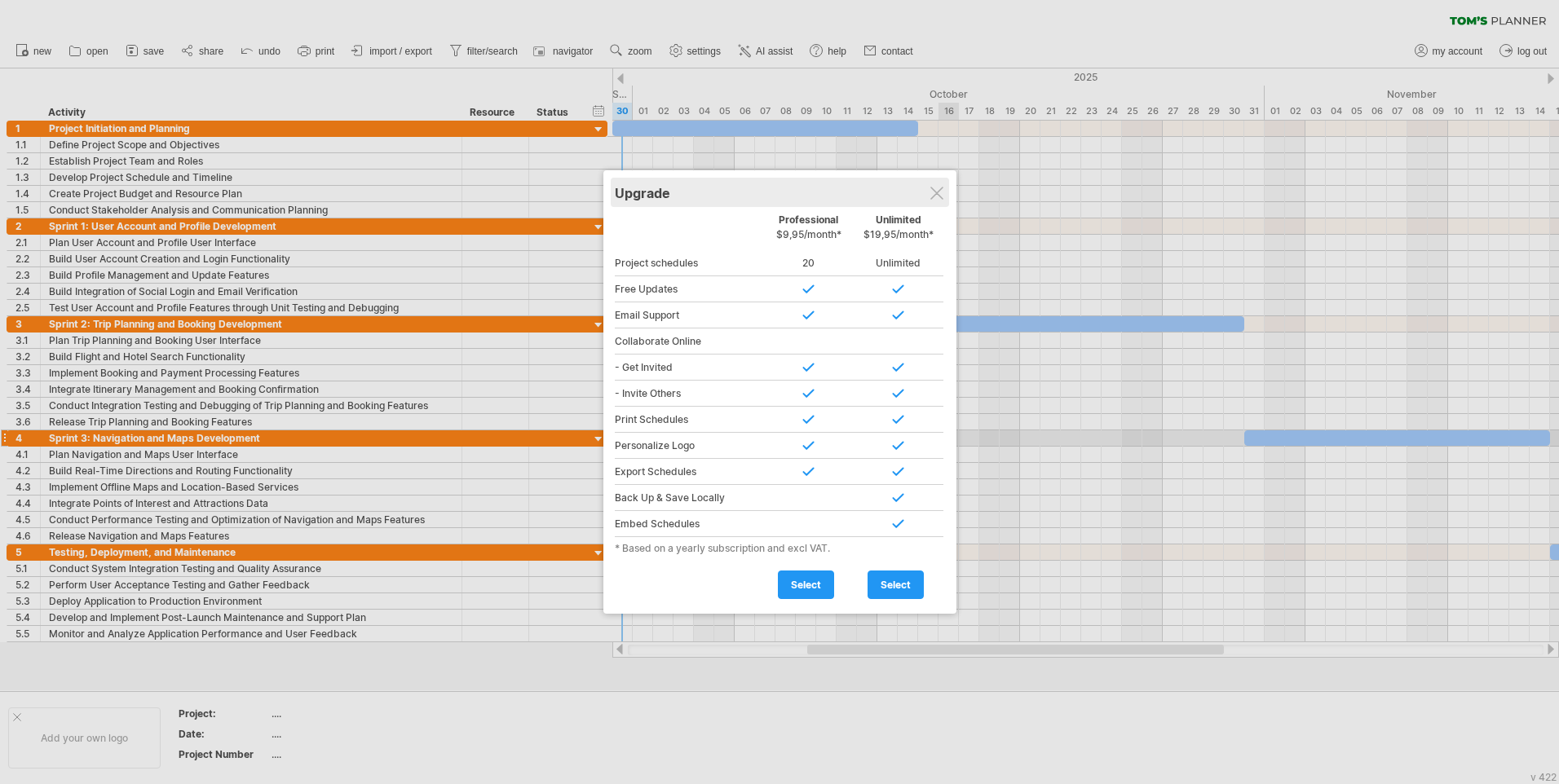
click at [945, 199] on div "Upgrade" at bounding box center [780, 192] width 331 height 30
click at [930, 187] on div at bounding box center [937, 193] width 13 height 13
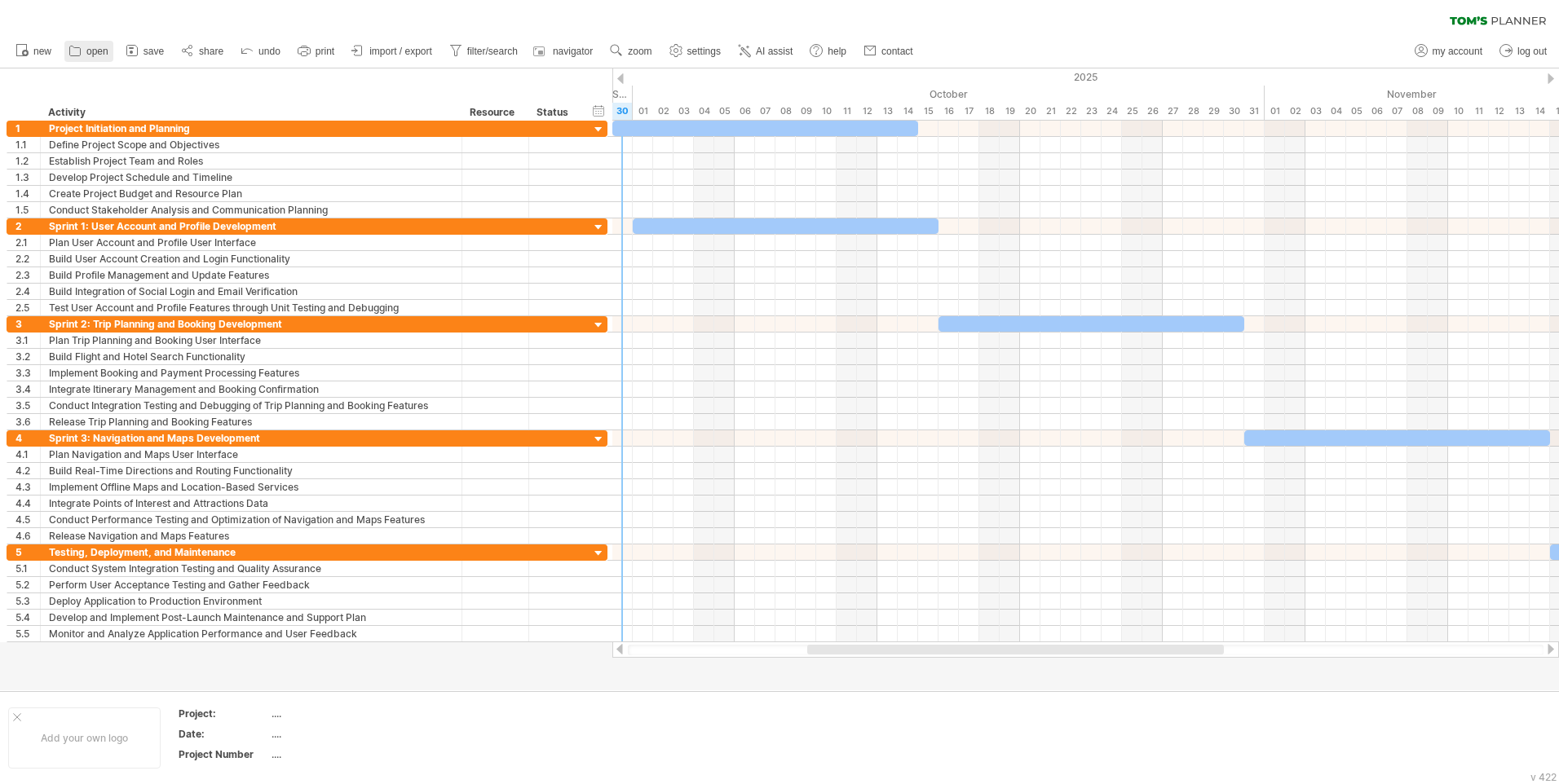
click at [108, 52] on span "open" at bounding box center [98, 51] width 22 height 11
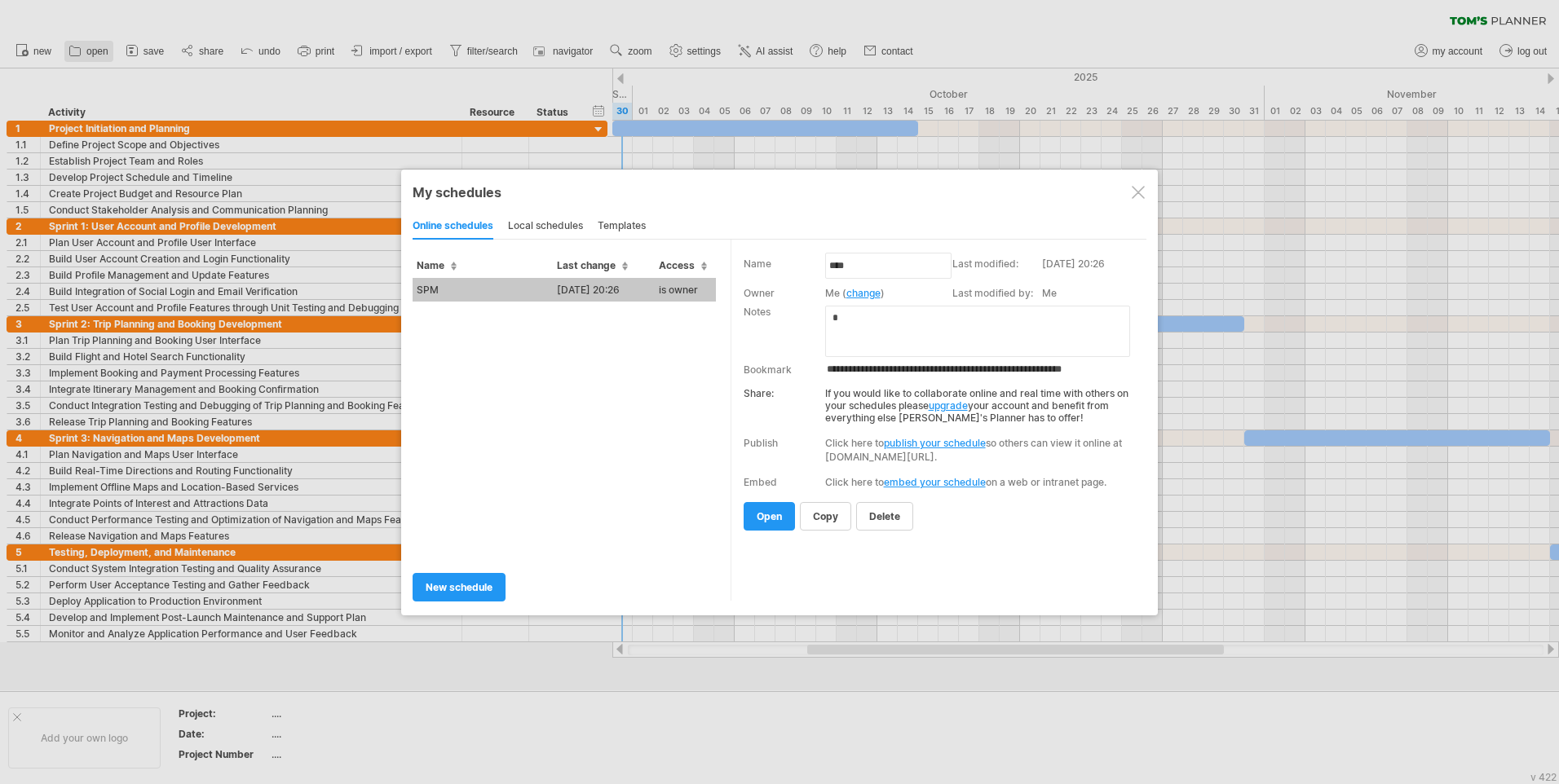
click at [108, 52] on div at bounding box center [780, 392] width 1559 height 784
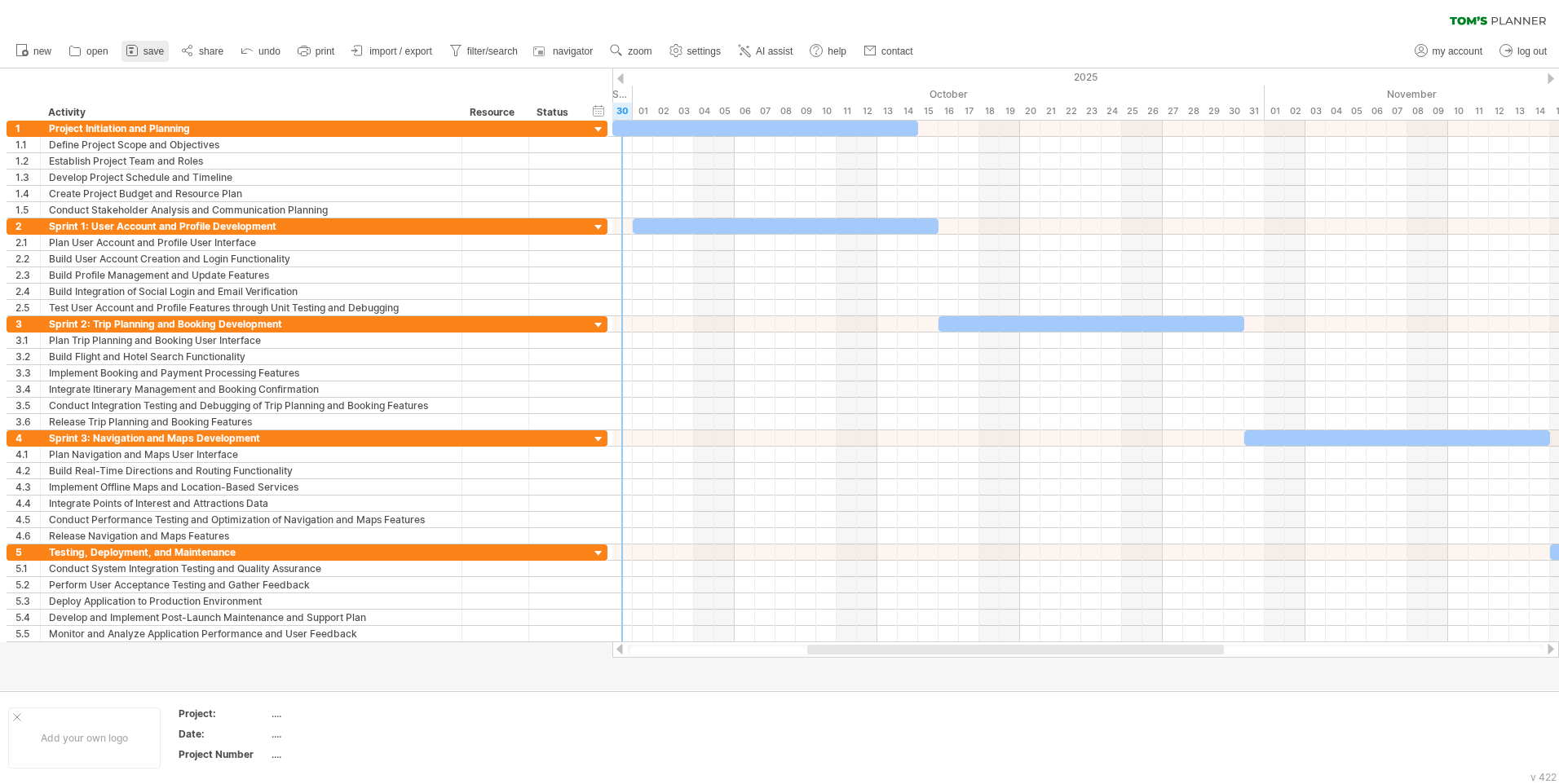
click at [148, 53] on span "save" at bounding box center [153, 51] width 20 height 11
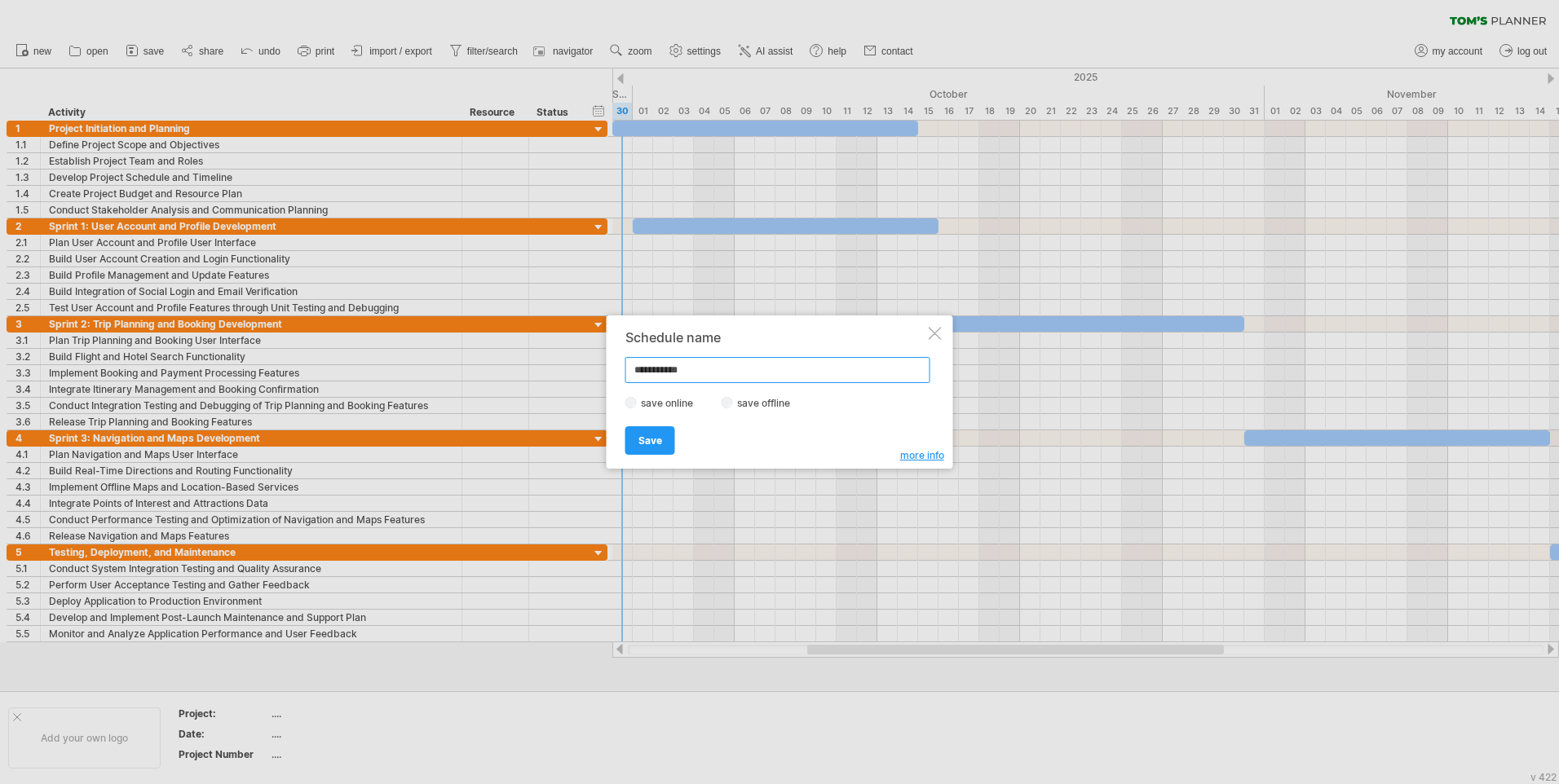
drag, startPoint x: 695, startPoint y: 369, endPoint x: 623, endPoint y: 369, distance: 72.0
click at [623, 369] on div "**********" at bounding box center [780, 392] width 346 height 153
type input "***"
click at [648, 452] on link "Save" at bounding box center [650, 440] width 50 height 29
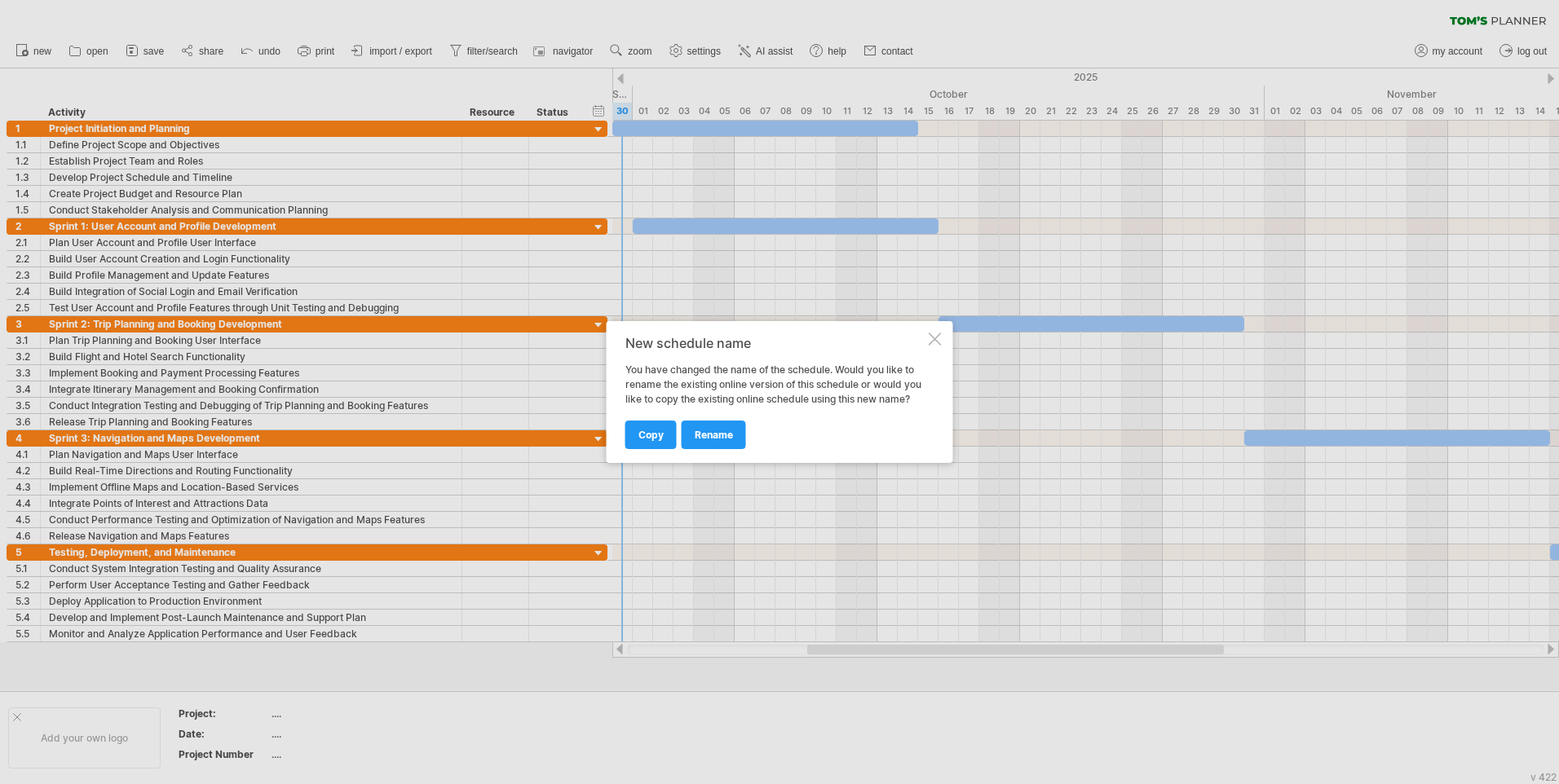
click at [937, 344] on div at bounding box center [935, 339] width 13 height 13
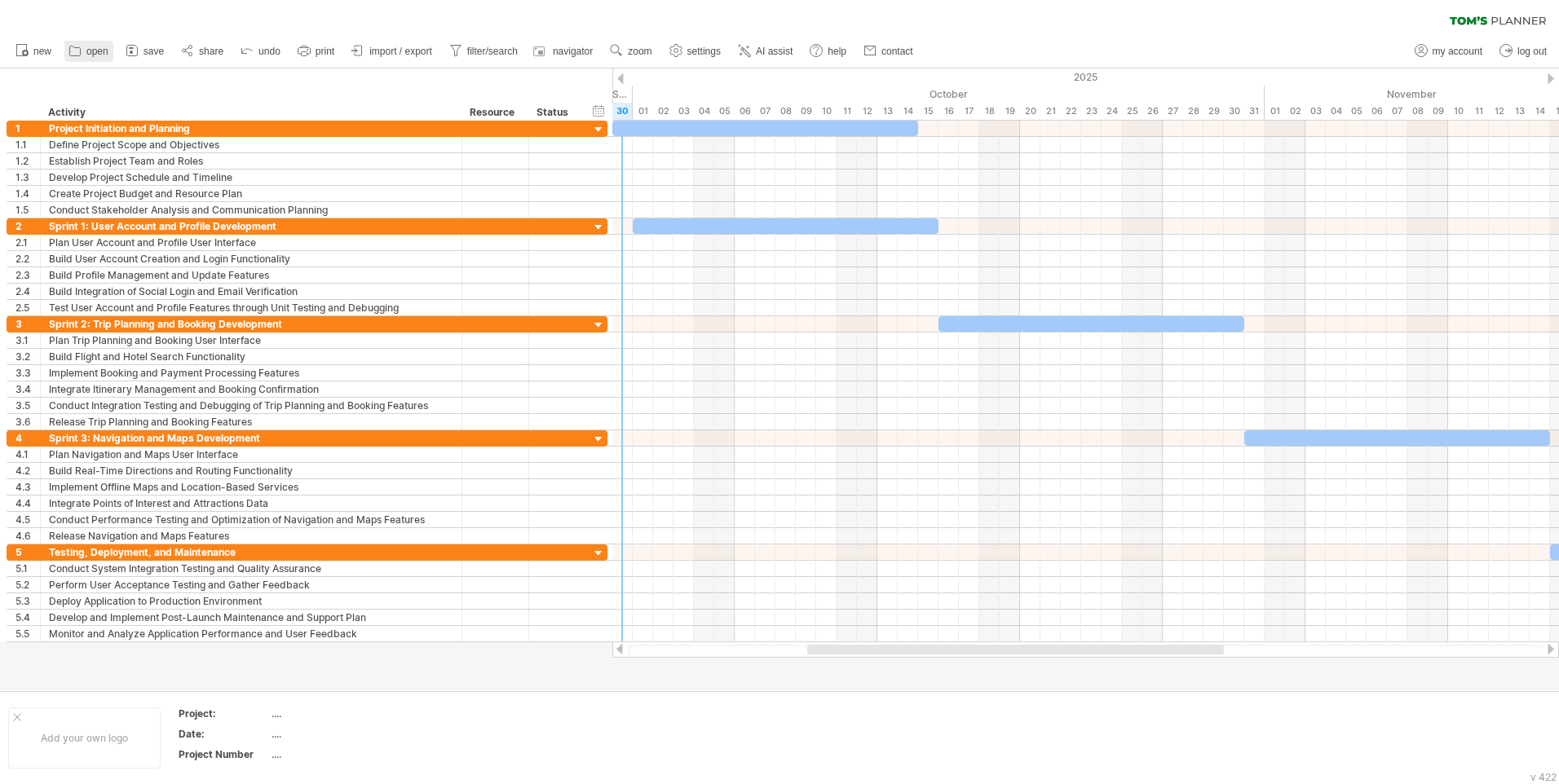
click at [108, 55] on span "open" at bounding box center [98, 51] width 22 height 11
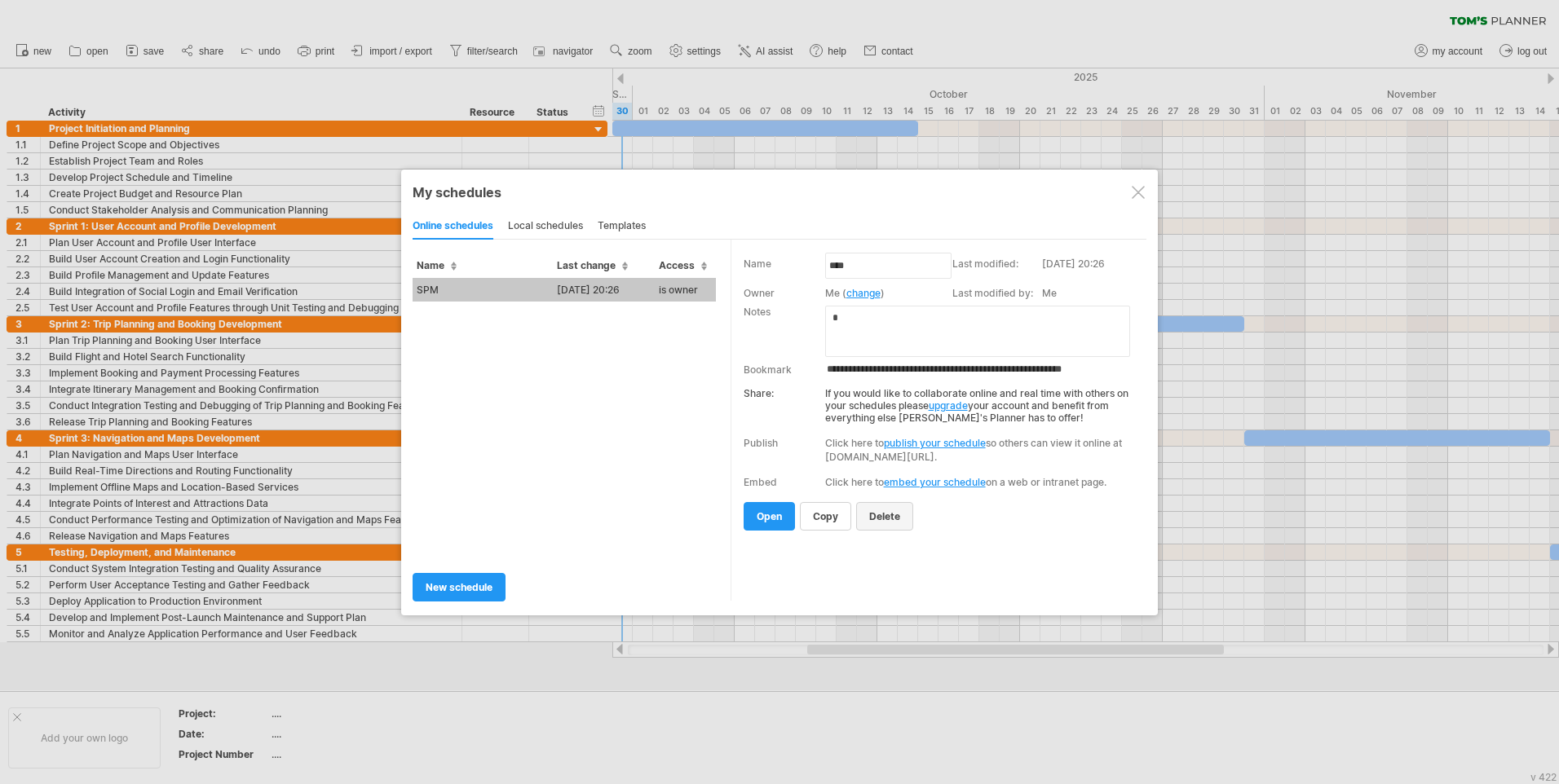
click at [900, 513] on link "delete" at bounding box center [885, 516] width 57 height 29
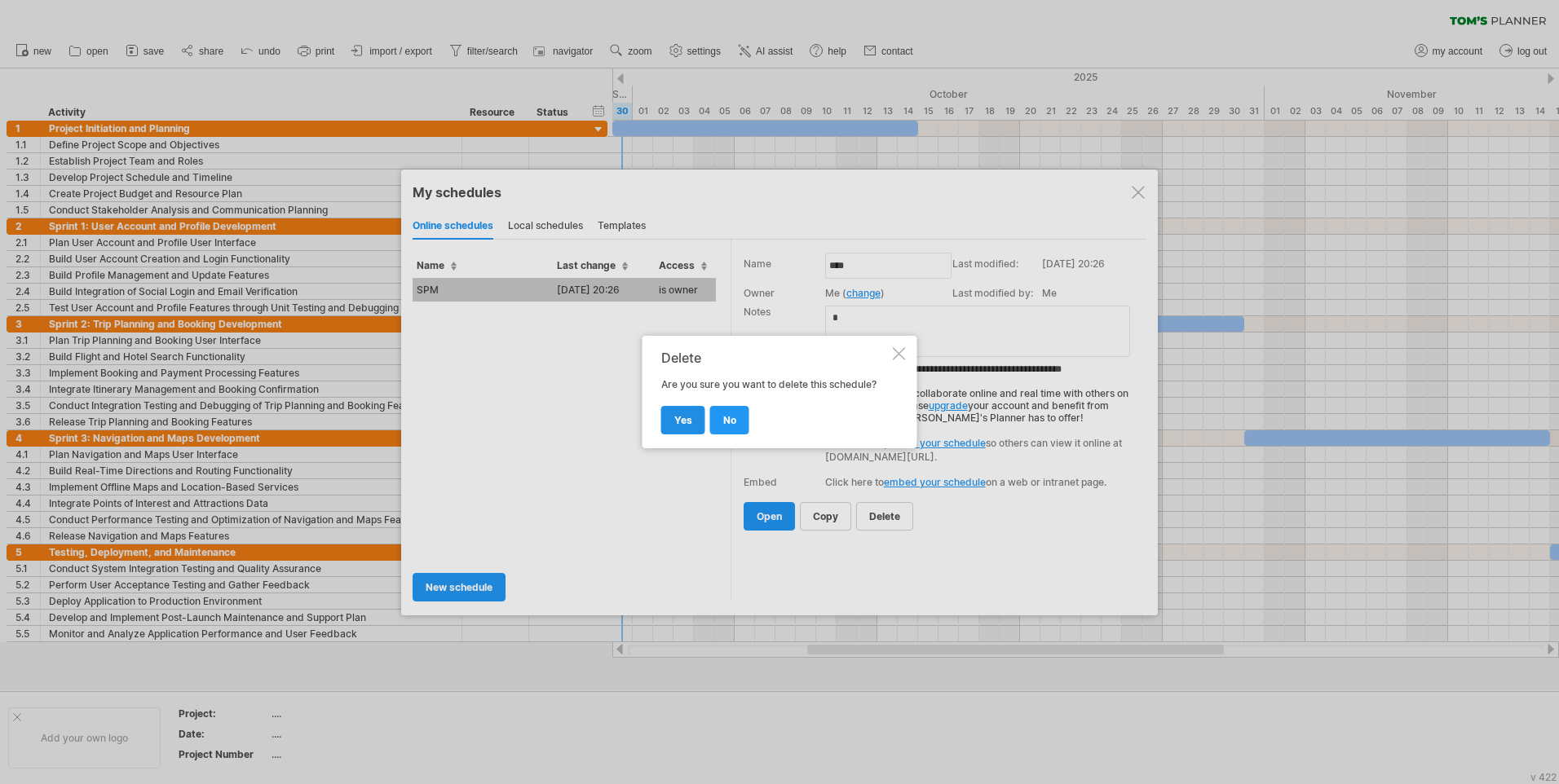
click at [681, 417] on span "yes" at bounding box center [683, 419] width 18 height 12
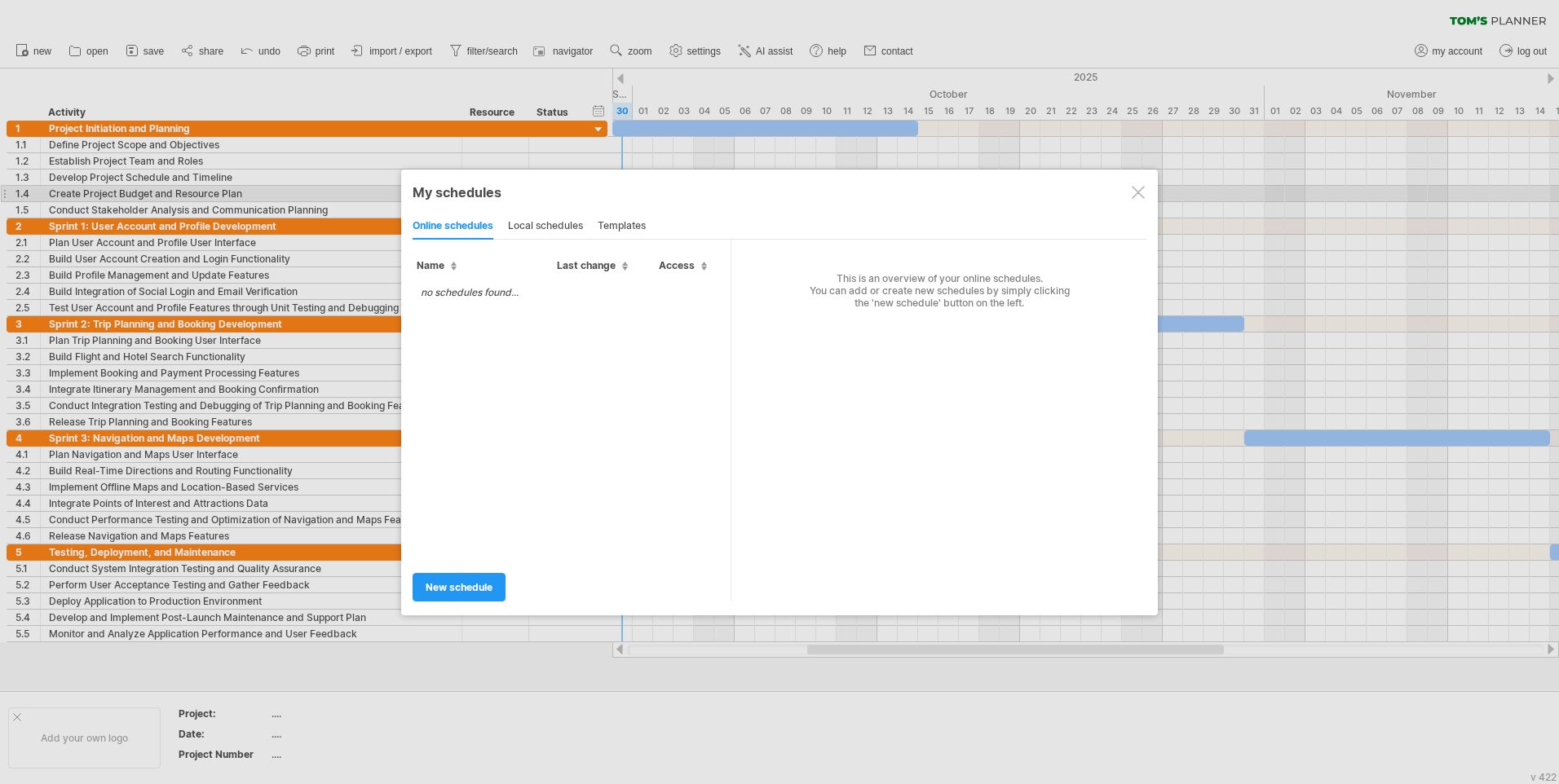
click at [1137, 192] on div at bounding box center [1138, 192] width 13 height 13
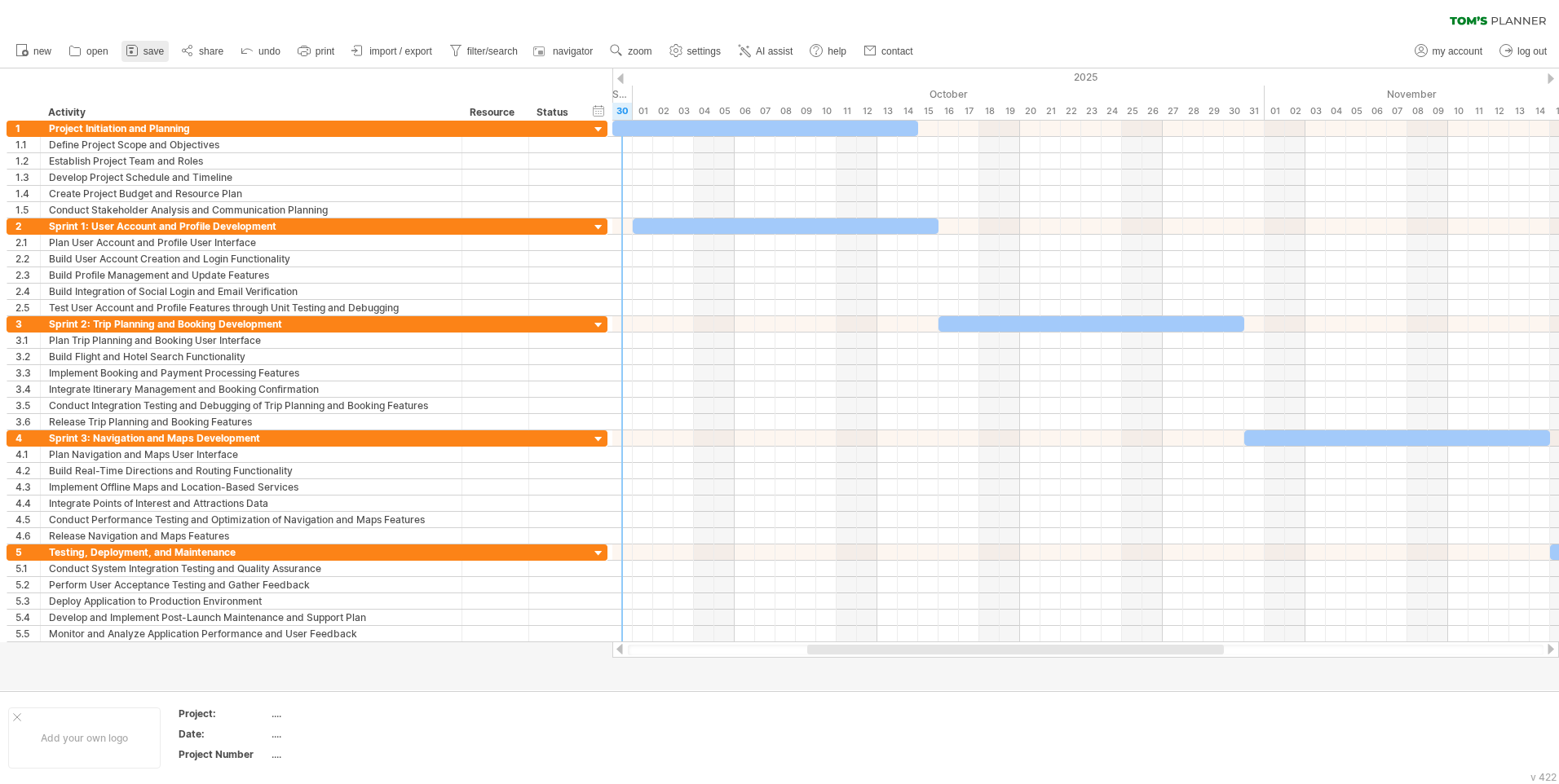
click at [137, 52] on icon at bounding box center [132, 51] width 17 height 17
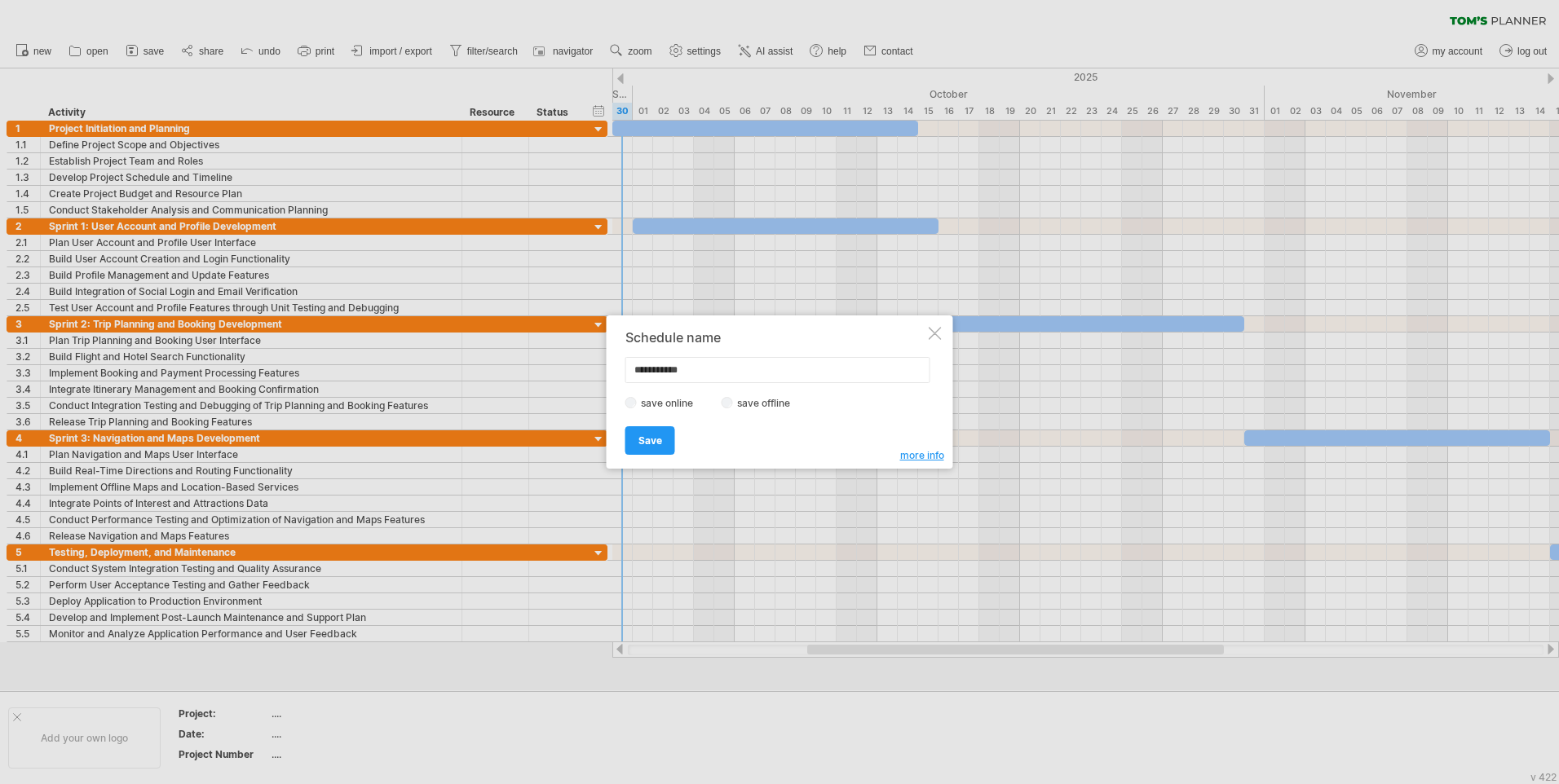
drag, startPoint x: 719, startPoint y: 364, endPoint x: 614, endPoint y: 361, distance: 105.0
click at [614, 361] on div "**********" at bounding box center [780, 392] width 346 height 153
type input "***"
click at [662, 435] on link "Save" at bounding box center [650, 440] width 50 height 29
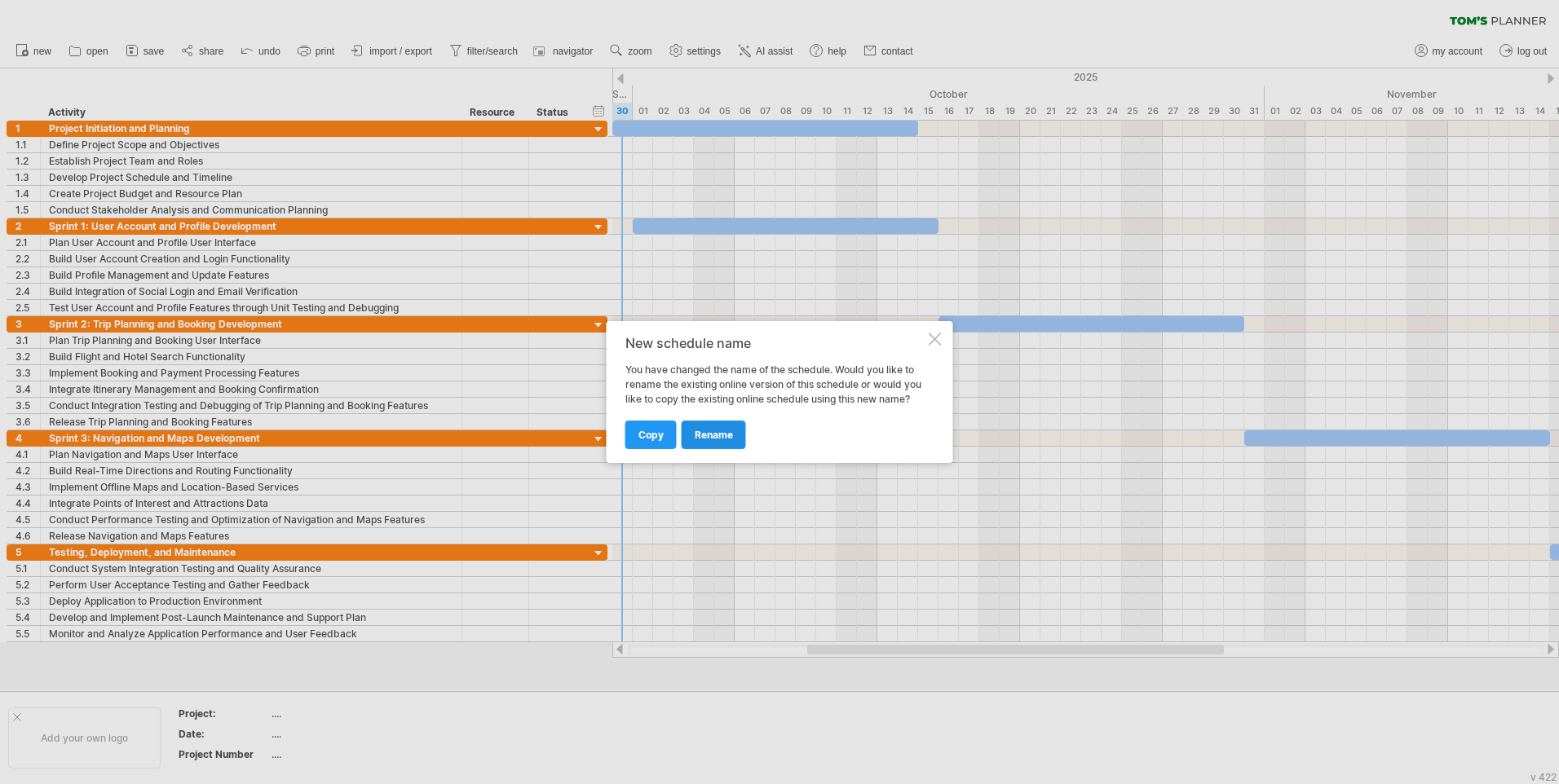
click at [724, 436] on span "rename" at bounding box center [713, 434] width 38 height 12
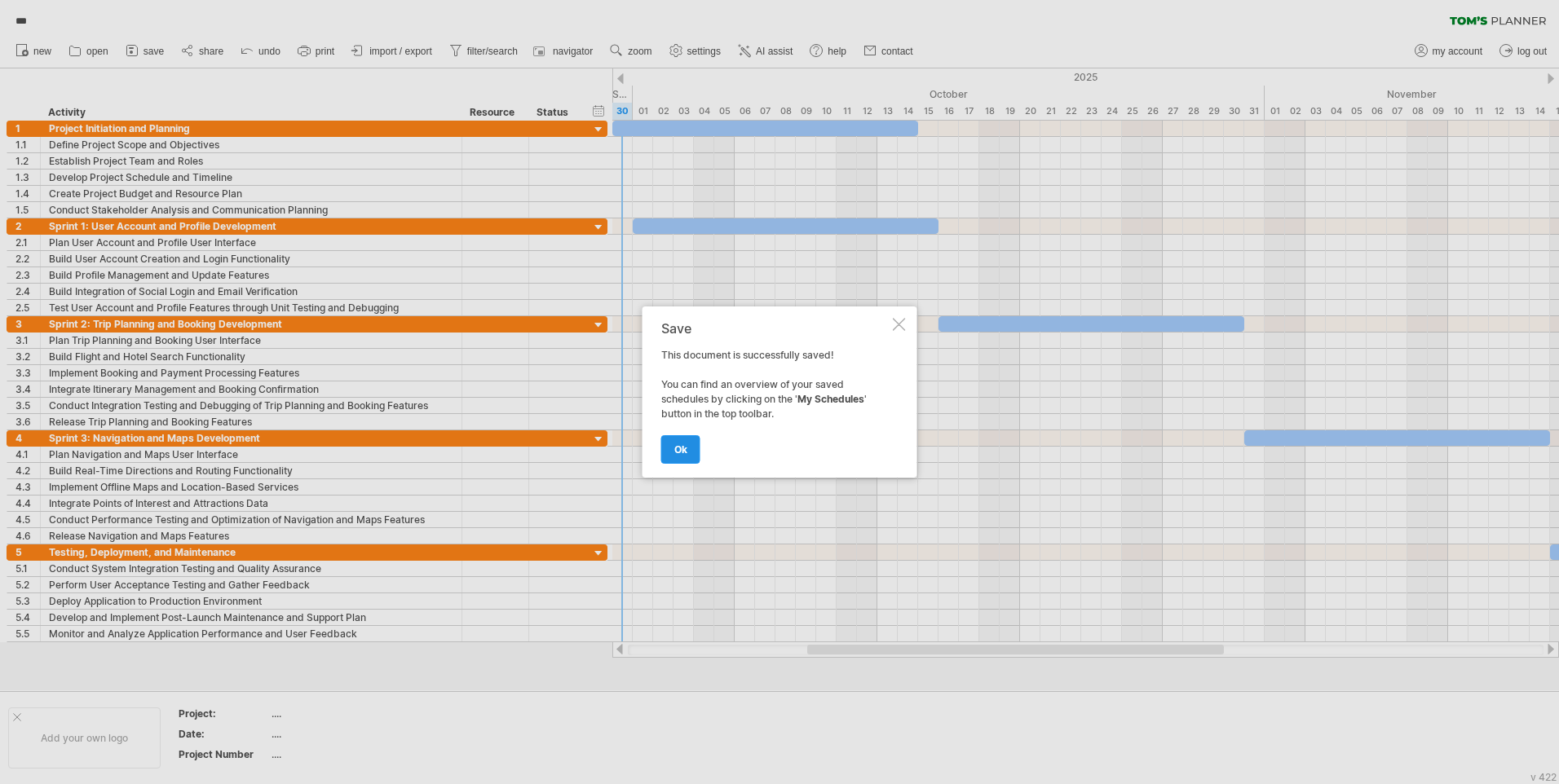
click at [695, 463] on link "ok" at bounding box center [681, 449] width 39 height 29
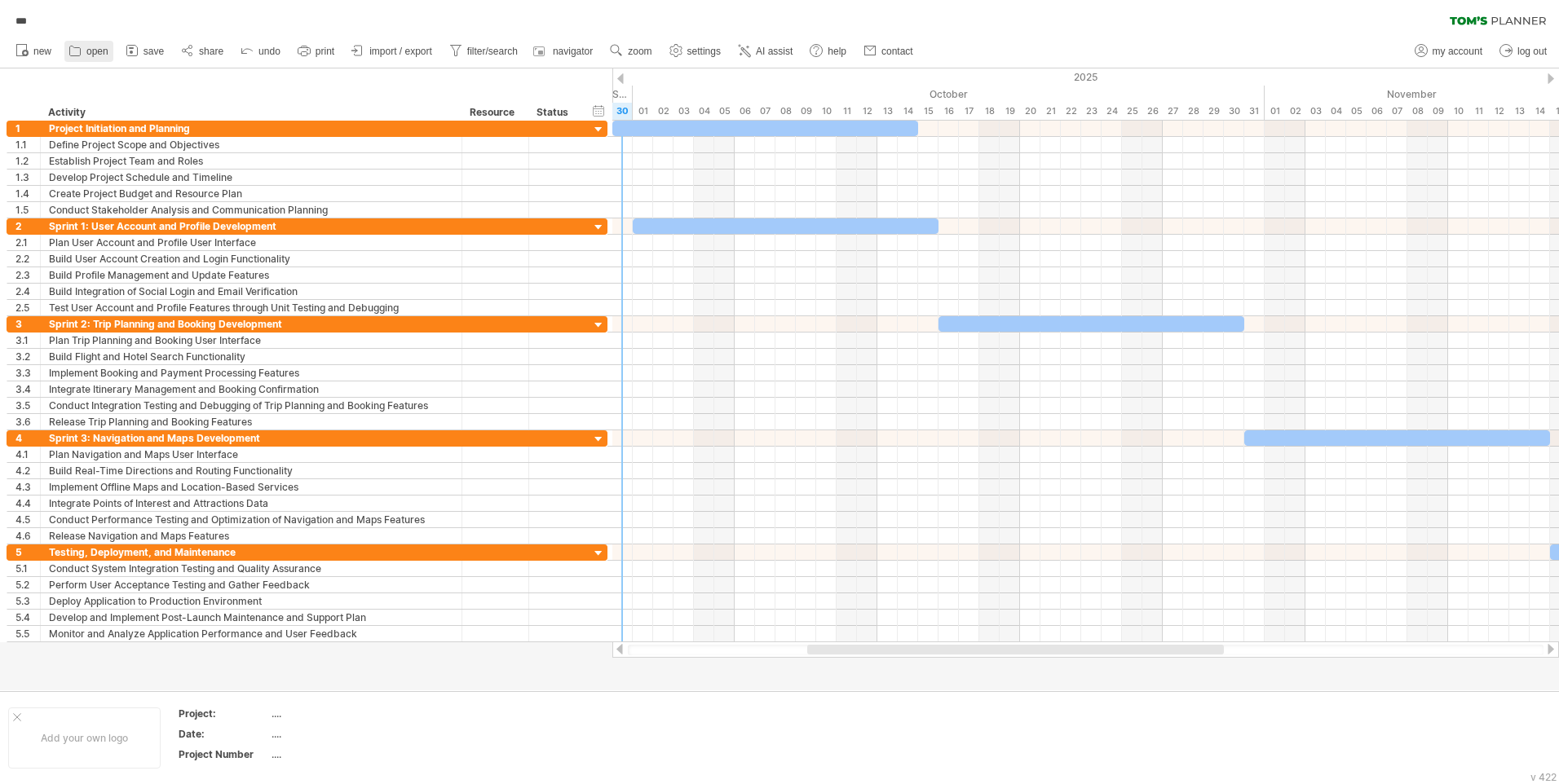
click at [82, 57] on icon at bounding box center [75, 51] width 17 height 17
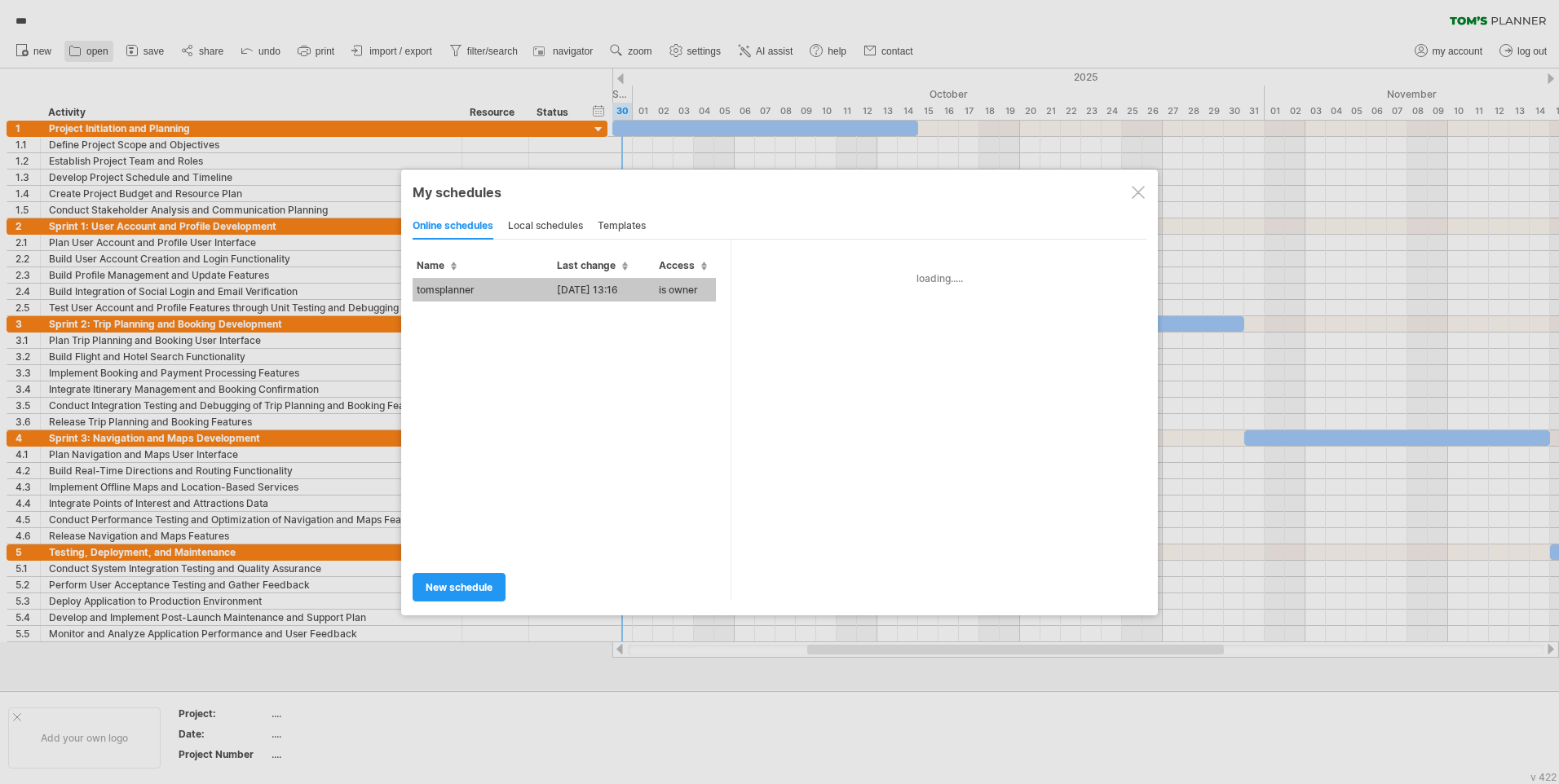
type input "**********"
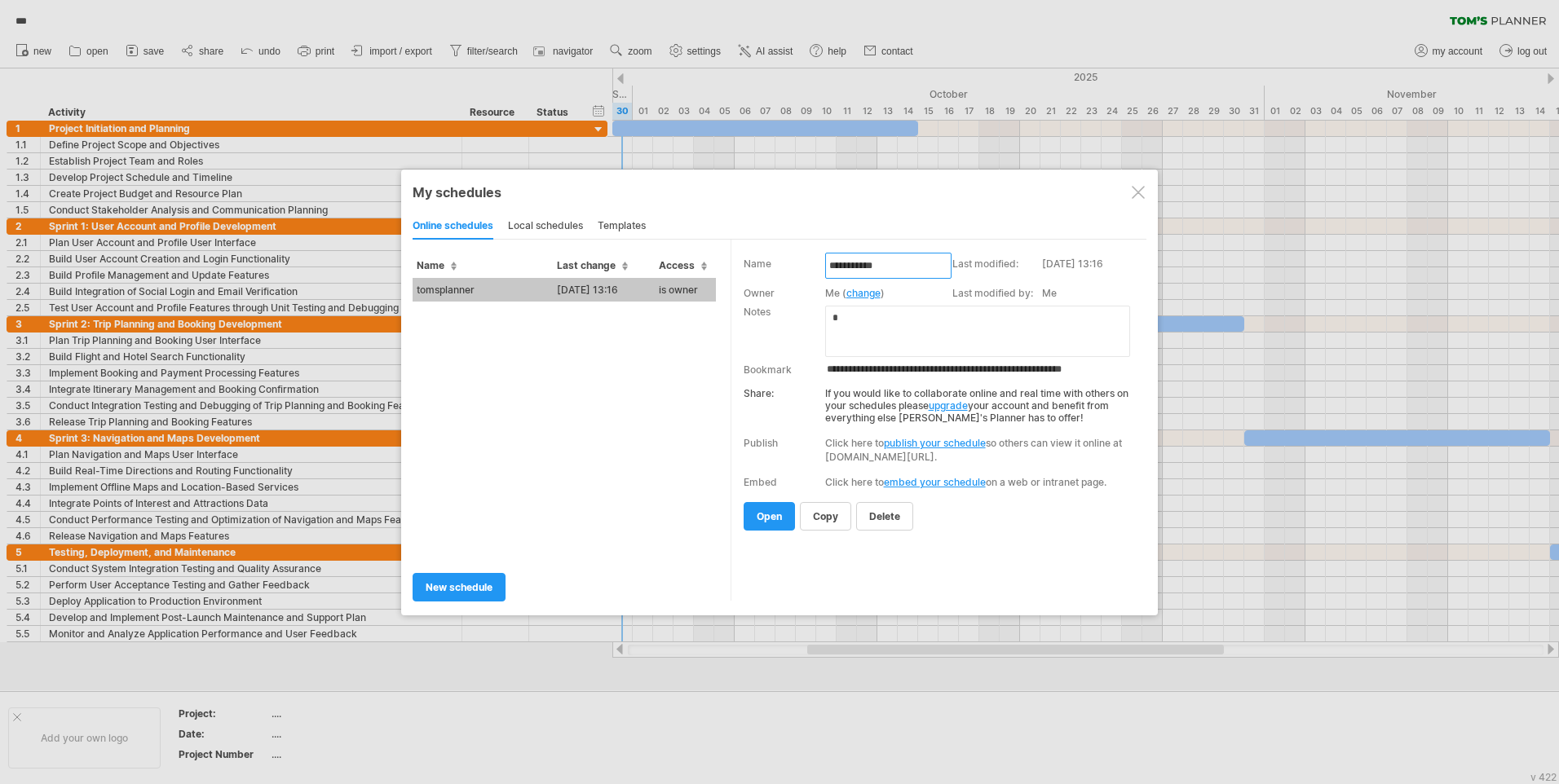
drag, startPoint x: 932, startPoint y: 263, endPoint x: 817, endPoint y: 263, distance: 115.0
click at [817, 263] on tr "**********" at bounding box center [943, 271] width 399 height 30
type input "***"
click at [782, 520] on link "open" at bounding box center [769, 516] width 52 height 29
